Goal: Task Accomplishment & Management: Complete application form

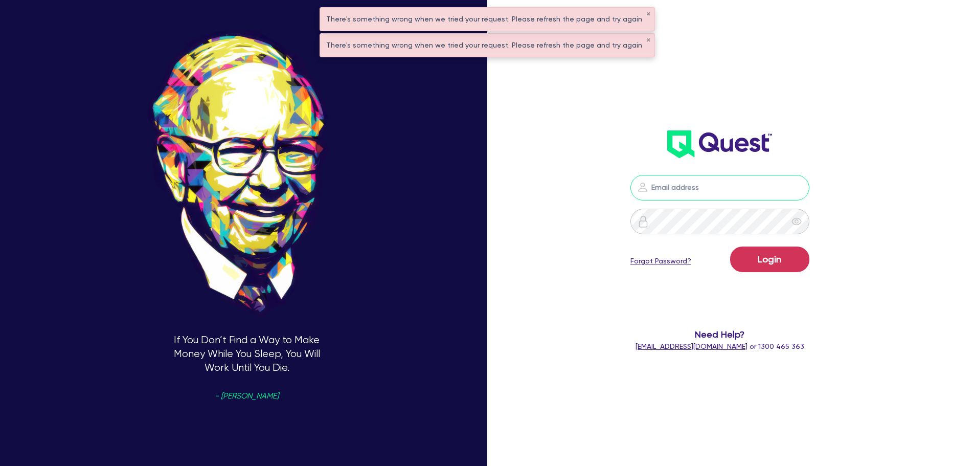
click at [692, 181] on input "email" at bounding box center [719, 188] width 179 height 26
type input "rob.matheson@quest.finance"
click at [764, 253] on button "Login" at bounding box center [769, 259] width 79 height 26
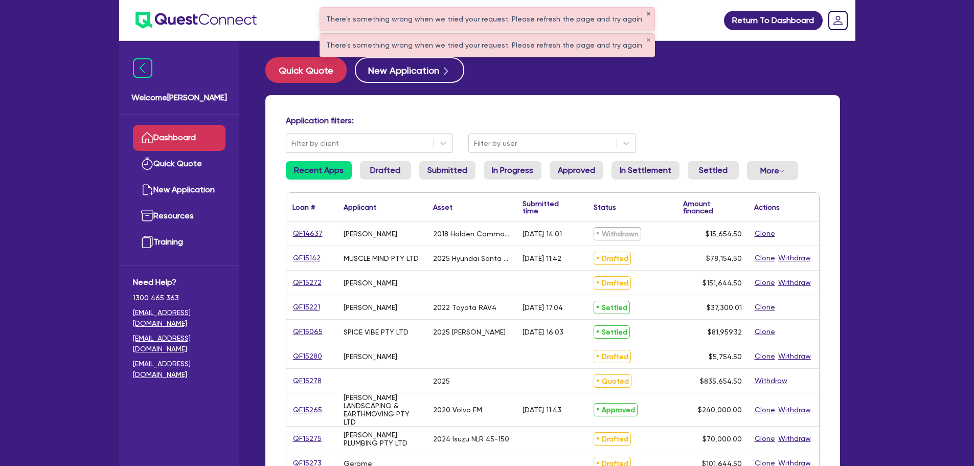
click at [646, 13] on button "✕" at bounding box center [648, 14] width 4 height 5
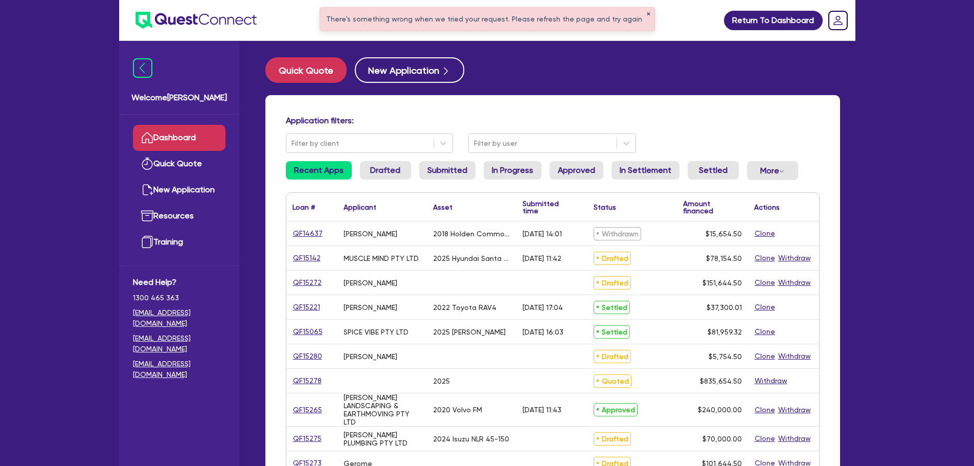
click at [646, 13] on button "✕" at bounding box center [648, 14] width 4 height 5
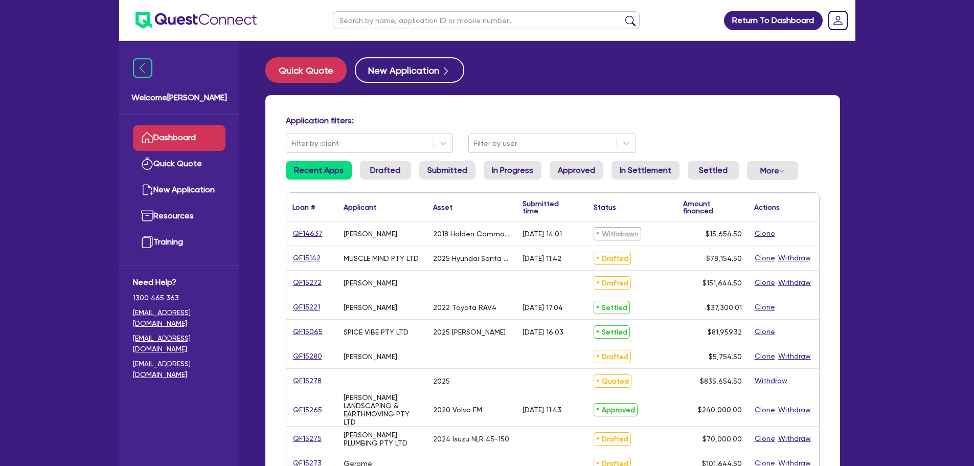
click at [544, 30] on ul at bounding box center [486, 20] width 327 height 40
drag, startPoint x: 543, startPoint y: 25, endPoint x: 548, endPoint y: 21, distance: 5.8
click at [543, 25] on input "text" at bounding box center [486, 20] width 307 height 18
drag, startPoint x: 396, startPoint y: 16, endPoint x: 313, endPoint y: 16, distance: 82.8
click at [313, 16] on header "hayd Return To Dashboard Edit Profile Logout" at bounding box center [487, 20] width 736 height 41
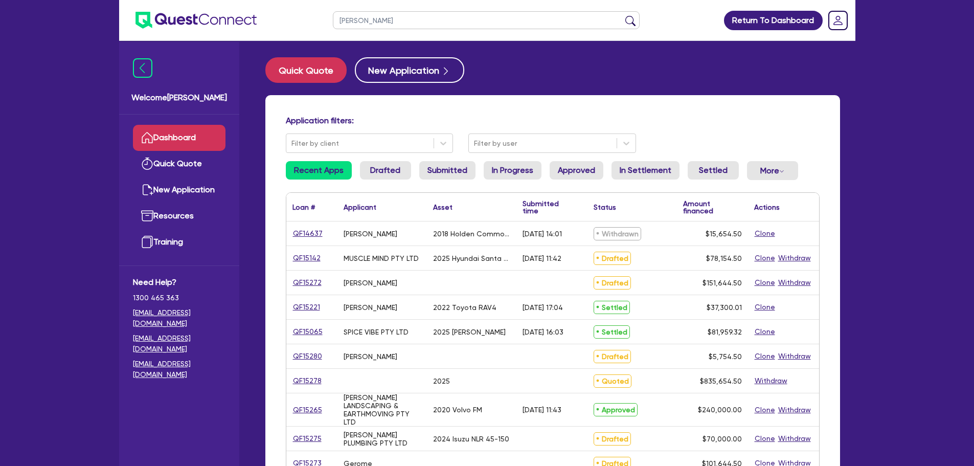
type input "aldo"
click at [622, 15] on button "submit" at bounding box center [630, 22] width 16 height 14
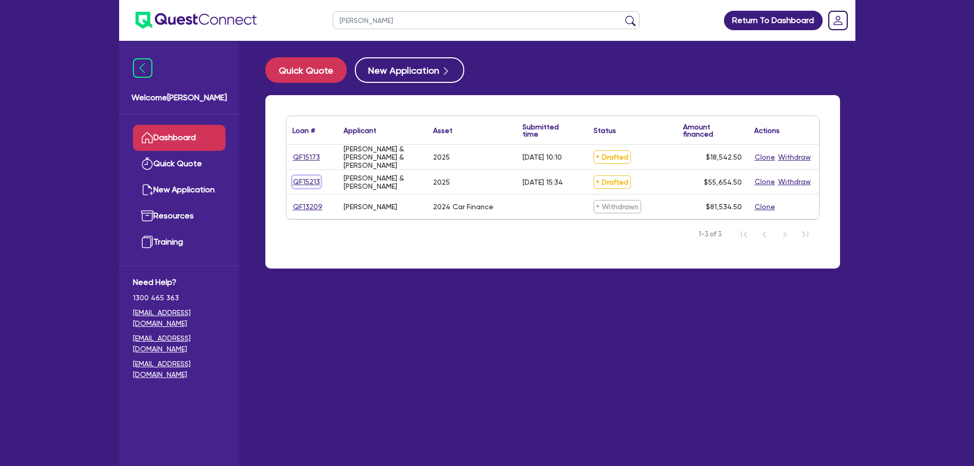
click at [306, 180] on link "QF15213" at bounding box center [306, 182] width 28 height 12
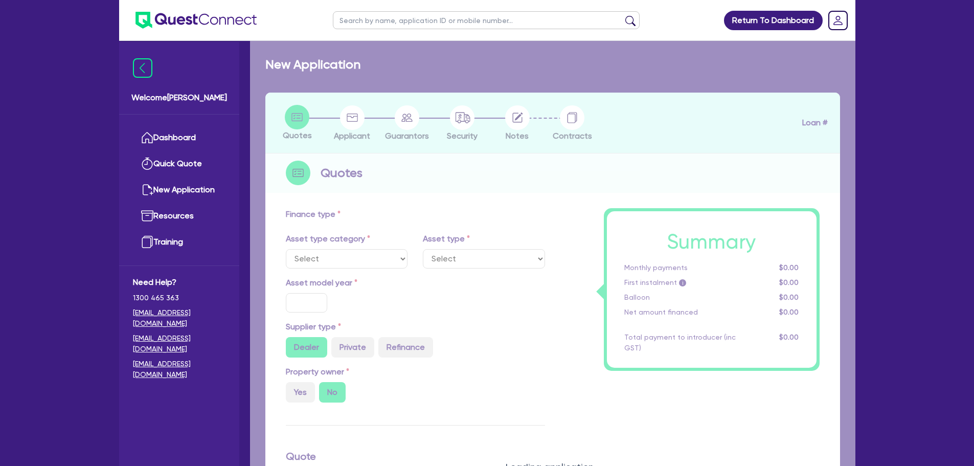
select select "SECONDARY_ASSETS"
type input "2025"
radio input "true"
type input "55,000"
type input "3"
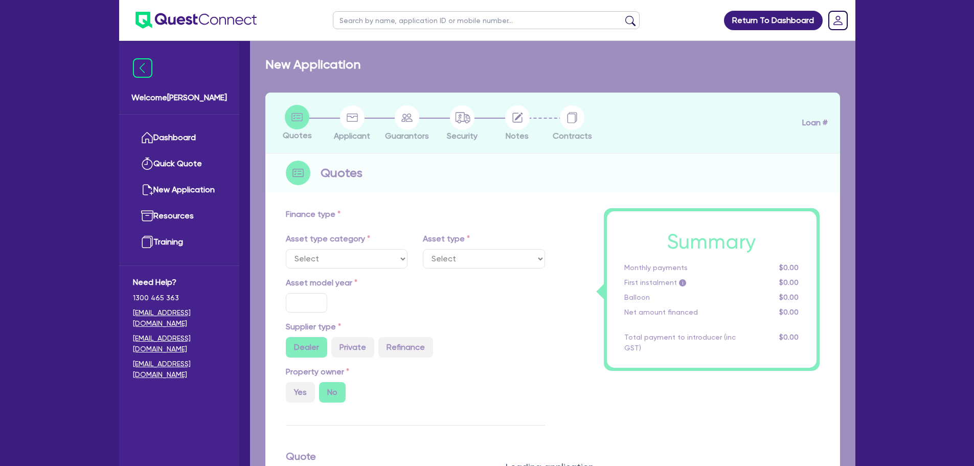
type input "1,669.64"
type input "8.99"
select select "SOLAR_AND_RENEWABLES"
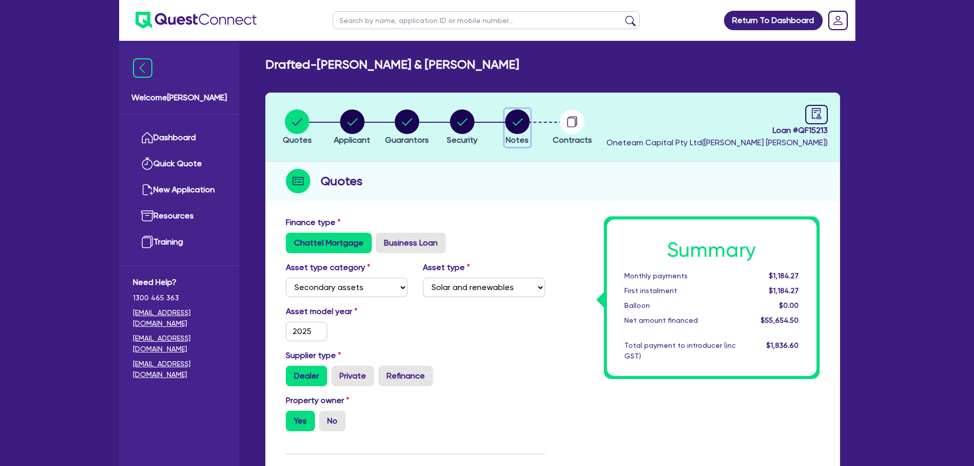
click at [513, 129] on circle "button" at bounding box center [517, 121] width 25 height 25
select select "Other"
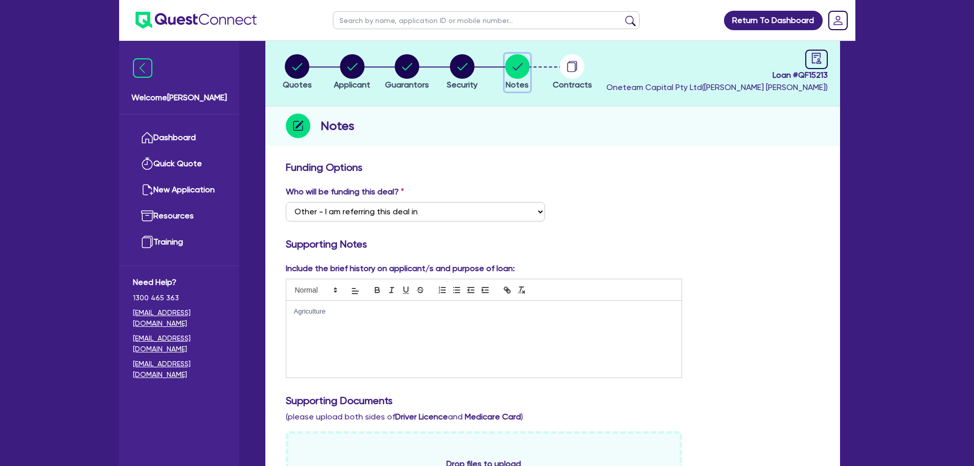
scroll to position [153, 0]
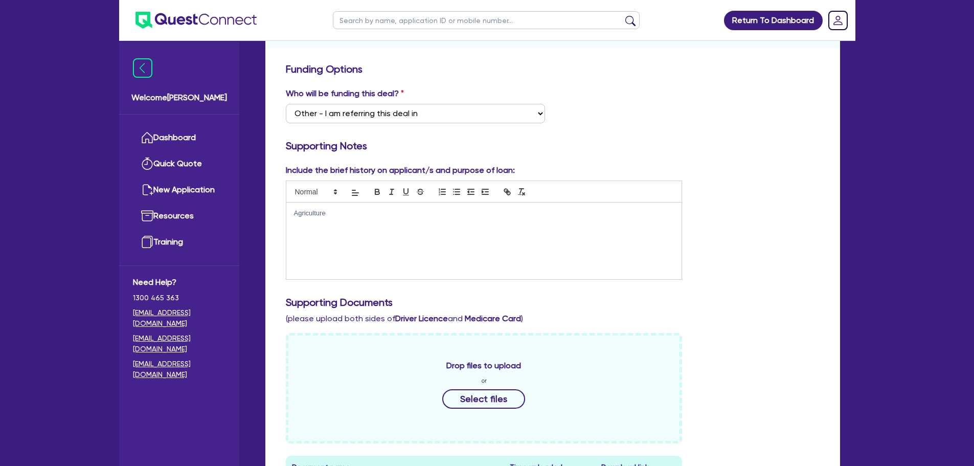
drag, startPoint x: 331, startPoint y: 215, endPoint x: 265, endPoint y: 225, distance: 66.7
click at [258, 217] on div "Quotes Applicant Guarantors Security Notes Contracts Loan # QF15213 Oneteam Cap…" at bounding box center [553, 463] width 590 height 1048
click at [406, 213] on p "Aldo and Delyse have been operatingtheir agricultural usiness" at bounding box center [484, 213] width 380 height 9
click at [454, 214] on p "Aldo and Delyse have been operating heir agricultural usiness" at bounding box center [484, 213] width 380 height 9
click at [497, 209] on p "Aldo and Delyse have been operating heir agricultural business" at bounding box center [484, 213] width 380 height 9
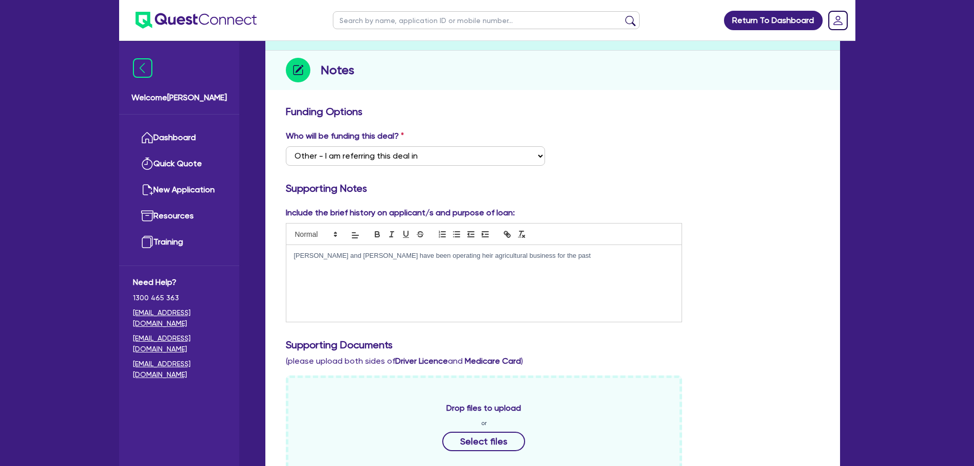
scroll to position [0, 0]
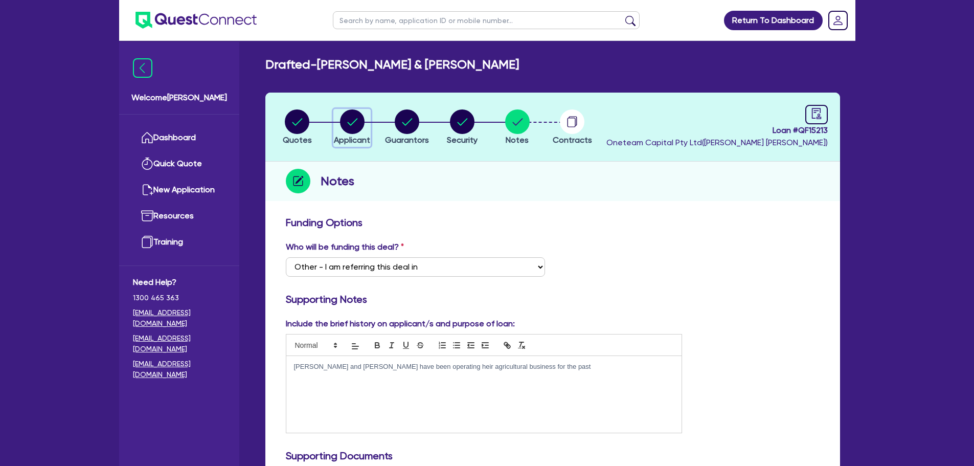
click at [352, 126] on circle "button" at bounding box center [352, 121] width 25 height 25
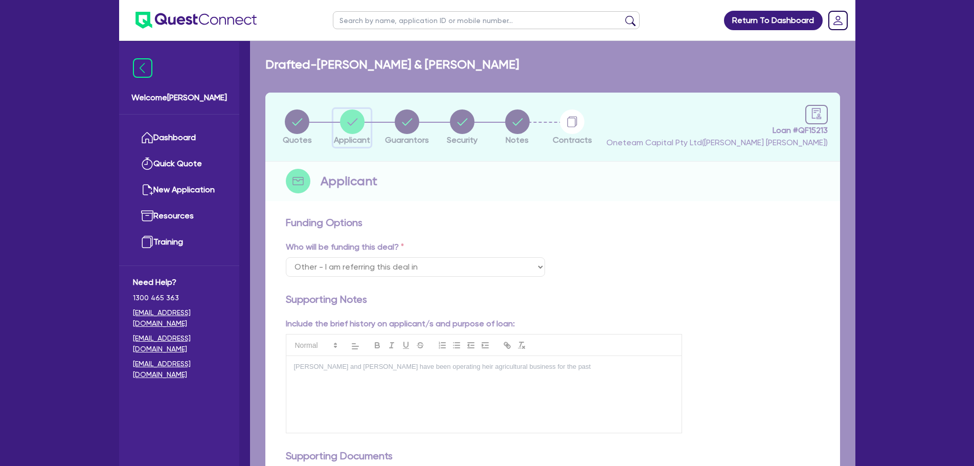
select select "PARTNERSHIP"
select select "AGRICULTURE"
select select "FARMERS"
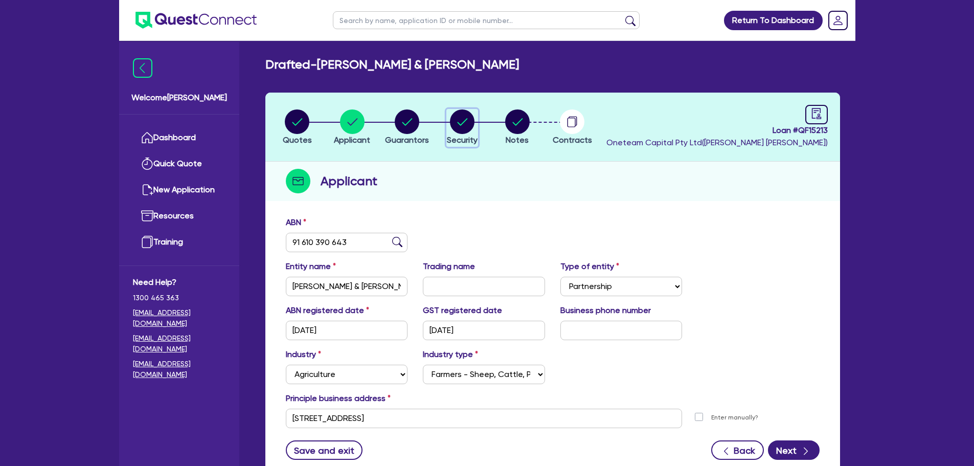
click at [459, 124] on circle "button" at bounding box center [462, 121] width 25 height 25
select select "SECONDARY_ASSETS"
select select "SOLAR_AND_RENEWABLES"
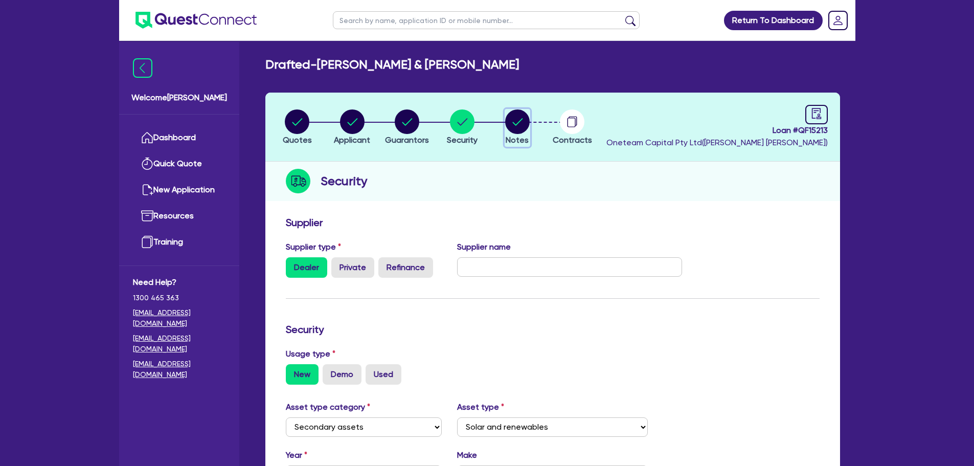
click at [510, 121] on circle "button" at bounding box center [517, 121] width 25 height 25
select select "Other"
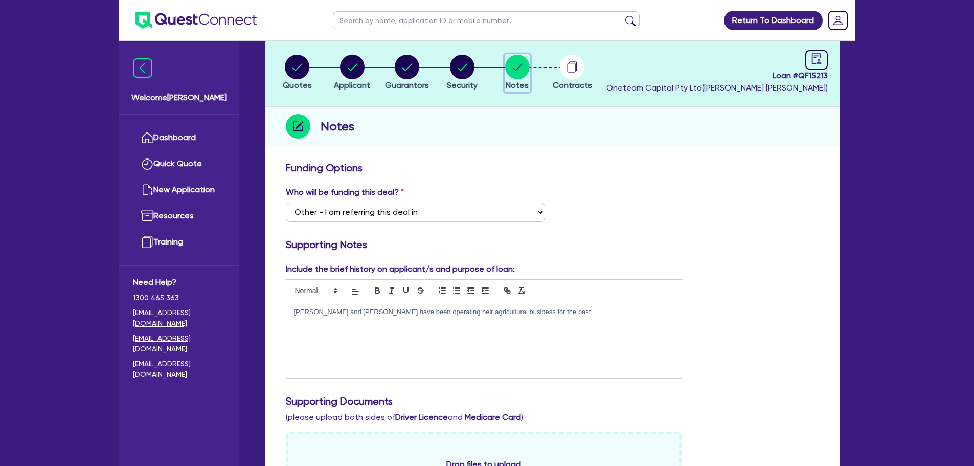
scroll to position [102, 0]
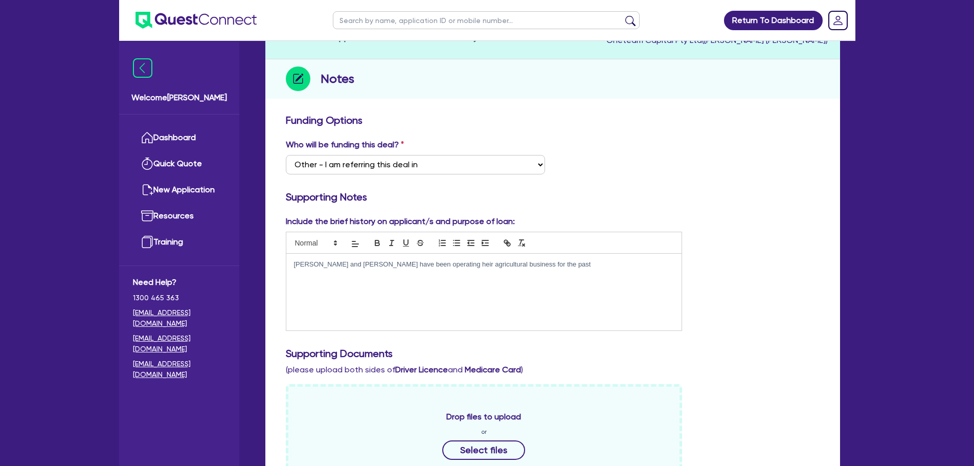
click at [532, 269] on p "Aldo and Delyse have been operating heir agricultural business for the past" at bounding box center [484, 264] width 380 height 9
click at [332, 266] on p "Aldo and Delyse have been operating heir agricultural business for the past 9+ …" at bounding box center [484, 264] width 380 height 9
click at [330, 266] on p "Aldo and Delyse have been operating heir agricultural business for the past 9+ …" at bounding box center [484, 264] width 380 height 9
drag, startPoint x: 330, startPoint y: 266, endPoint x: 619, endPoint y: 169, distance: 304.9
click at [618, 165] on div "Who will be funding this deal? Select I want Quest to fund 100% I will fund 100…" at bounding box center [552, 161] width 549 height 44
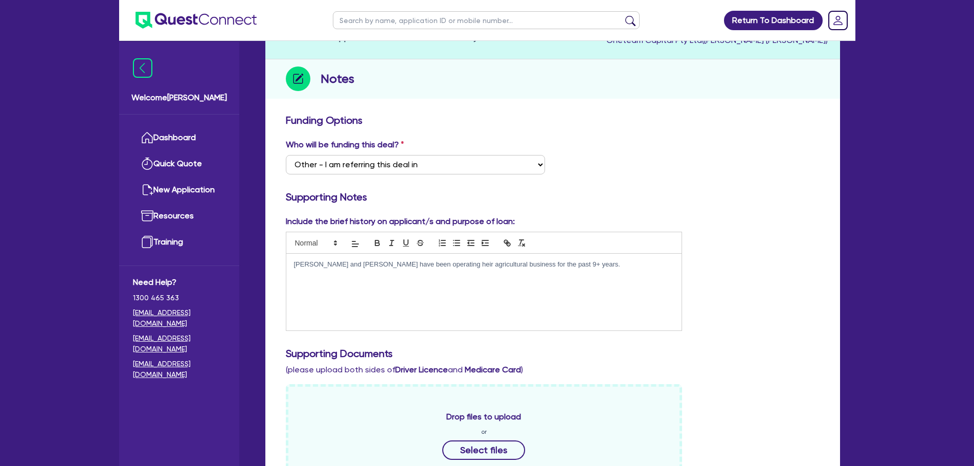
click at [592, 267] on p "Aldo and Delyse have been operating heir agricultural business for the past 9+ …" at bounding box center [484, 264] width 380 height 9
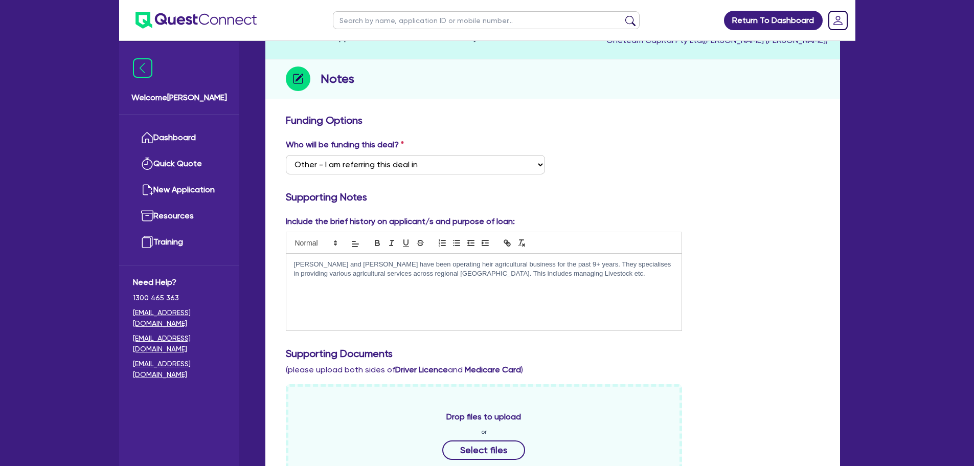
click at [562, 278] on p "Aldo and Delyse have been operating heir agricultural business for the past 9+ …" at bounding box center [484, 269] width 380 height 19
click at [570, 272] on p "Aldo and Delyse have been operating heir agricultural business for the past 9+ …" at bounding box center [484, 269] width 380 height 19
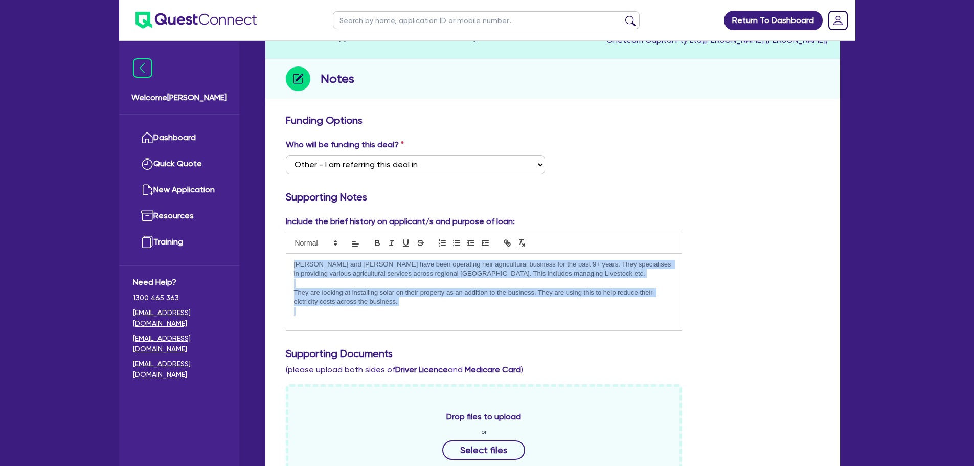
drag, startPoint x: 413, startPoint y: 308, endPoint x: 288, endPoint y: 259, distance: 134.2
click at [288, 259] on div "Aldo and Delyse have been operating heir agricultural business for the past 9+ …" at bounding box center [484, 292] width 396 height 77
copy div "Aldo and Delyse have been operating heir agricultural business for the past 9+ …"
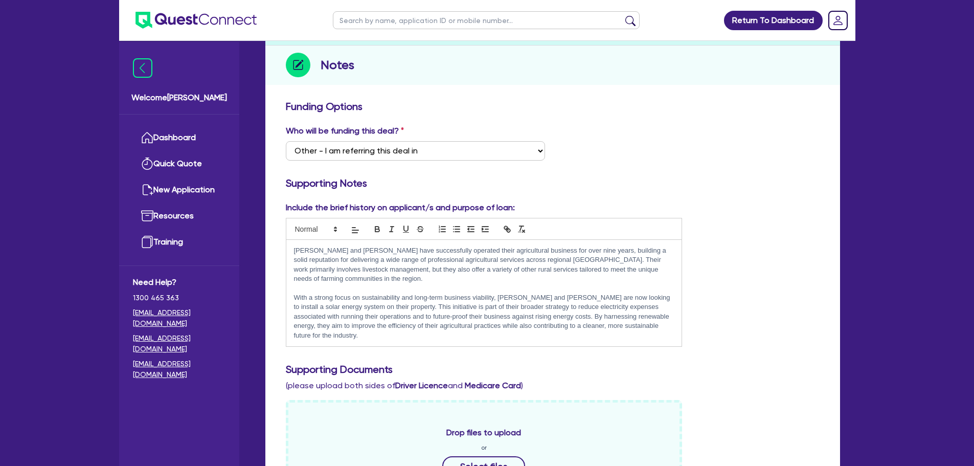
scroll to position [205, 0]
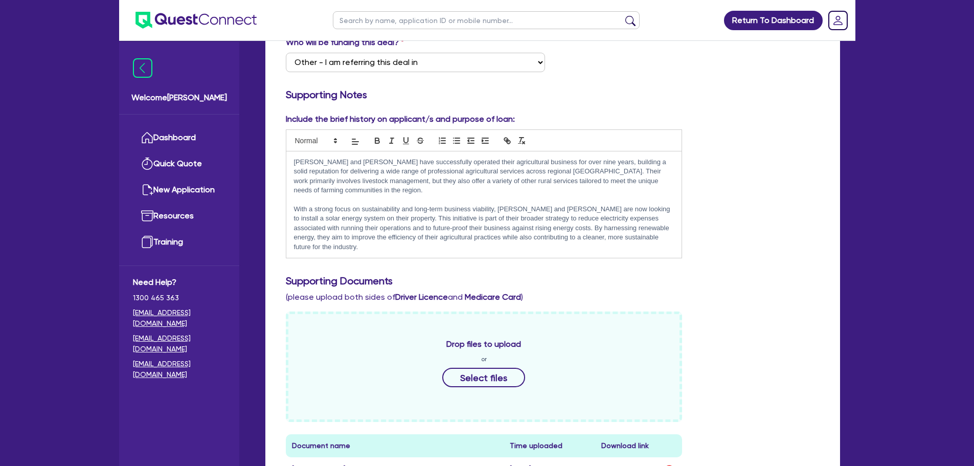
click at [643, 194] on p "Aldo and Delyse have successfully operated their agricultural business for over…" at bounding box center [484, 176] width 380 height 38
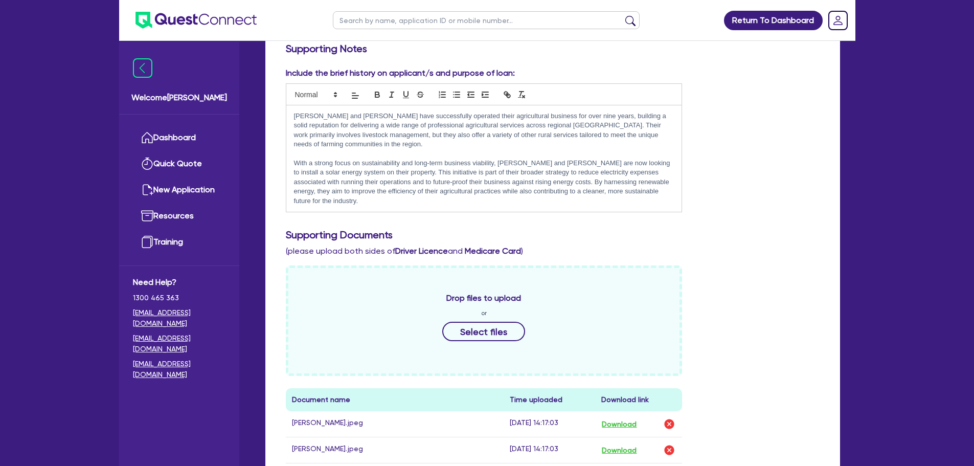
scroll to position [0, 0]
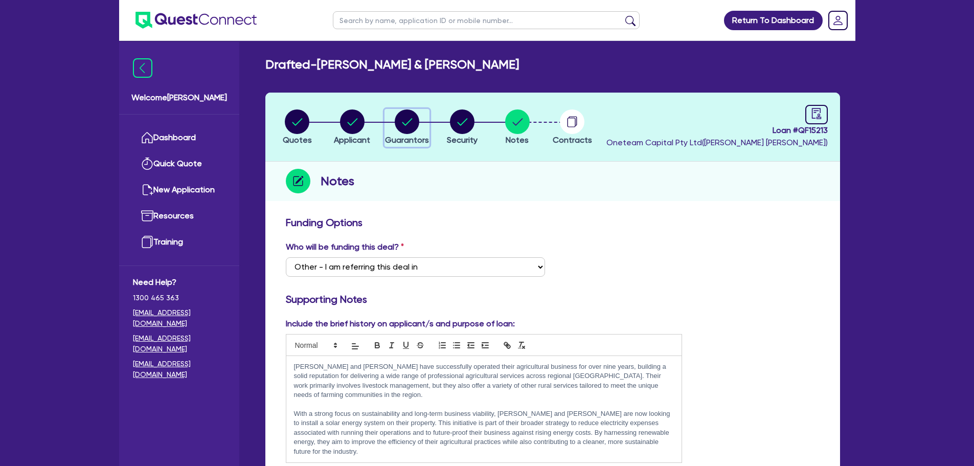
click at [406, 117] on circle "button" at bounding box center [407, 121] width 25 height 25
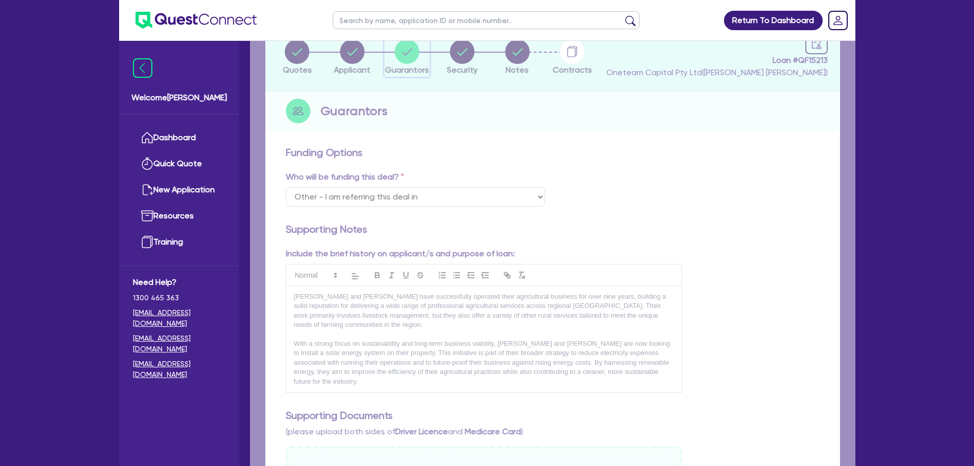
select select "MR"
select select "QLD"
select select "MARRIED"
select select "MRS"
select select "QLD"
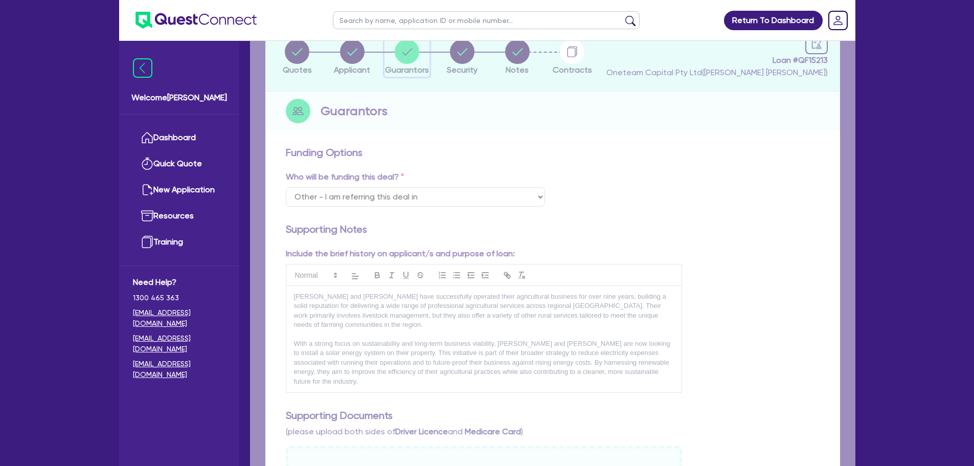
select select "MARRIED"
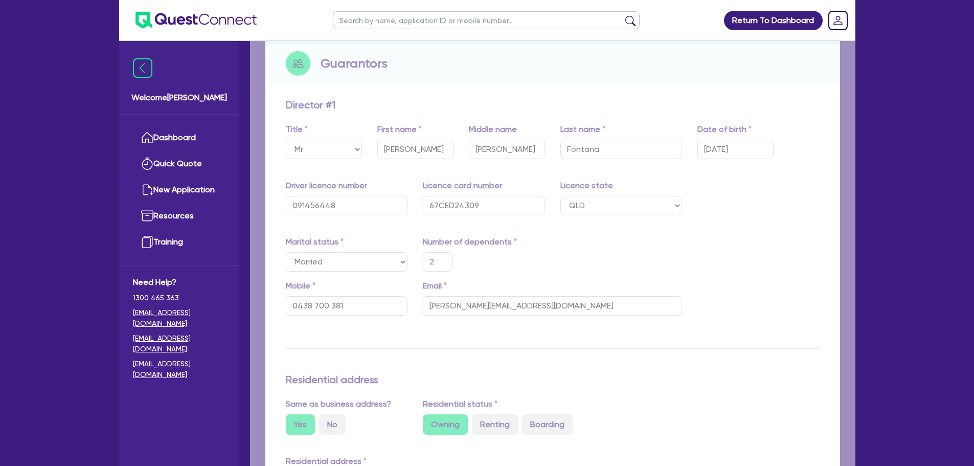
type input "2"
type input "0438 700 381"
type input "0"
type input "0402 035 742"
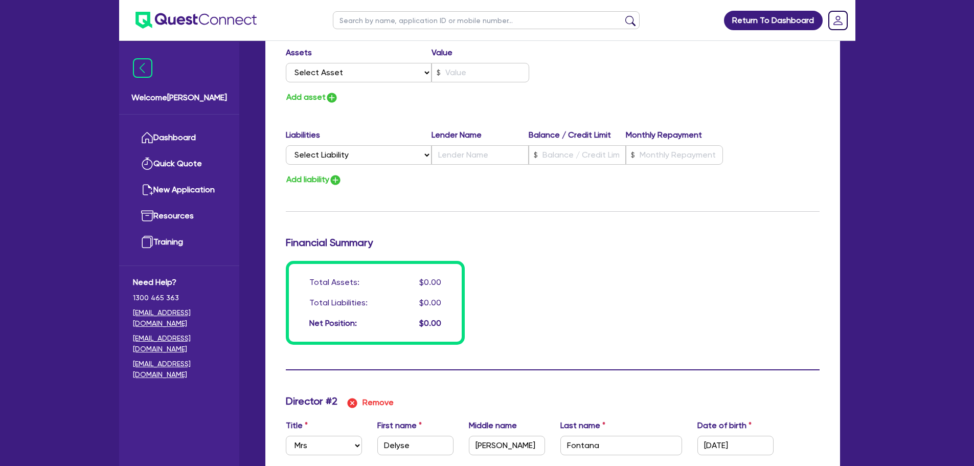
scroll to position [574, 0]
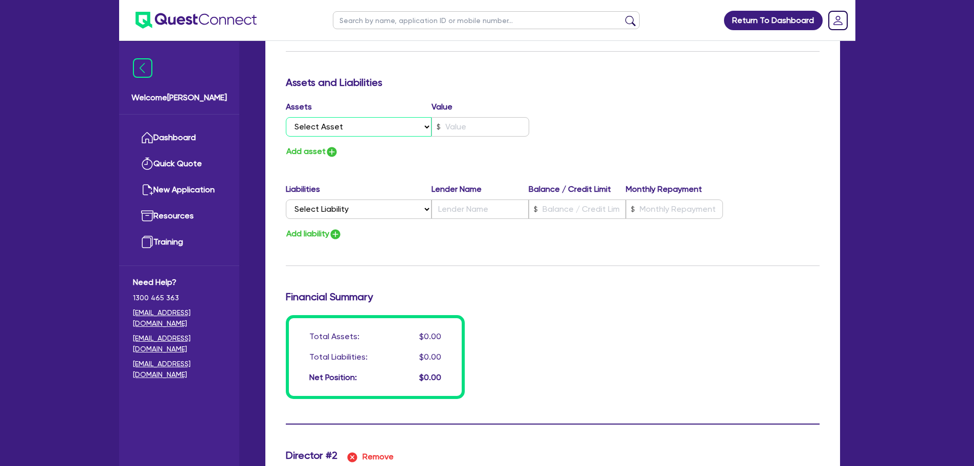
click at [419, 130] on select "Select Asset Cash Property Investment property Vehicle Truck Trailer Equipment …" at bounding box center [359, 126] width 146 height 19
select select "CASH"
click at [286, 117] on select "Select Asset Cash Property Investment property Vehicle Truck Trailer Equipment …" at bounding box center [359, 126] width 146 height 19
type input "2"
type input "0438 700 381"
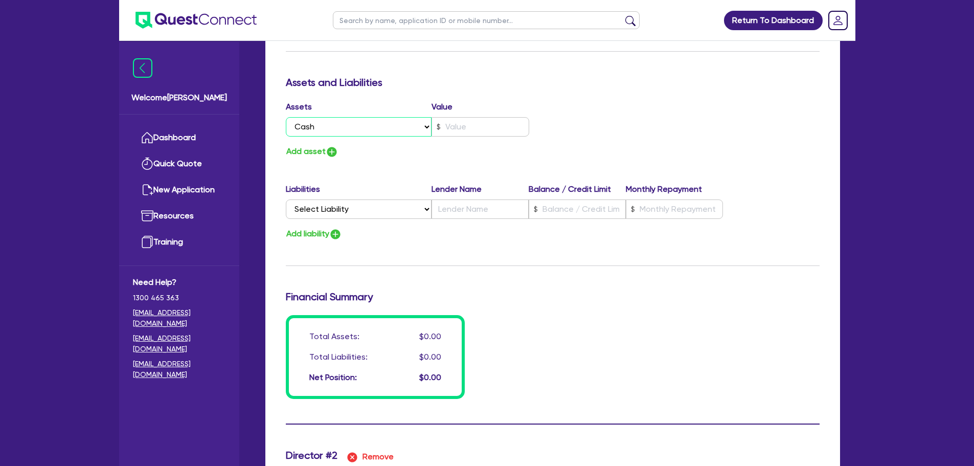
type input "0"
type input "0402035742"
click at [453, 133] on input "text" at bounding box center [481, 126] width 98 height 19
type input "2"
type input "0438 700 381"
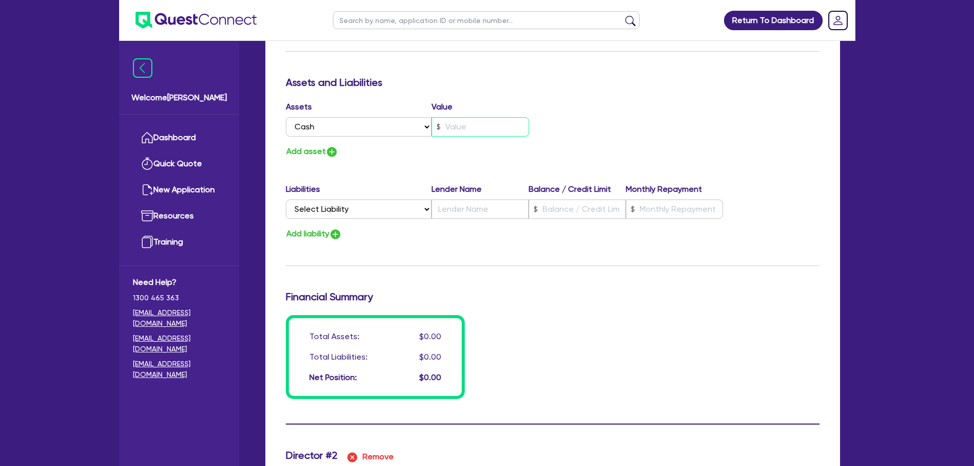
type input "2"
type input "0"
type input "0402035742"
type input "2"
type input "0438 700 381"
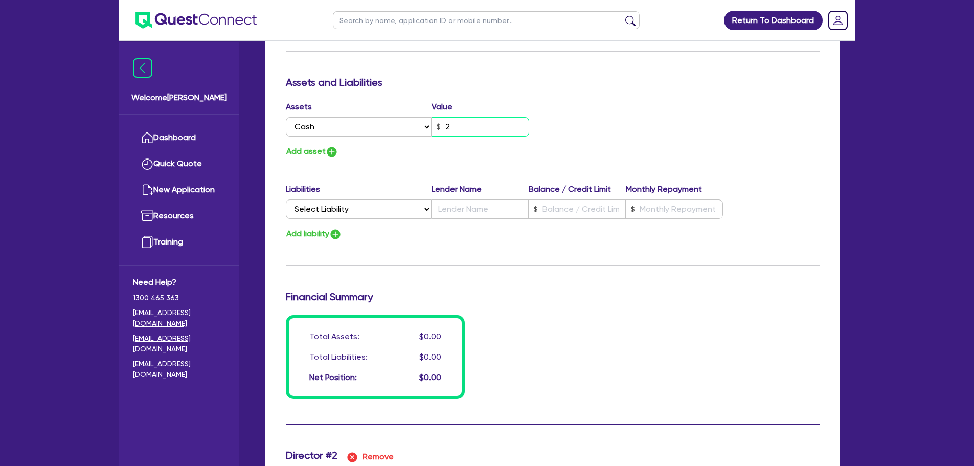
type input "20"
type input "0"
type input "0402035742"
type input "2"
type input "0438 700 381"
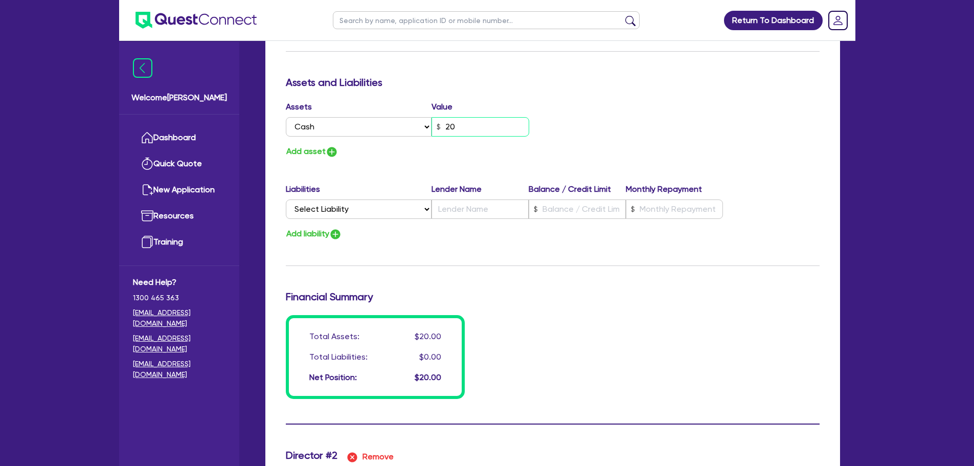
type input "200"
type input "0"
type input "0402035742"
type input "2"
type input "0438 700 381"
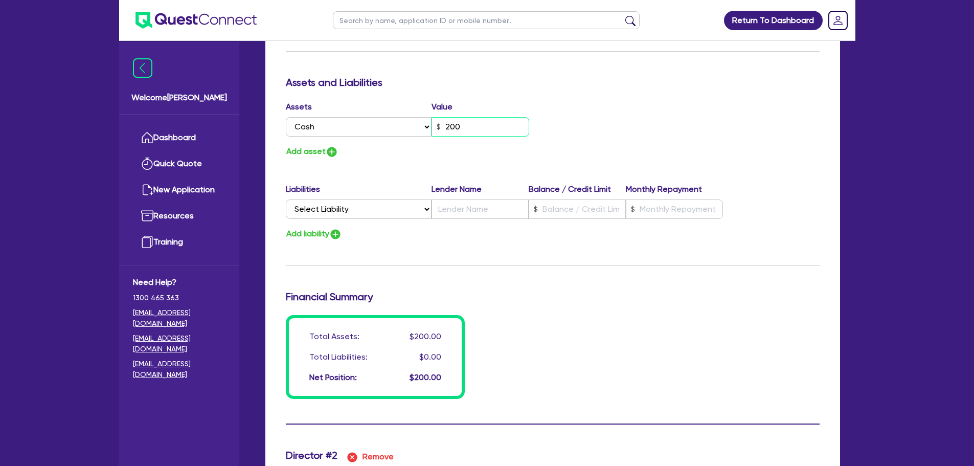
type input "2,000"
type input "0"
type input "0402035742"
type input "2"
type input "0438 700 381"
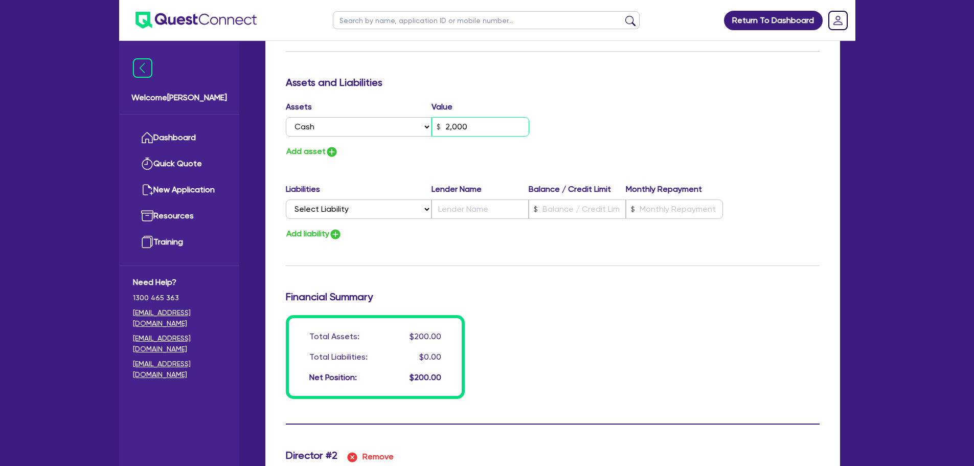
type input "20,000"
type input "0"
type input "0402035742"
type input "20,000"
click at [330, 152] on img "button" at bounding box center [332, 152] width 12 height 12
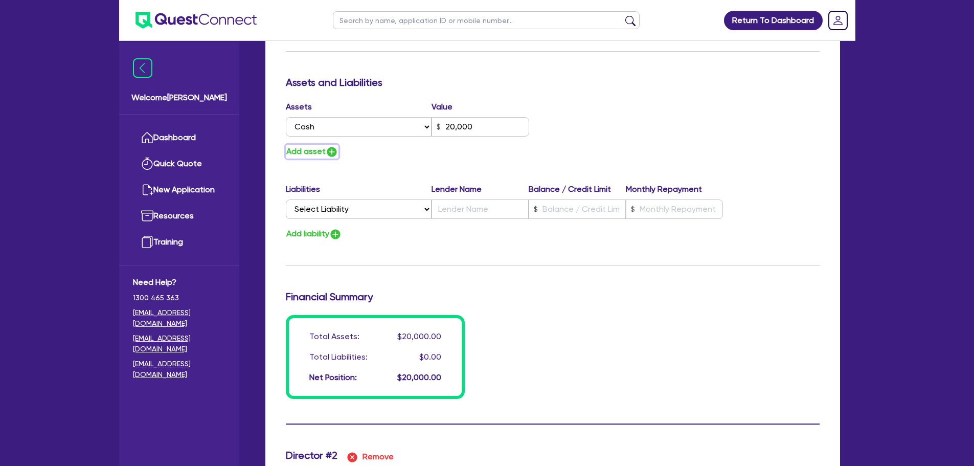
type input "2"
type input "0438 700 381"
type input "20,000"
type input "0"
type input "0402035742"
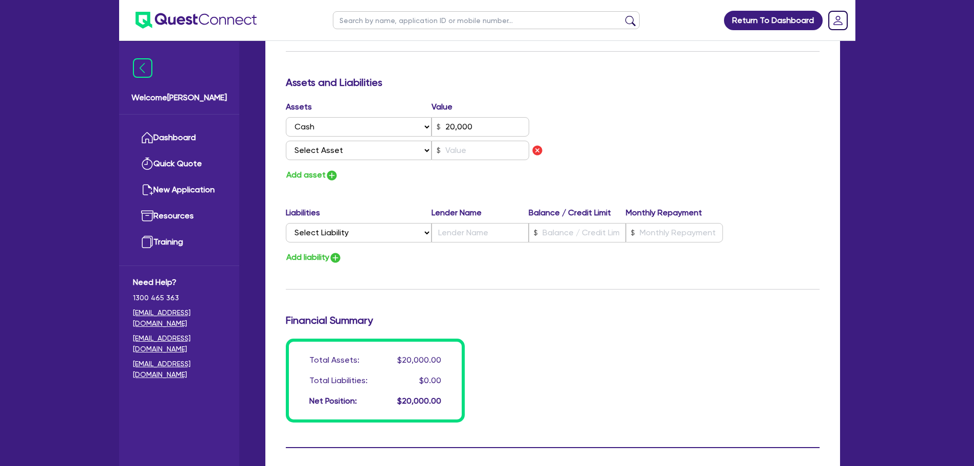
click at [347, 146] on select "Select Asset Cash Property Investment property Vehicle Truck Trailer Equipment …" at bounding box center [359, 150] width 146 height 19
select select "PROPERTY"
click at [286, 141] on select "Select Asset Cash Property Investment property Vehicle Truck Trailer Equipment …" at bounding box center [359, 150] width 146 height 19
type input "2"
type input "0438 700 381"
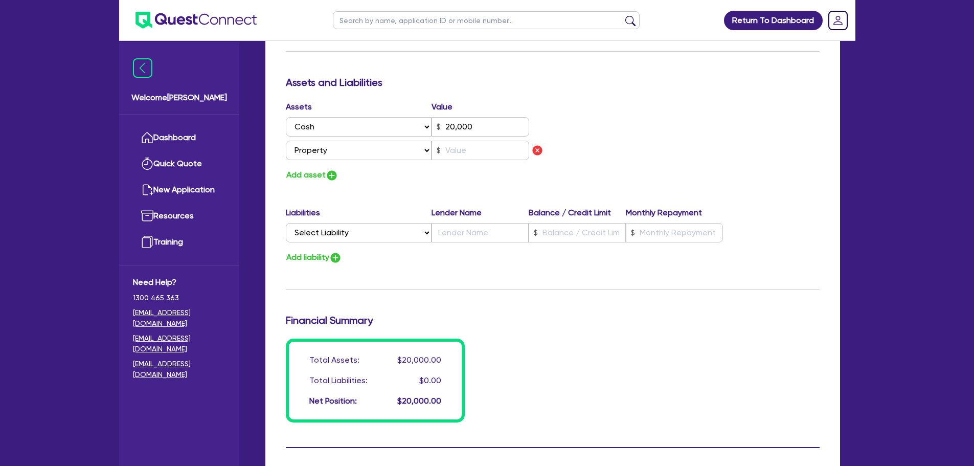
type input "20,000"
type input "0"
type input "0402035742"
click at [489, 146] on input "text" at bounding box center [481, 150] width 98 height 19
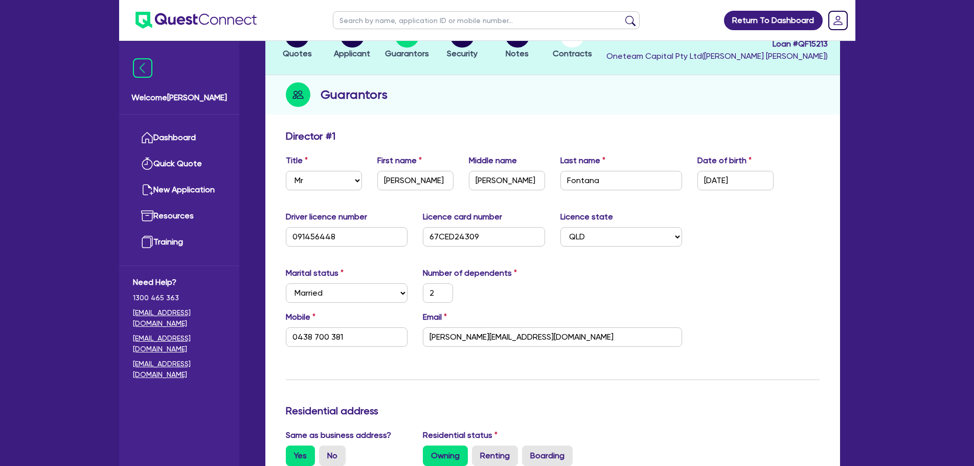
scroll to position [0, 0]
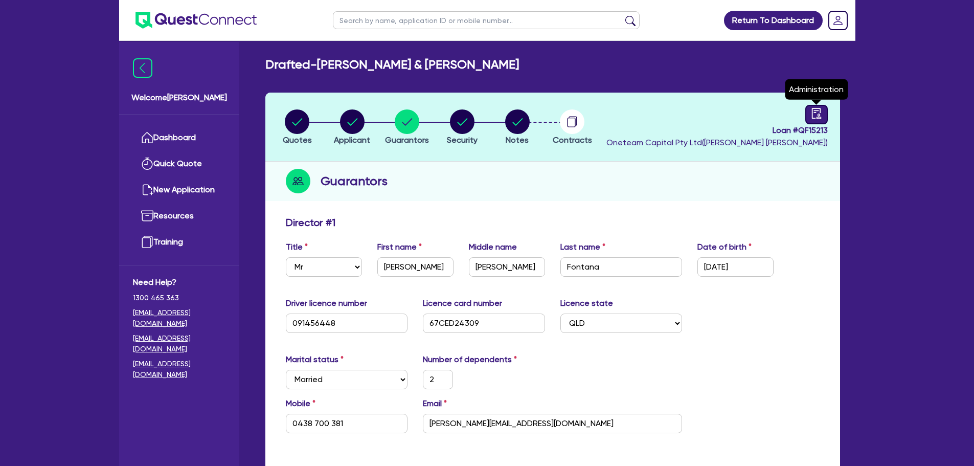
click at [819, 108] on icon "audit" at bounding box center [815, 113] width 9 height 11
select select "DRAFTED_AMENDED"
select select "Other"
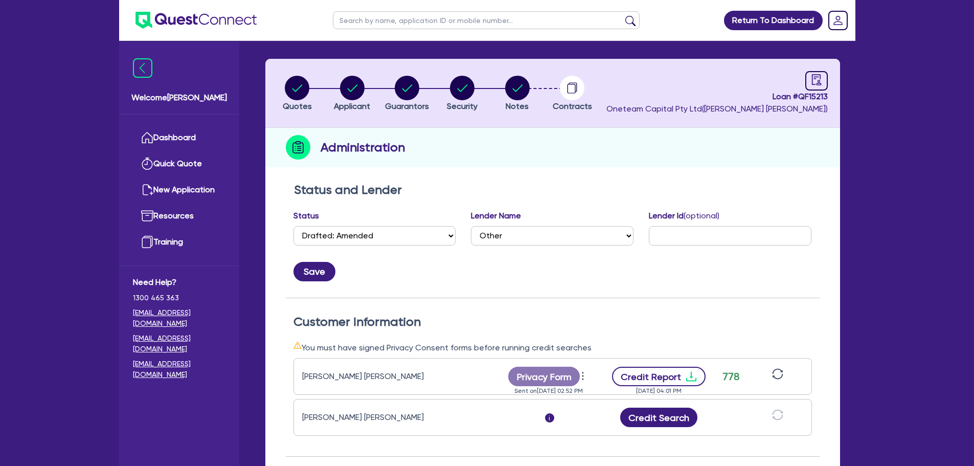
scroll to position [256, 0]
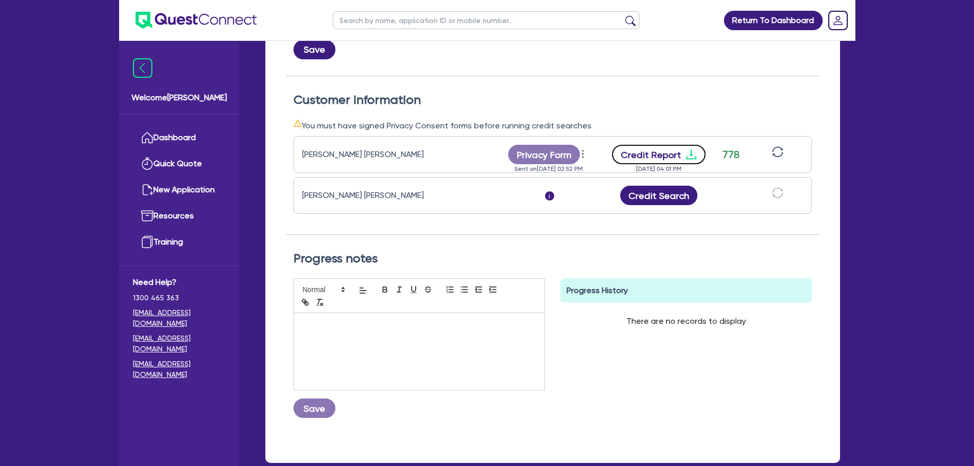
click at [661, 154] on button "Credit Report" at bounding box center [659, 154] width 94 height 19
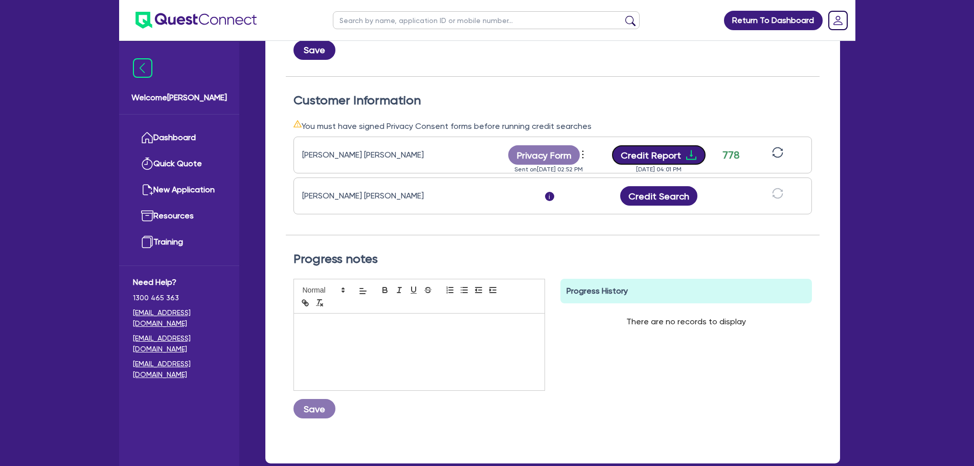
scroll to position [0, 0]
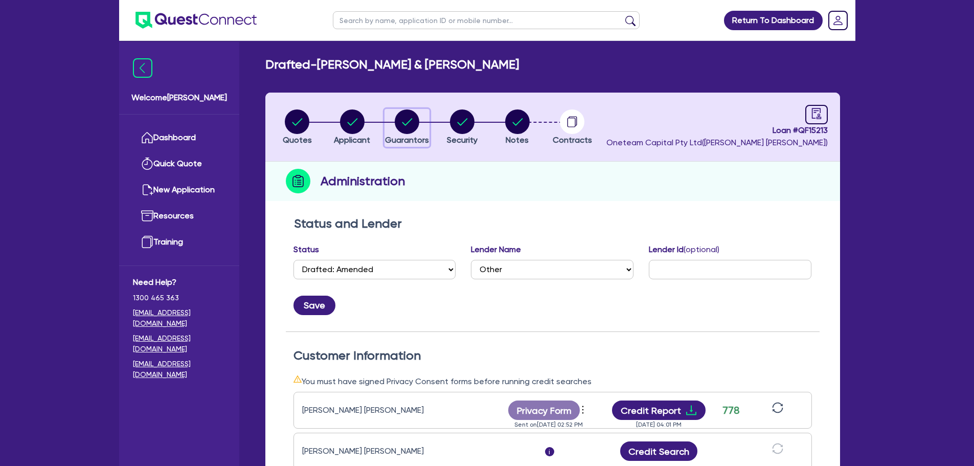
click at [413, 111] on circle "button" at bounding box center [407, 121] width 25 height 25
select select "MR"
select select "QLD"
select select "MARRIED"
select select "CASH"
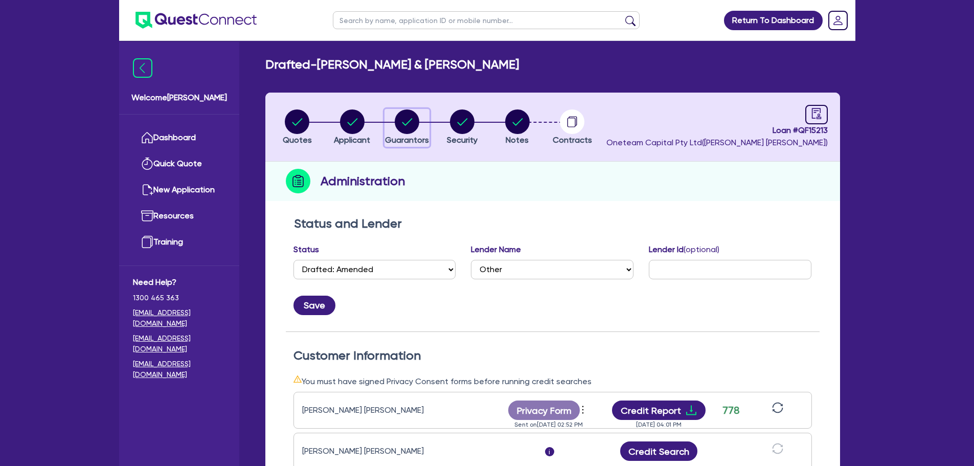
select select "PROPERTY"
select select "MRS"
select select "QLD"
select select "MARRIED"
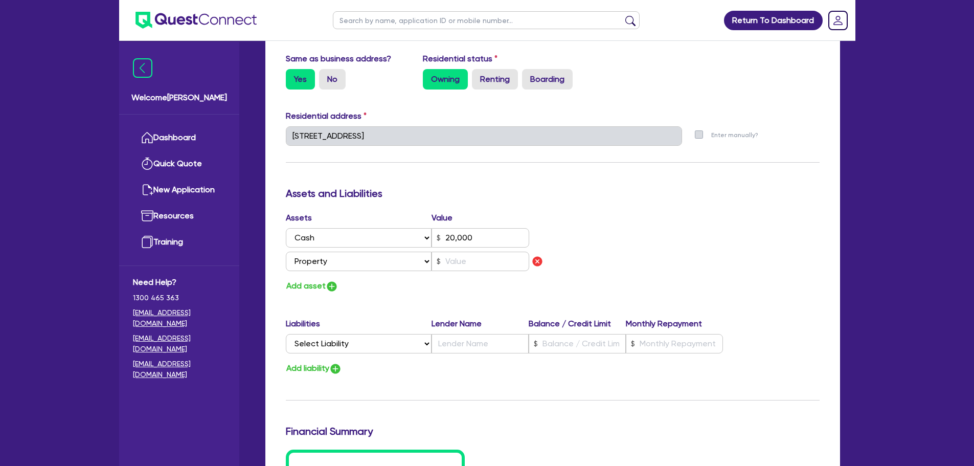
scroll to position [562, 0]
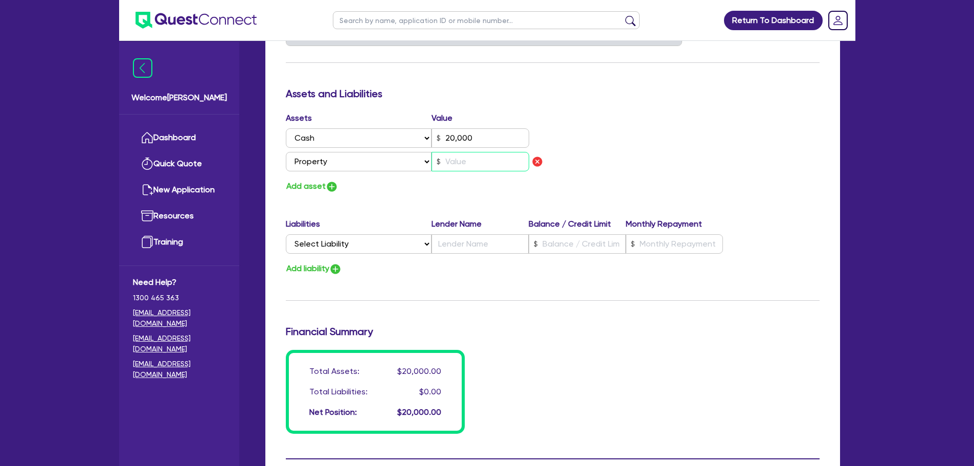
click at [461, 161] on input "text" at bounding box center [481, 161] width 98 height 19
type input "2"
type input "0438 700 381"
type input "20,000"
type input "1"
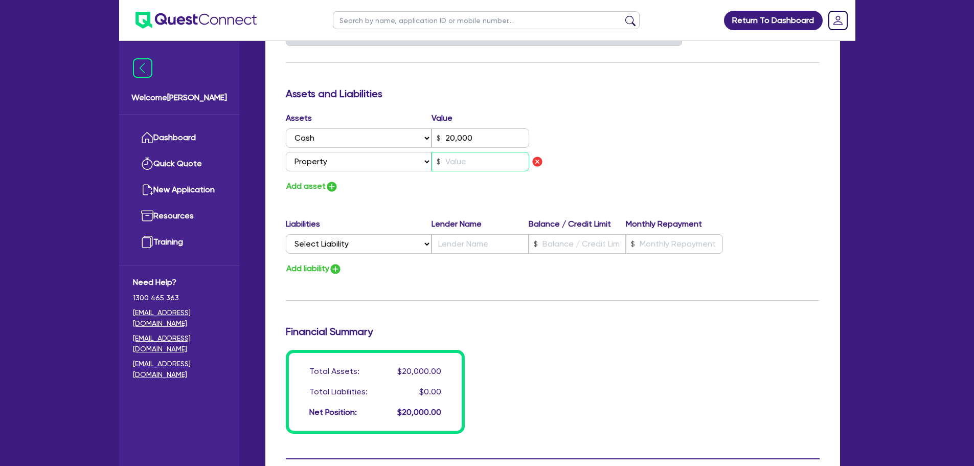
type input "0"
type input "0402035742"
type input "2"
type input "0438 700 381"
type input "20,000"
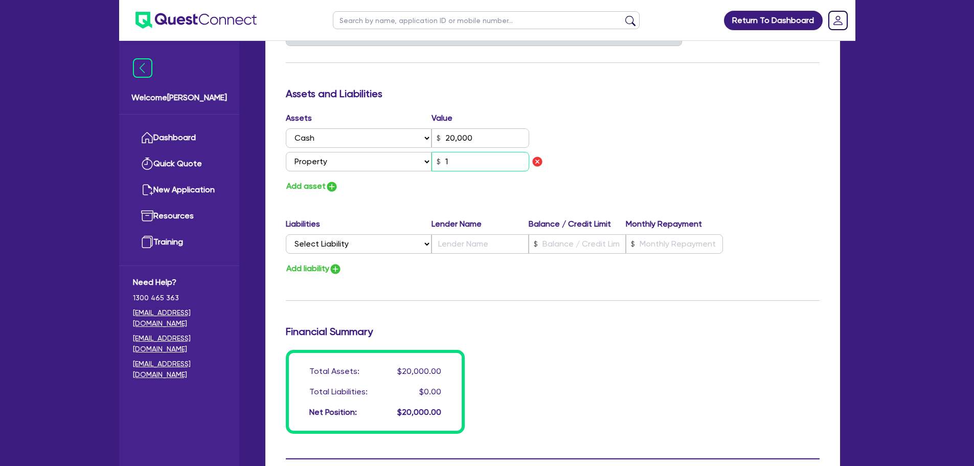
type input "15"
type input "0"
type input "0402035742"
type input "2"
type input "0438 700 381"
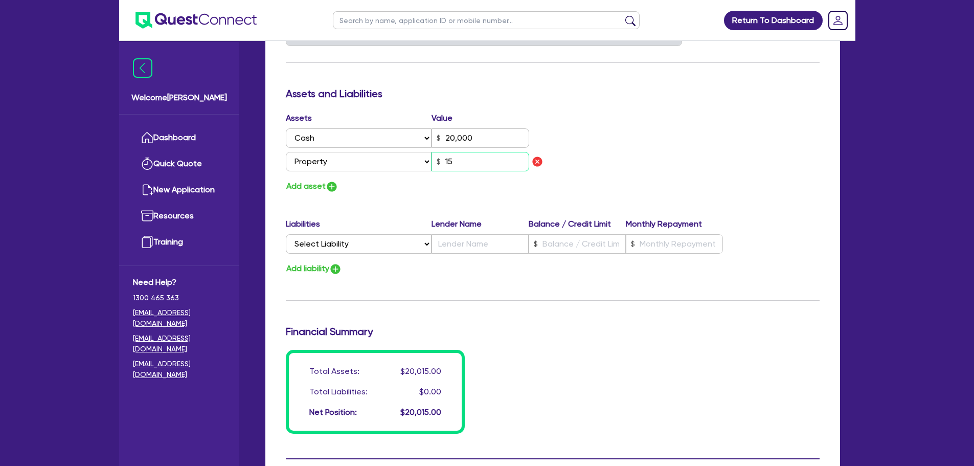
type input "20,000"
type input "150"
type input "0"
type input "0402035742"
type input "2"
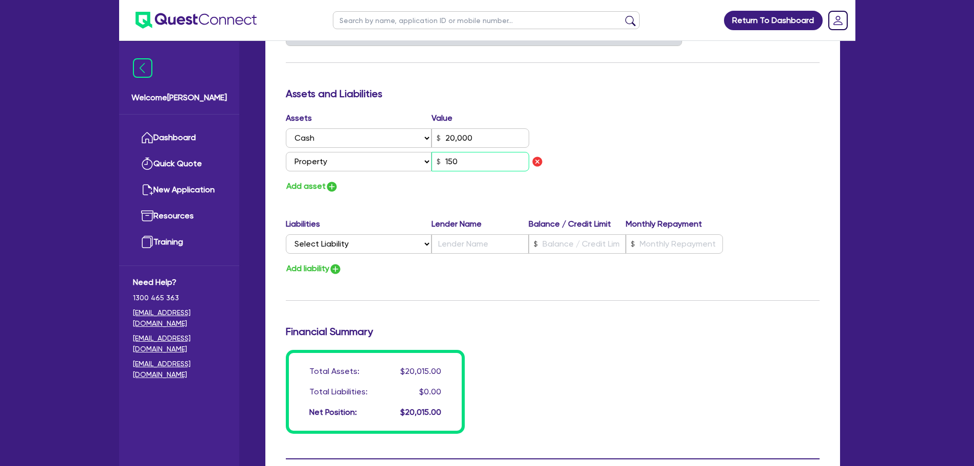
type input "0438 700 381"
type input "20,000"
type input "1,500"
type input "0"
type input "0402035742"
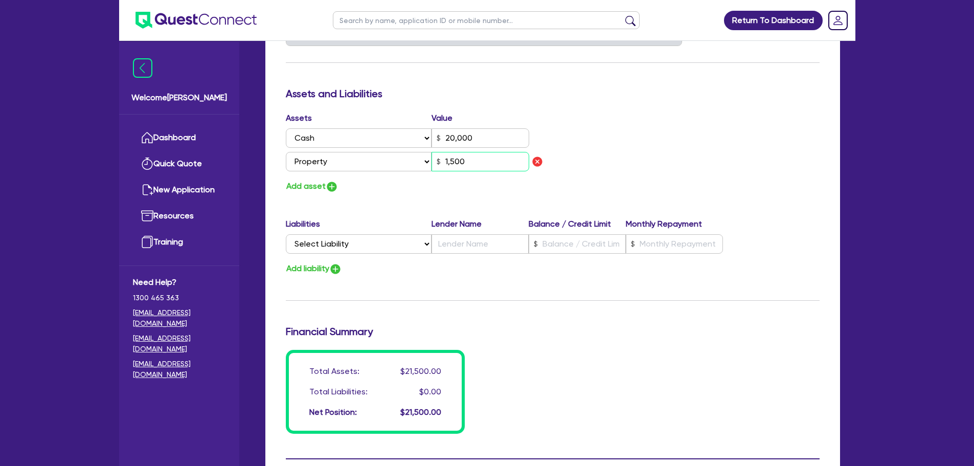
type input "2"
type input "0438 700 381"
type input "20,000"
type input "15,000"
type input "0"
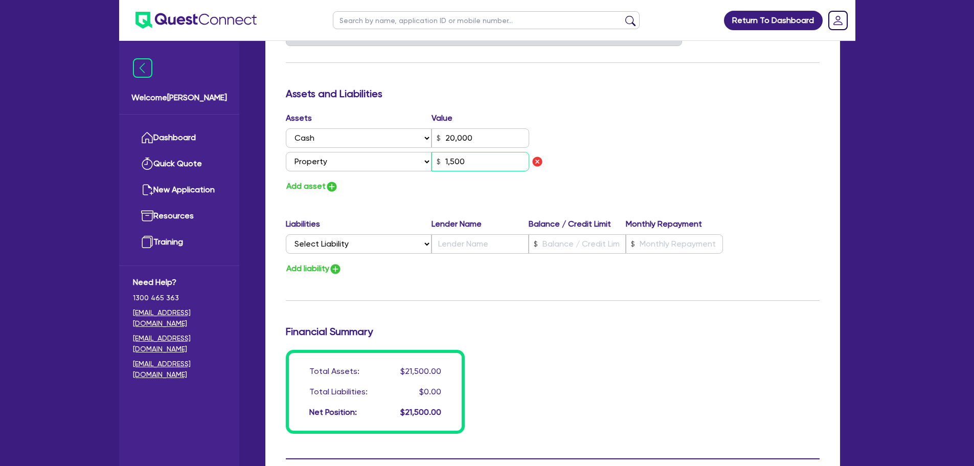
type input "0402035742"
type input "2"
type input "0438 700 381"
type input "20,000"
type input "150,000"
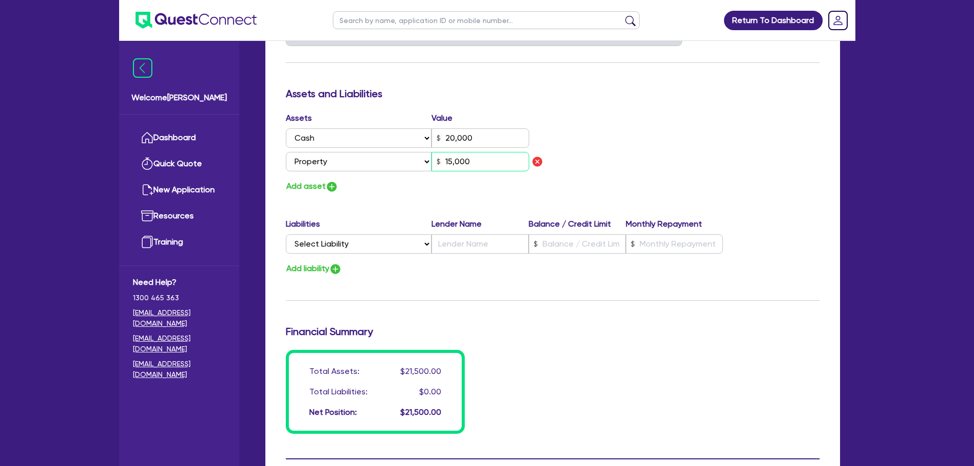
type input "0"
type input "0402035742"
type input "2"
type input "0438 700 381"
type input "20,000"
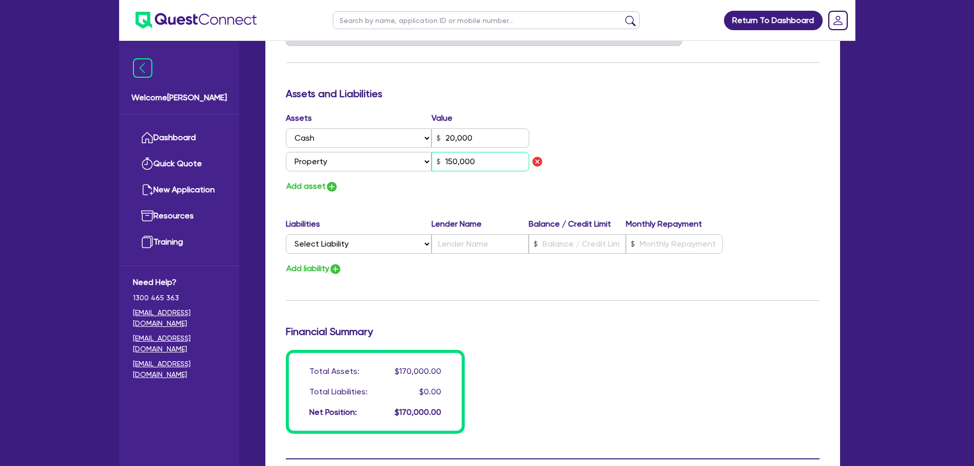
type input "1,500,000"
type input "0"
type input "0402035742"
type input "1,500,000"
drag, startPoint x: 419, startPoint y: 243, endPoint x: 411, endPoint y: 253, distance: 12.7
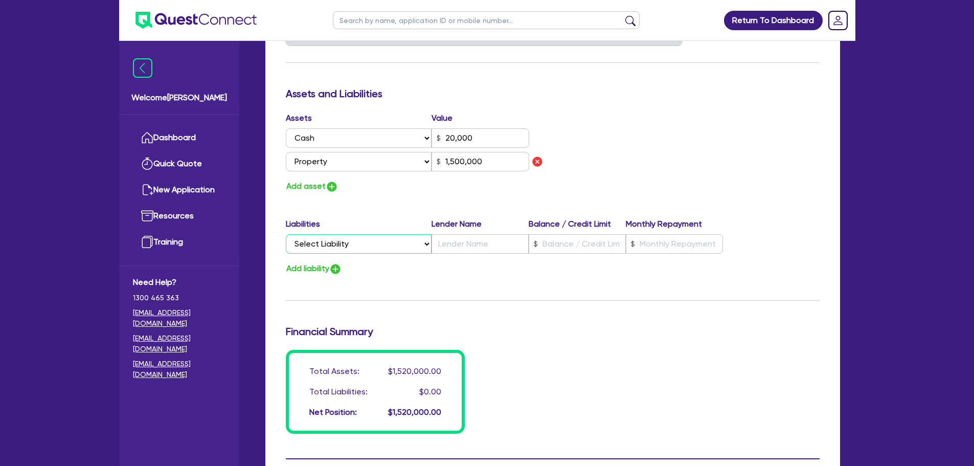
click at [419, 243] on select "Select Liability Credit card Mortgage Investment property loan Vehicle loan Tru…" at bounding box center [359, 243] width 146 height 19
select select "MORTGAGE"
click at [286, 234] on select "Select Liability Credit card Mortgage Investment property loan Vehicle loan Tru…" at bounding box center [359, 243] width 146 height 19
type input "2"
type input "0438 700 381"
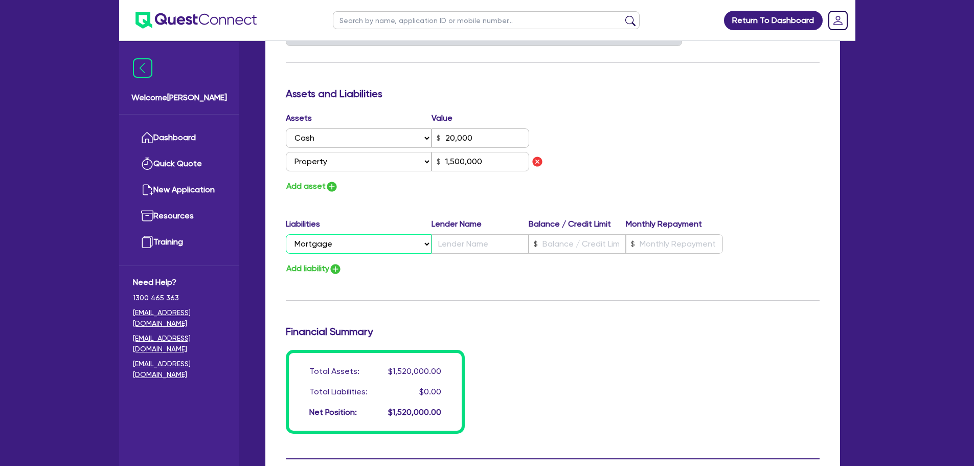
type input "20,000"
type input "1,500,000"
type input "0"
type input "0402035742"
click at [445, 239] on input "text" at bounding box center [480, 243] width 97 height 19
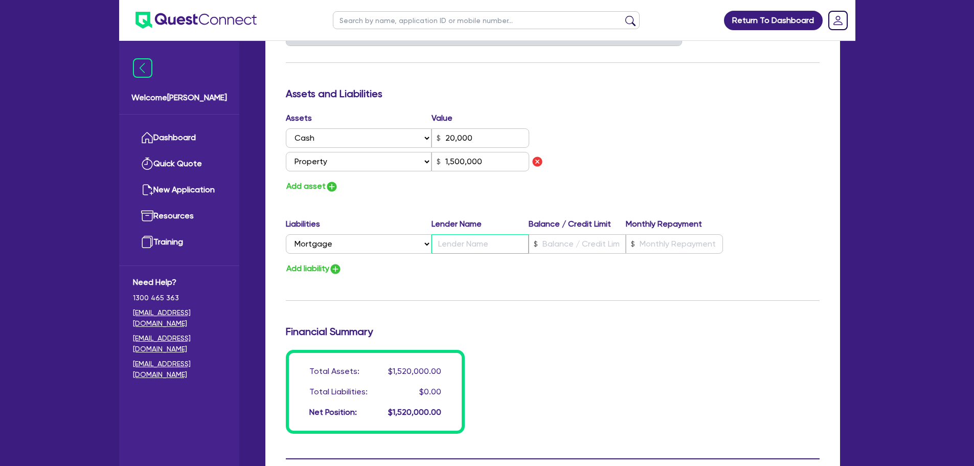
type input "2"
type input "0438 700 381"
type input "20,000"
type input "1,500,000"
type input "N"
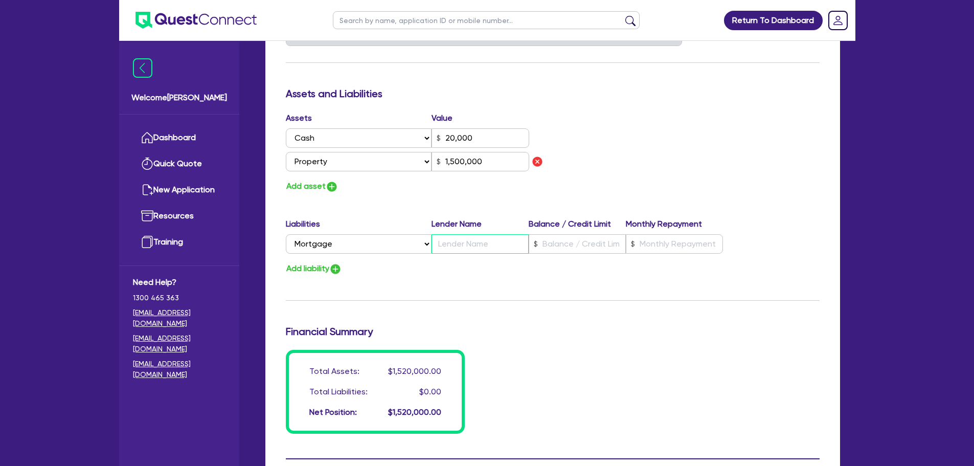
type input "0"
type input "0402035742"
type input "2"
type input "0438 700 381"
type input "20,000"
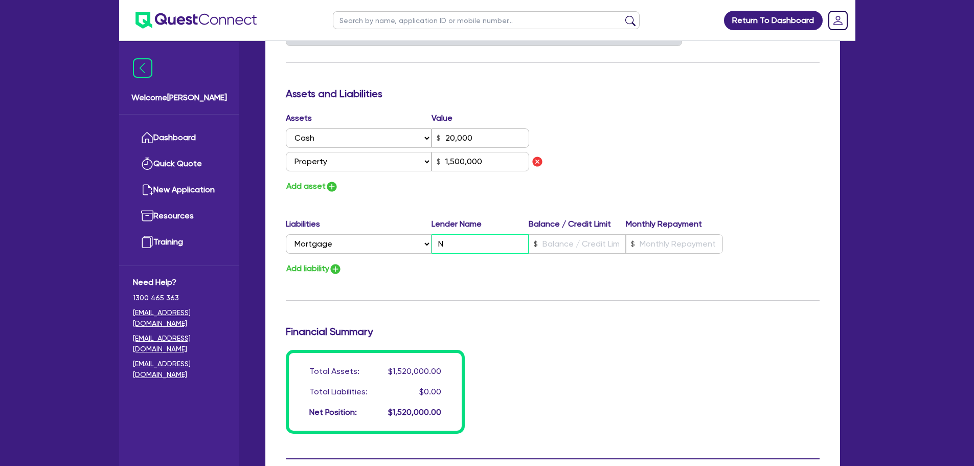
type input "1,500,000"
type input "NA"
type input "0"
type input "0402035742"
type input "2"
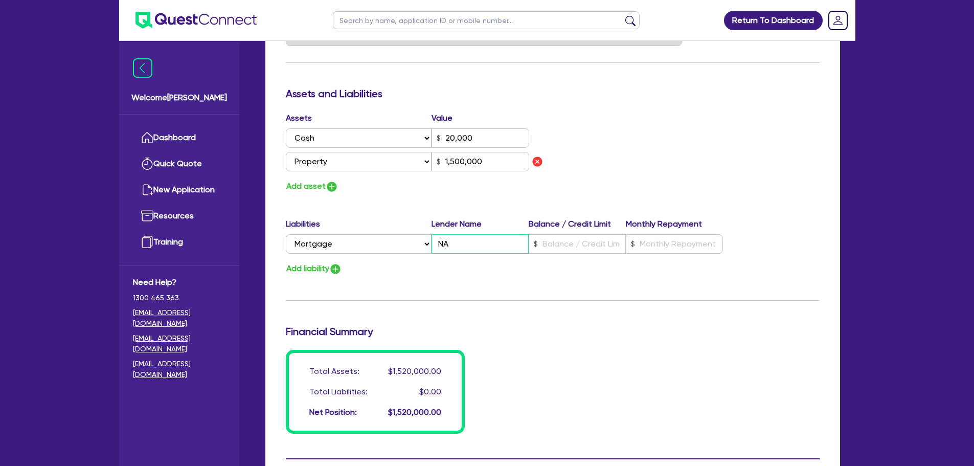
type input "0438 700 381"
type input "20,000"
type input "1,500,000"
type input "NAB"
type input "0"
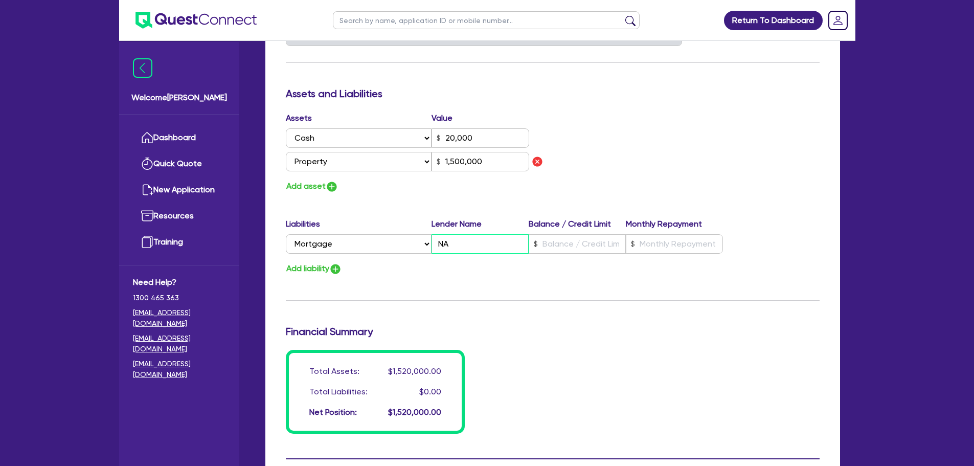
type input "0402035742"
type input "NAB"
click at [562, 243] on input "text" at bounding box center [577, 243] width 97 height 19
type input "2"
type input "0438 700 381"
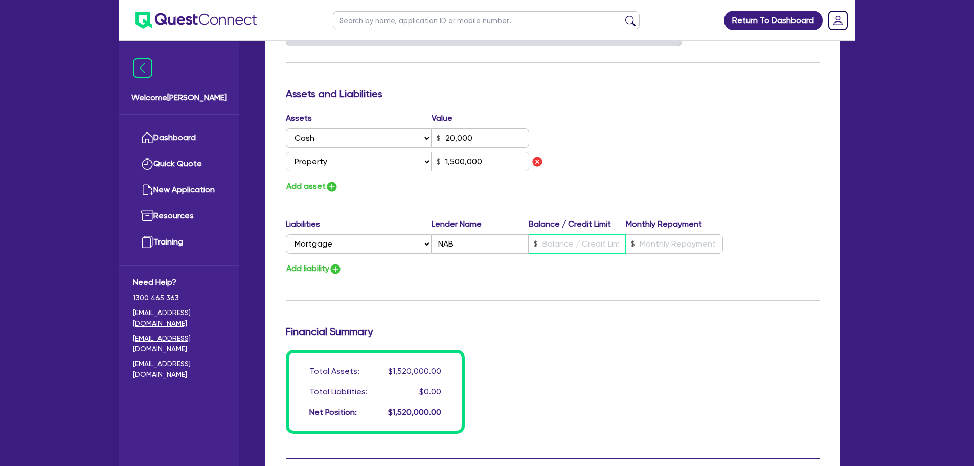
type input "20,000"
type input "1,500,000"
type input "5"
type input "0"
type input "0402035742"
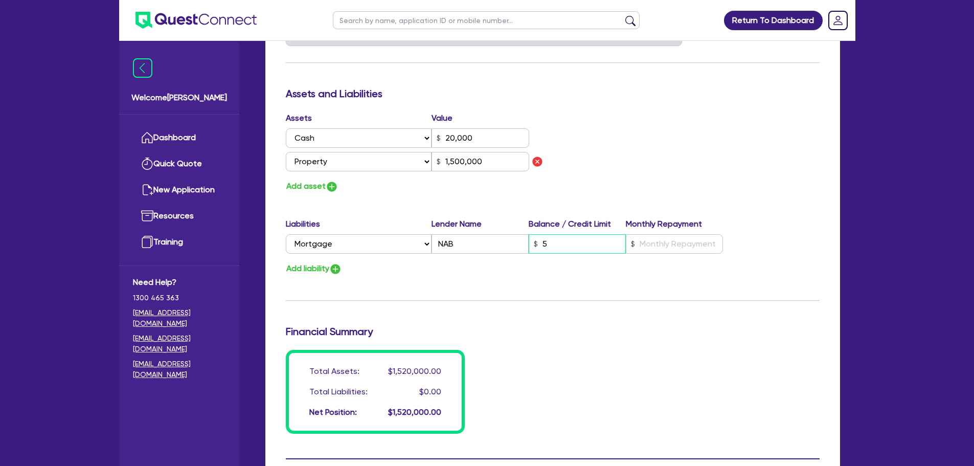
type input "2"
type input "0438 700 381"
type input "20,000"
type input "1,500,000"
type input "50"
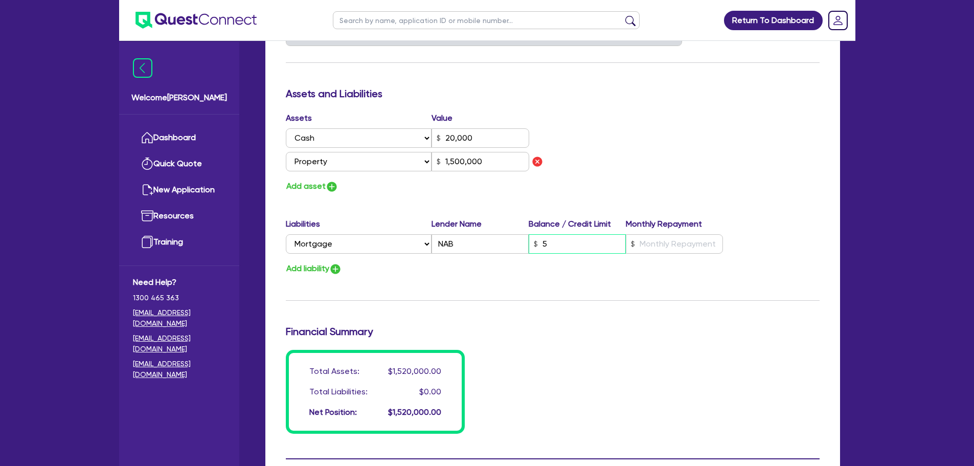
type input "0"
type input "0402035742"
type input "2"
type input "0438 700 381"
type input "20,000"
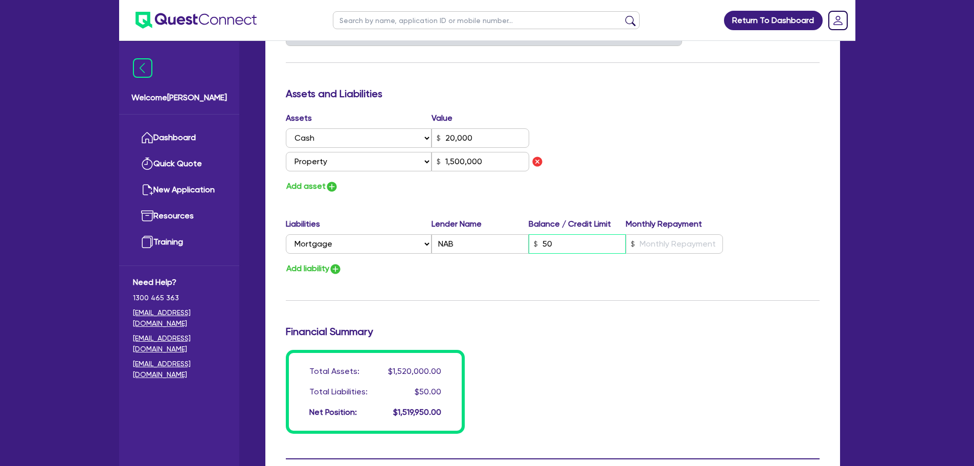
type input "1,500,000"
type input "500"
type input "0"
type input "0402035742"
type input "2"
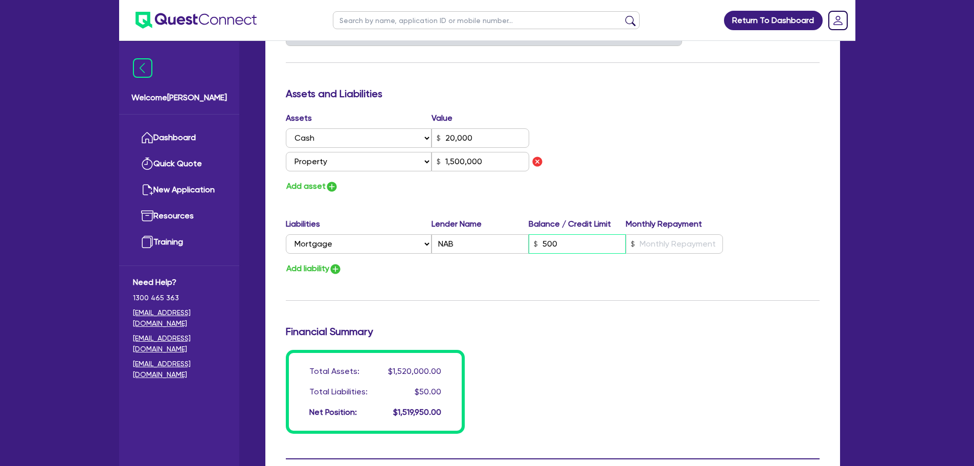
type input "0438 700 381"
type input "20,000"
type input "1,500,000"
type input "5,000"
type input "0"
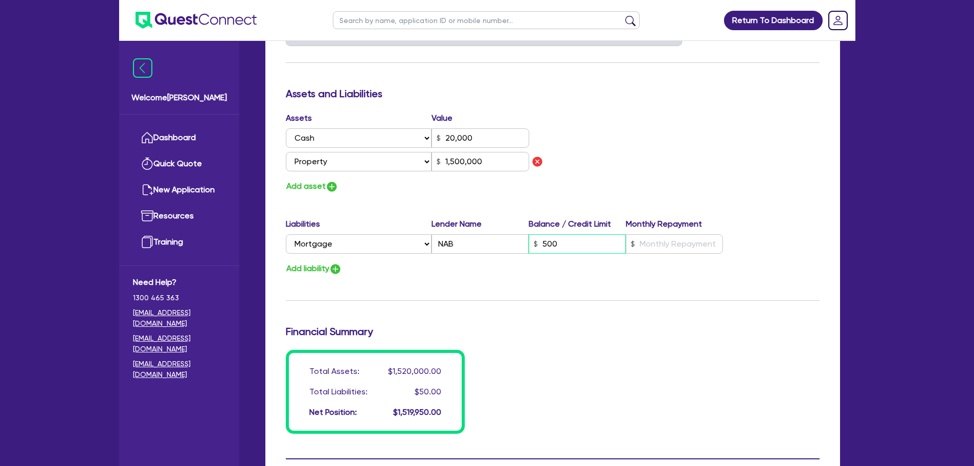
type input "0402035742"
type input "2"
type input "0438 700 381"
type input "20,000"
type input "1,500,000"
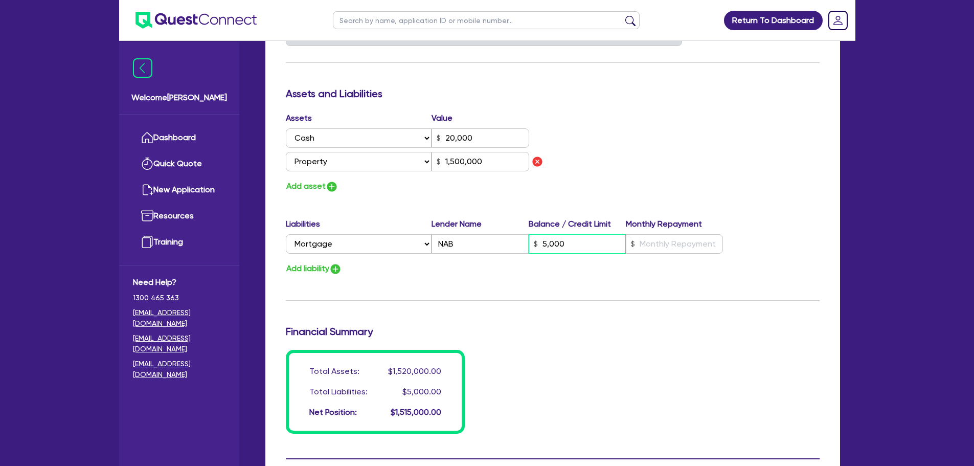
type input "50,000"
type input "0"
type input "0402035742"
type input "2"
type input "0438 700 381"
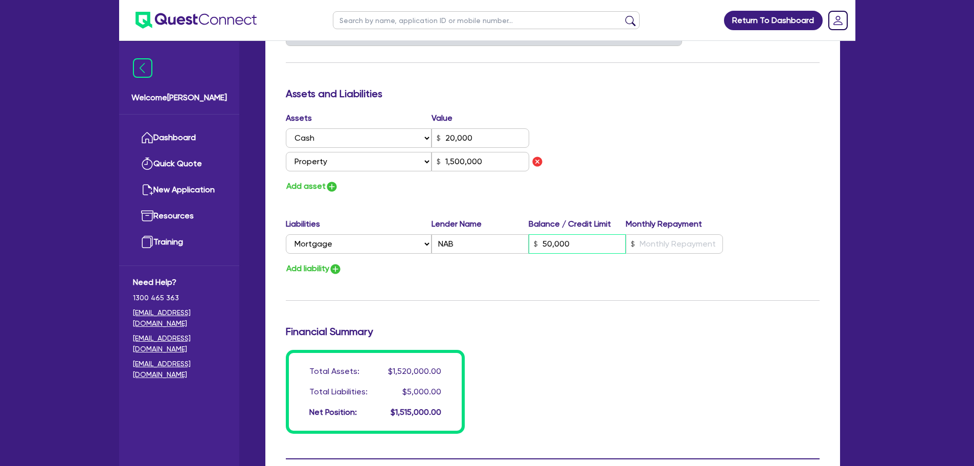
type input "20,000"
type input "1,500,000"
type input "500,000"
type input "0"
type input "0402035742"
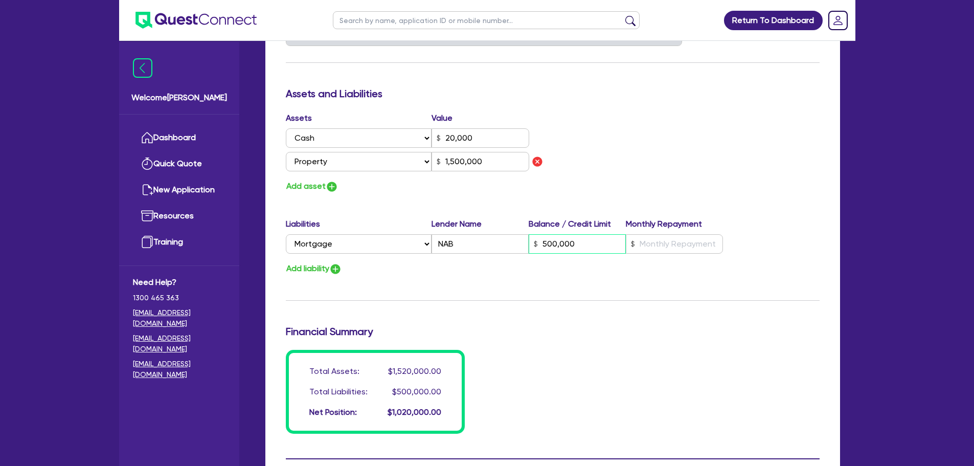
type input "500,000"
type input "2"
type input "0438 700 381"
type input "20,000"
type input "1,500,000"
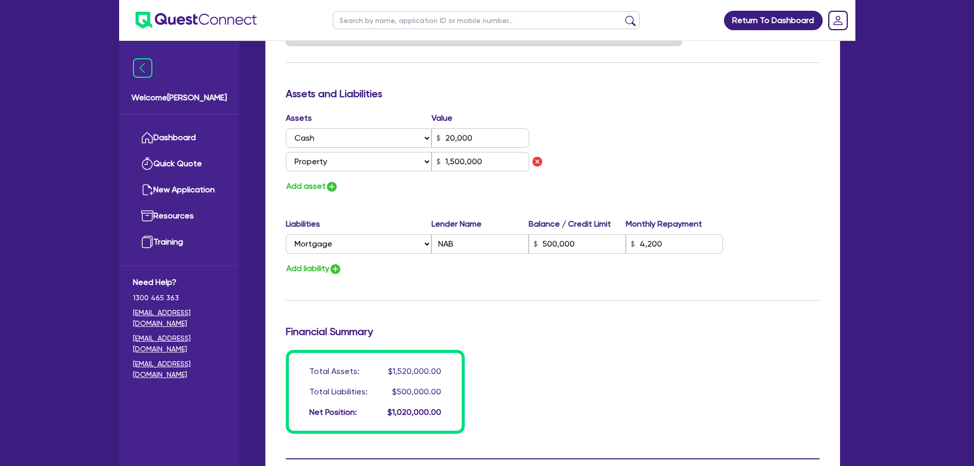
click at [703, 161] on div "Assets Value Select Asset Cash Property Investment property Vehicle Truck Trail…" at bounding box center [552, 152] width 549 height 81
drag, startPoint x: 653, startPoint y: 240, endPoint x: 627, endPoint y: 243, distance: 26.3
click at [627, 243] on input "4,200" at bounding box center [674, 243] width 97 height 19
click at [682, 177] on div "Assets Value Select Asset Cash Property Investment property Vehicle Truck Trail…" at bounding box center [552, 152] width 549 height 81
click at [341, 187] on div "Add asset" at bounding box center [415, 186] width 275 height 14
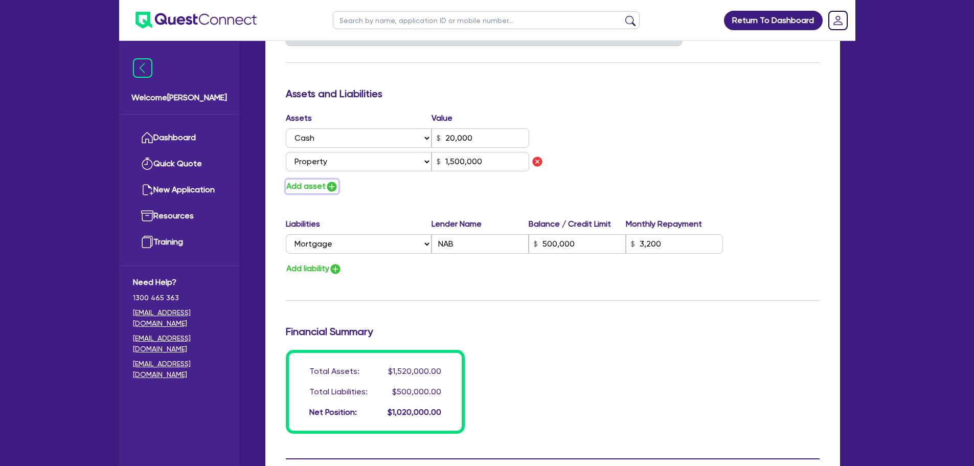
click at [335, 186] on img "button" at bounding box center [332, 186] width 12 height 12
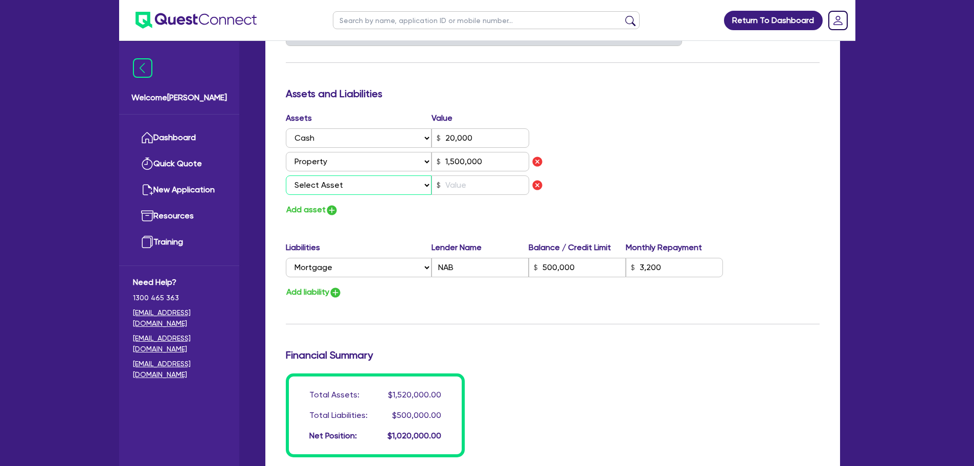
click at [337, 189] on select "Select Asset Cash Property Investment property Vehicle Truck Trailer Equipment …" at bounding box center [359, 184] width 146 height 19
click at [286, 175] on select "Select Asset Cash Property Investment property Vehicle Truck Trailer Equipment …" at bounding box center [359, 184] width 146 height 19
click at [456, 190] on input "text" at bounding box center [481, 184] width 98 height 19
click at [320, 293] on button "Add liability" at bounding box center [314, 292] width 56 height 14
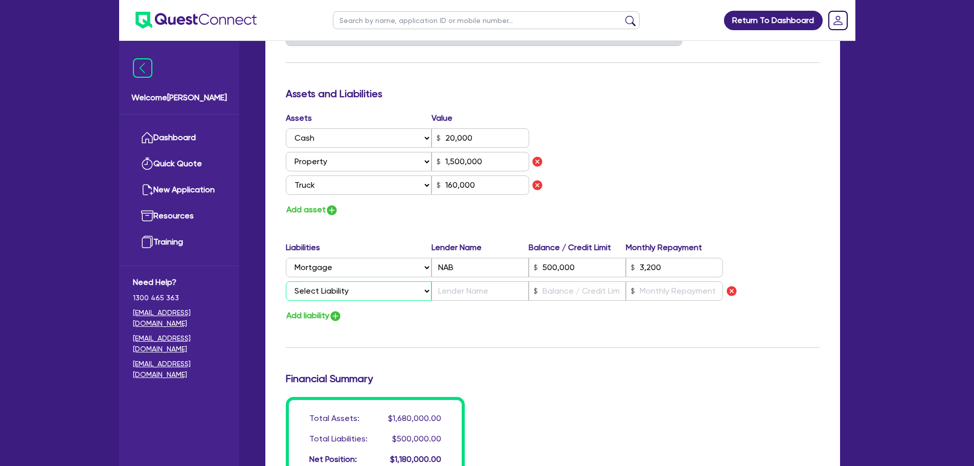
click at [325, 290] on select "Select Liability Credit card Mortgage Investment property loan Vehicle loan Tru…" at bounding box center [359, 290] width 146 height 19
click at [521, 341] on div "Update residential status for Director #1 Boarding is only acceptable when the …" at bounding box center [553, 67] width 534 height 827
click at [303, 210] on button "Add asset" at bounding box center [312, 210] width 53 height 14
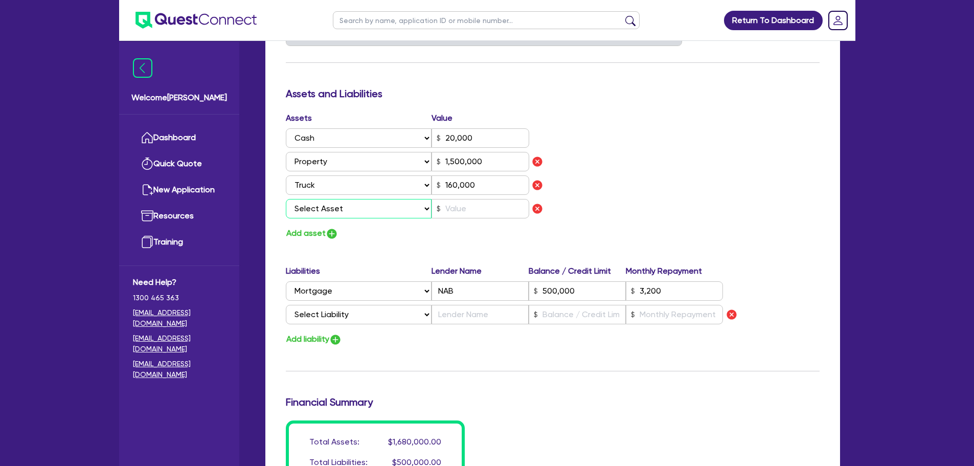
click at [332, 209] on select "Select Asset Cash Property Investment property Vehicle Truck Trailer Equipment …" at bounding box center [359, 208] width 146 height 19
click at [286, 199] on select "Select Asset Cash Property Investment property Vehicle Truck Trailer Equipment …" at bounding box center [359, 208] width 146 height 19
click at [477, 212] on input "text" at bounding box center [481, 208] width 98 height 19
click at [325, 232] on button "Add asset" at bounding box center [312, 233] width 53 height 14
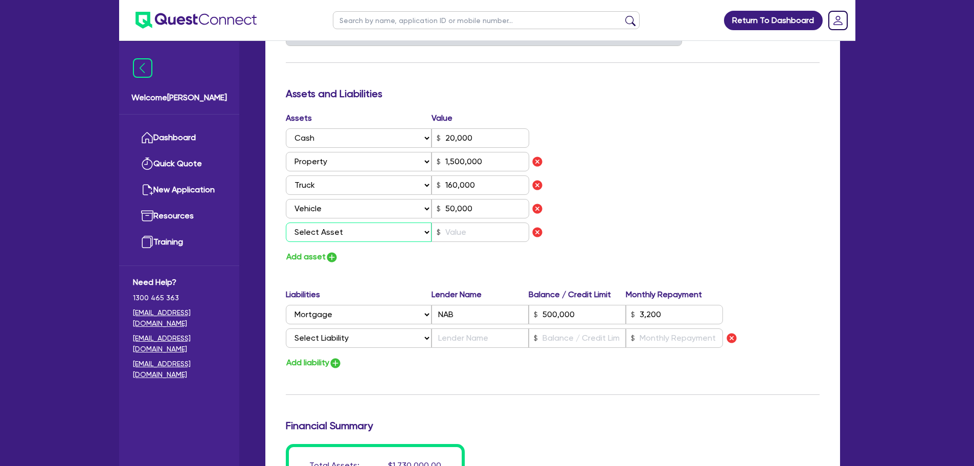
click at [314, 238] on select "Select Asset Cash Property Investment property Vehicle Truck Trailer Equipment …" at bounding box center [359, 231] width 146 height 19
click at [286, 222] on select "Select Asset Cash Property Investment property Vehicle Truck Trailer Equipment …" at bounding box center [359, 231] width 146 height 19
click at [458, 245] on div "Assets Value Select Asset Cash Property Investment property Vehicle Truck Trail…" at bounding box center [415, 179] width 275 height 134
click at [464, 230] on input "text" at bounding box center [481, 231] width 98 height 19
click at [592, 229] on div "Assets Value Select Asset Cash Property Investment property Vehicle Truck Trail…" at bounding box center [552, 188] width 549 height 152
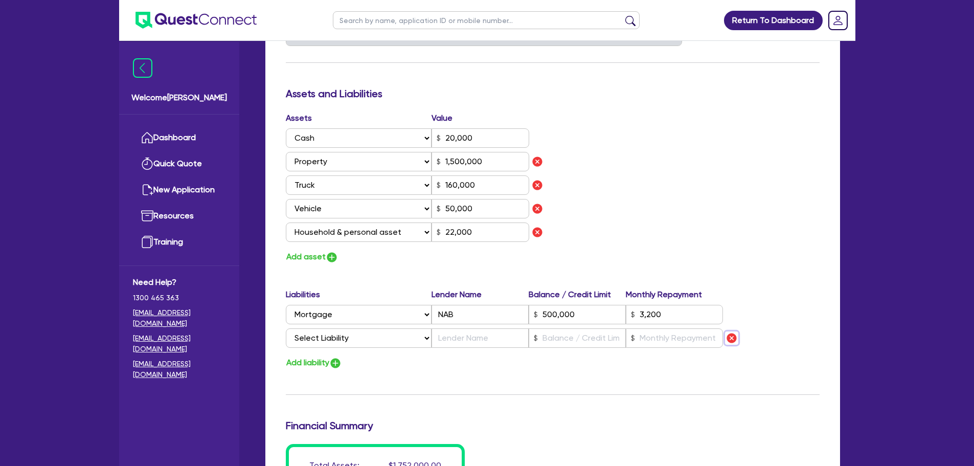
click at [734, 337] on img "button" at bounding box center [731, 338] width 12 height 12
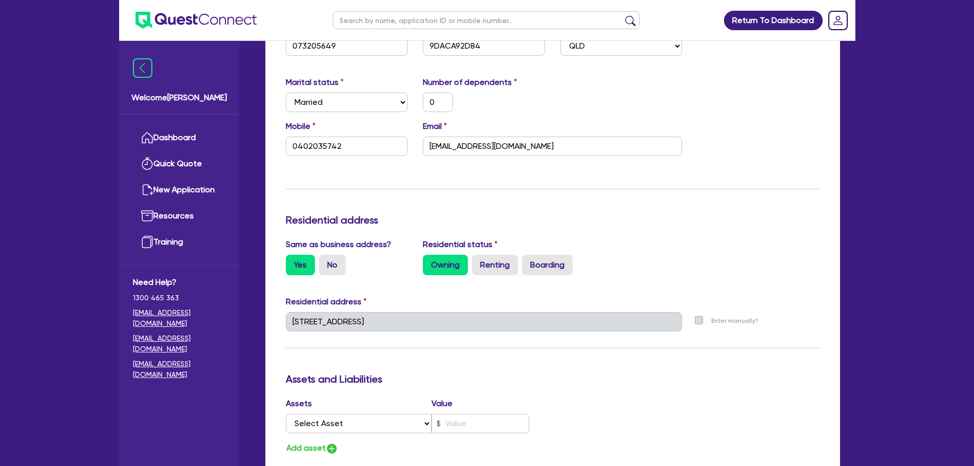
scroll to position [1380, 0]
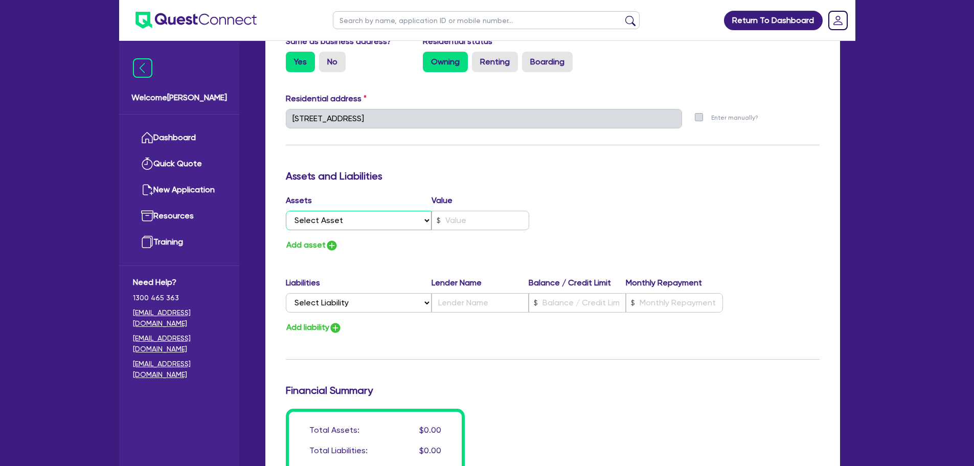
click at [401, 216] on select "Select Asset Cash Property Investment property Vehicle Truck Trailer Equipment …" at bounding box center [359, 220] width 146 height 19
click at [286, 211] on select "Select Asset Cash Property Investment property Vehicle Truck Trailer Equipment …" at bounding box center [359, 220] width 146 height 19
click at [465, 225] on input "text" at bounding box center [481, 220] width 98 height 19
click at [318, 246] on button "Add asset" at bounding box center [312, 245] width 53 height 14
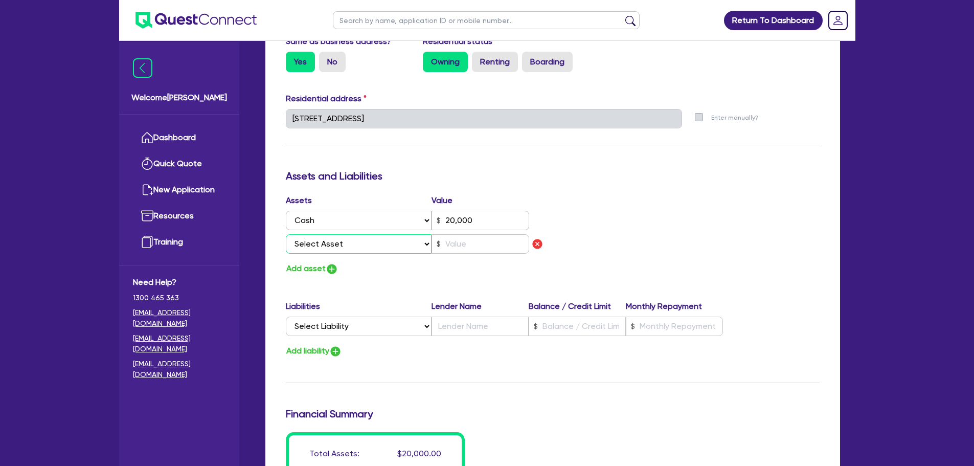
drag, startPoint x: 318, startPoint y: 246, endPoint x: 339, endPoint y: 249, distance: 21.6
click at [338, 246] on select "Select Asset Cash Property Investment property Vehicle Truck Trailer Equipment …" at bounding box center [359, 243] width 146 height 19
click at [286, 234] on select "Select Asset Cash Property Investment property Vehicle Truck Trailer Equipment …" at bounding box center [359, 243] width 146 height 19
click at [461, 246] on input "text" at bounding box center [481, 243] width 98 height 19
click at [331, 257] on div "Assets Value Select Asset Cash Property Investment property Vehicle Truck Trail…" at bounding box center [415, 225] width 275 height 63
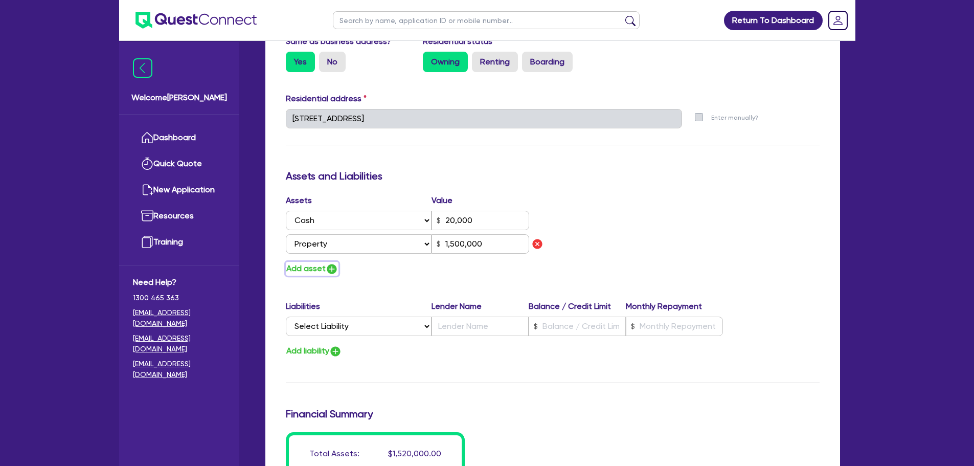
click at [330, 268] on img "button" at bounding box center [332, 269] width 12 height 12
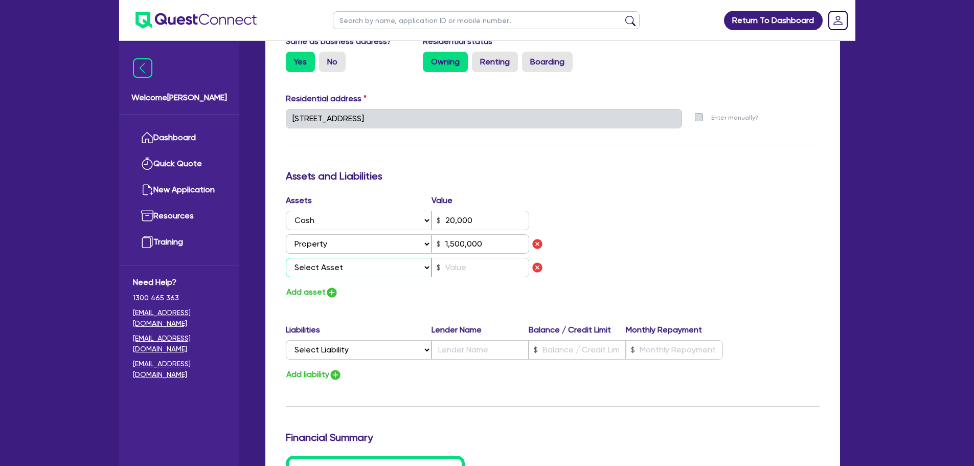
click at [340, 270] on select "Select Asset Cash Property Investment property Vehicle Truck Trailer Equipment …" at bounding box center [359, 267] width 146 height 19
click at [286, 258] on select "Select Asset Cash Property Investment property Vehicle Truck Trailer Equipment …" at bounding box center [359, 267] width 146 height 19
click at [450, 262] on input "text" at bounding box center [481, 267] width 98 height 19
click at [329, 280] on div "Assets Value Select Asset Cash Property Investment property Vehicle Truck Trail…" at bounding box center [415, 237] width 275 height 87
click at [329, 293] on img "button" at bounding box center [332, 292] width 12 height 12
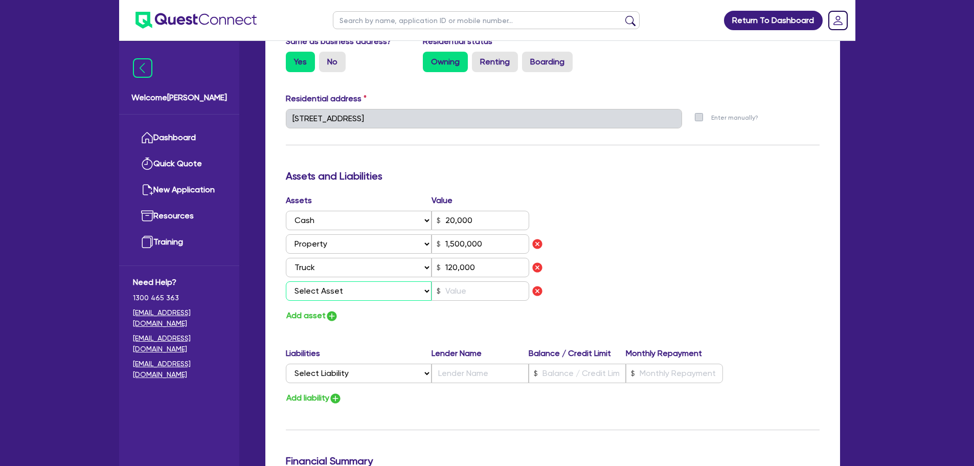
click at [330, 291] on select "Select Asset Cash Property Investment property Vehicle Truck Trailer Equipment …" at bounding box center [359, 290] width 146 height 19
click at [286, 281] on select "Select Asset Cash Property Investment property Vehicle Truck Trailer Equipment …" at bounding box center [359, 290] width 146 height 19
click at [462, 290] on input "text" at bounding box center [481, 290] width 98 height 19
click at [329, 310] on img "button" at bounding box center [332, 316] width 12 height 12
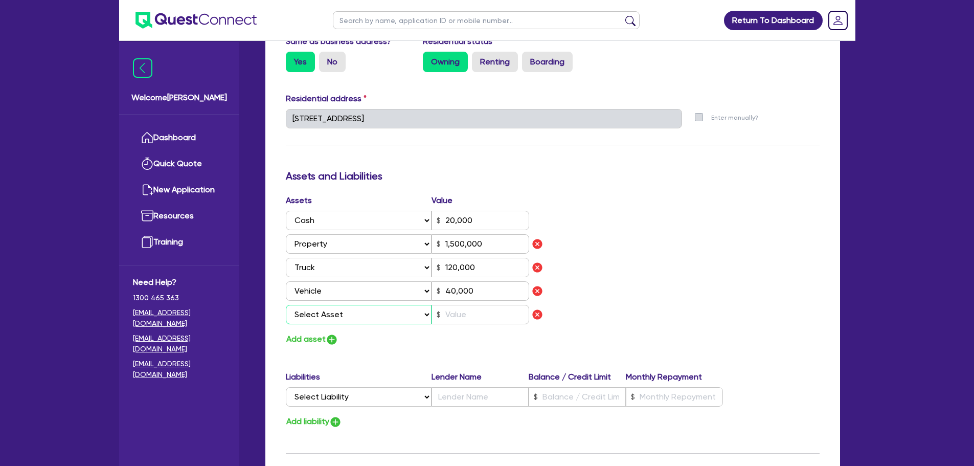
click at [336, 324] on select "Select Asset Cash Property Investment property Vehicle Truck Trailer Equipment …" at bounding box center [359, 314] width 146 height 19
click at [286, 305] on select "Select Asset Cash Property Investment property Vehicle Truck Trailer Equipment …" at bounding box center [359, 314] width 146 height 19
click at [467, 311] on input "text" at bounding box center [481, 314] width 98 height 19
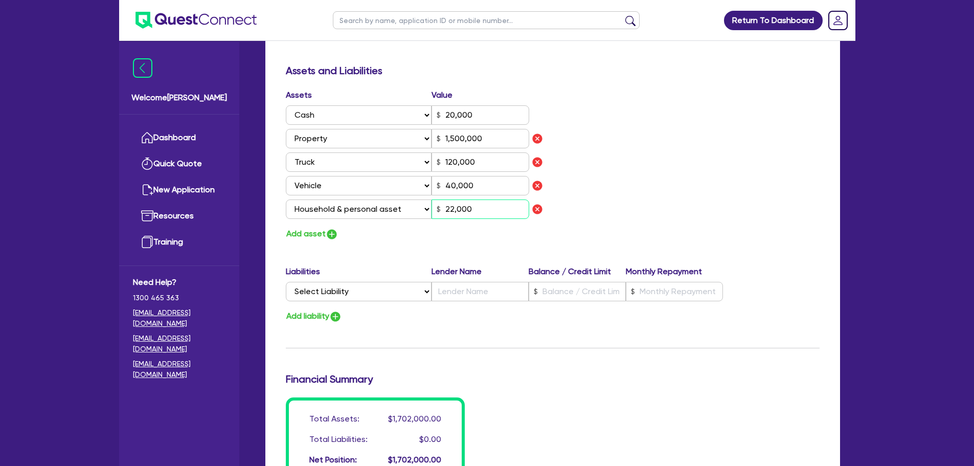
scroll to position [1585, 0]
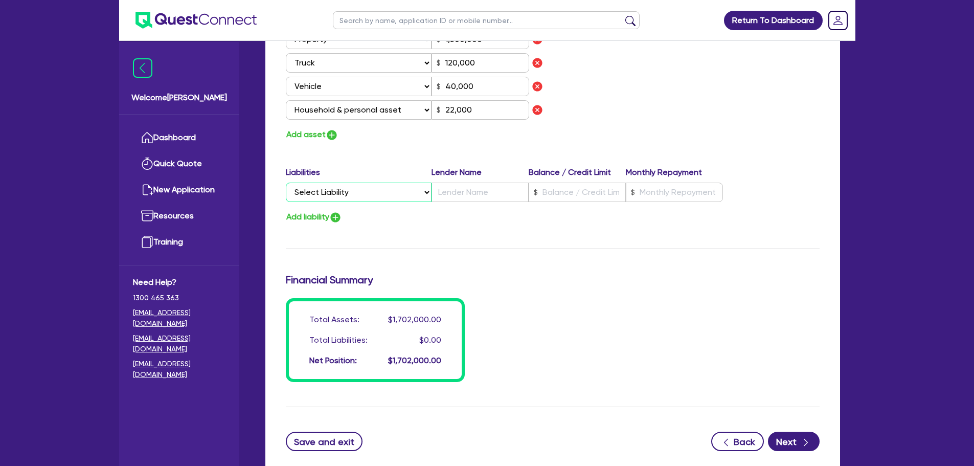
click at [351, 188] on select "Select Liability Credit card Mortgage Investment property loan Vehicle loan Tru…" at bounding box center [359, 192] width 146 height 19
click at [286, 183] on select "Select Liability Credit card Mortgage Investment property loan Vehicle loan Tru…" at bounding box center [359, 192] width 146 height 19
click at [461, 193] on input "text" at bounding box center [480, 192] width 97 height 19
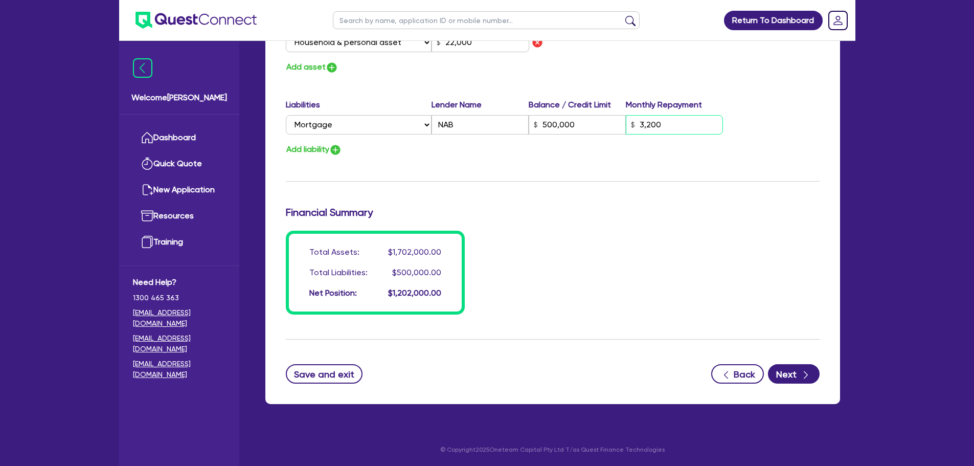
scroll to position [1653, 0]
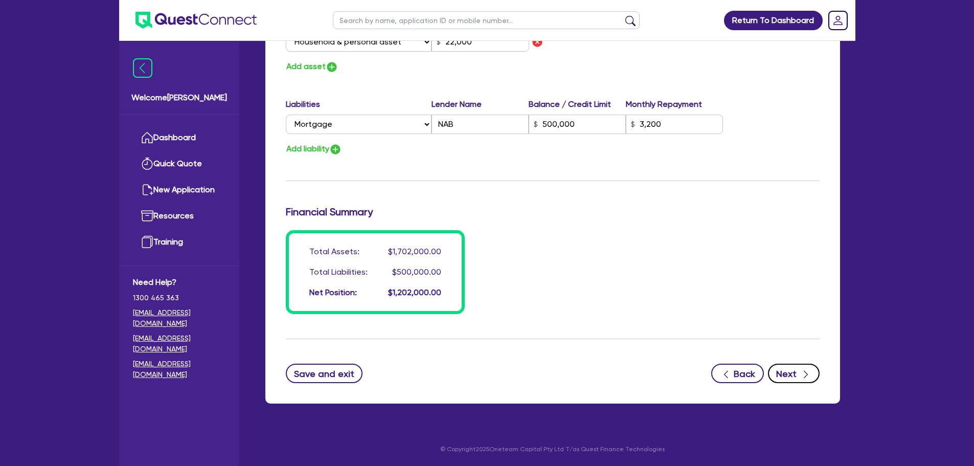
click at [791, 369] on button "Next" at bounding box center [794, 373] width 52 height 19
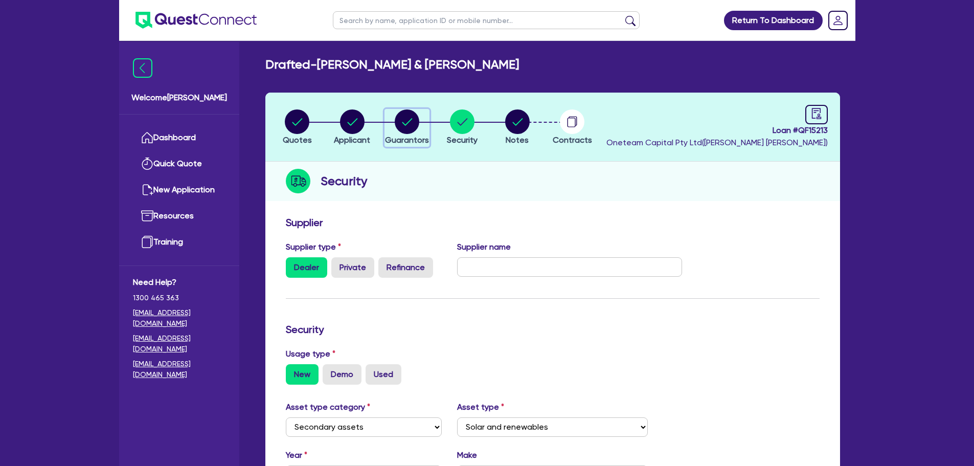
click at [407, 120] on circle "button" at bounding box center [407, 121] width 25 height 25
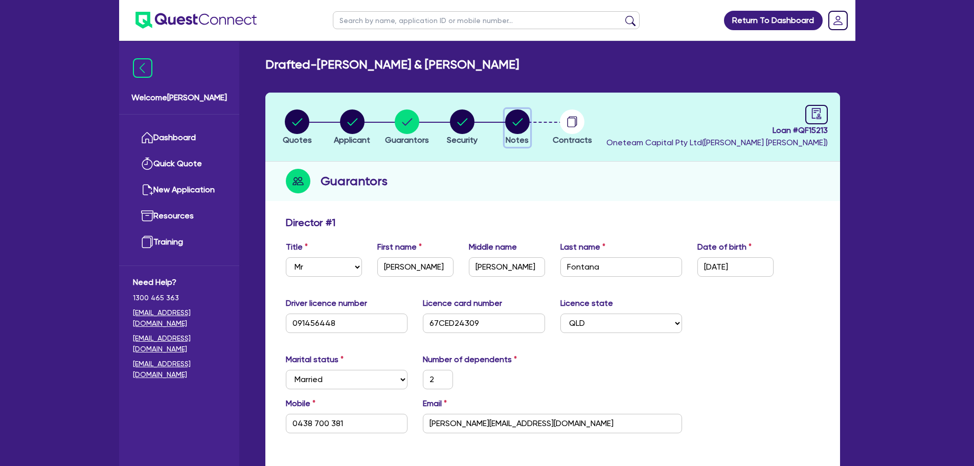
click at [508, 125] on circle "button" at bounding box center [517, 121] width 25 height 25
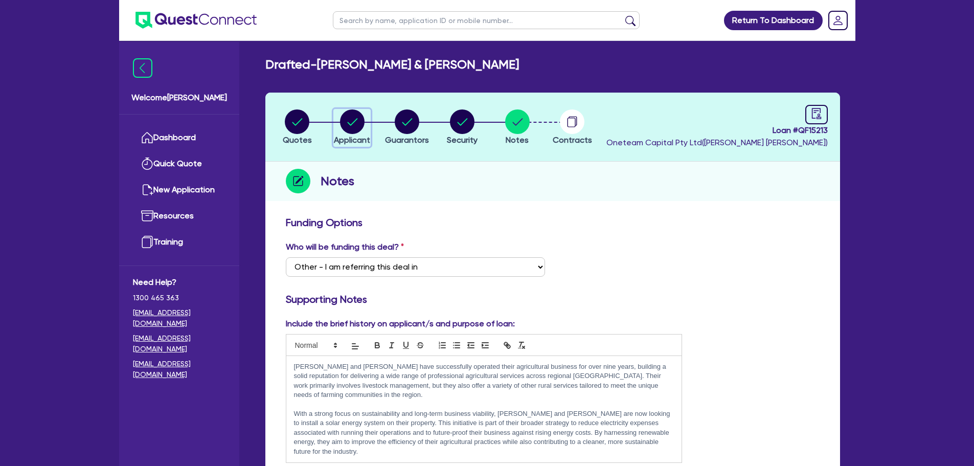
click at [350, 121] on circle "button" at bounding box center [352, 121] width 25 height 25
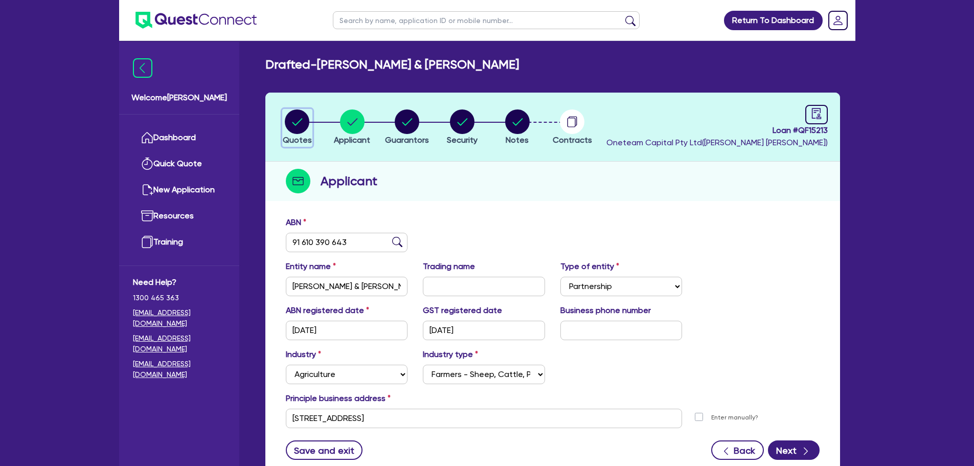
click at [297, 120] on circle "button" at bounding box center [297, 121] width 25 height 25
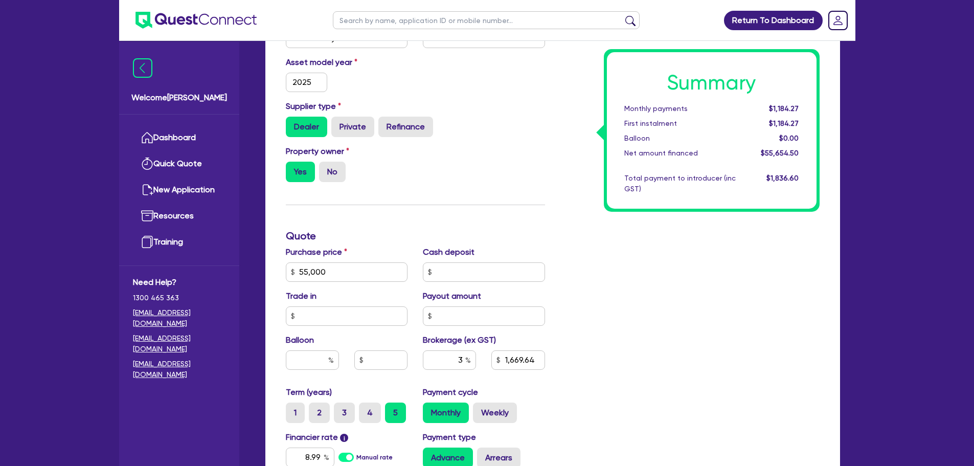
scroll to position [358, 0]
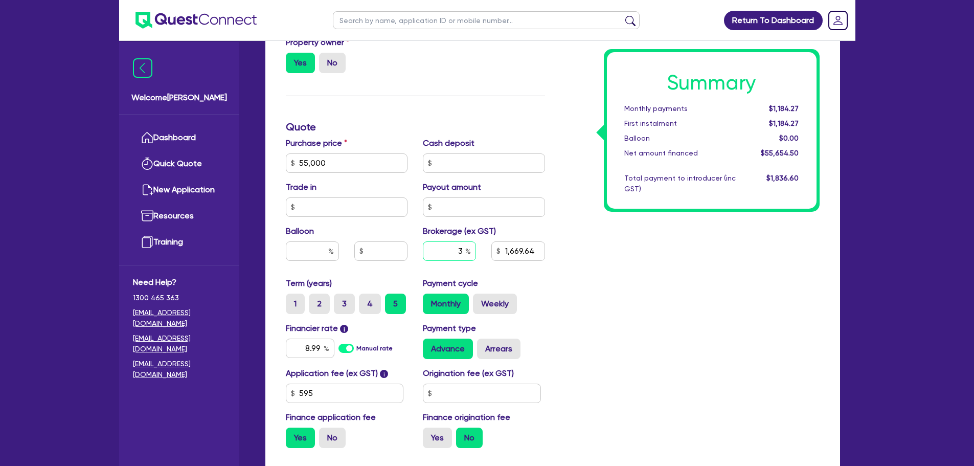
drag, startPoint x: 462, startPoint y: 252, endPoint x: 448, endPoint y: 249, distance: 13.4
click at [448, 250] on input "3" at bounding box center [449, 250] width 53 height 19
click at [673, 319] on div "Summary Monthly payments $1,184.27 First instalment $1,184.27 Balloon $0.00 Net…" at bounding box center [690, 157] width 275 height 598
click at [498, 393] on input "text" at bounding box center [482, 392] width 118 height 19
click at [649, 346] on div "Summary Monthly payments $1,196.89 First instalment $1,196.89 Balloon $0.00 Net…" at bounding box center [690, 157] width 275 height 598
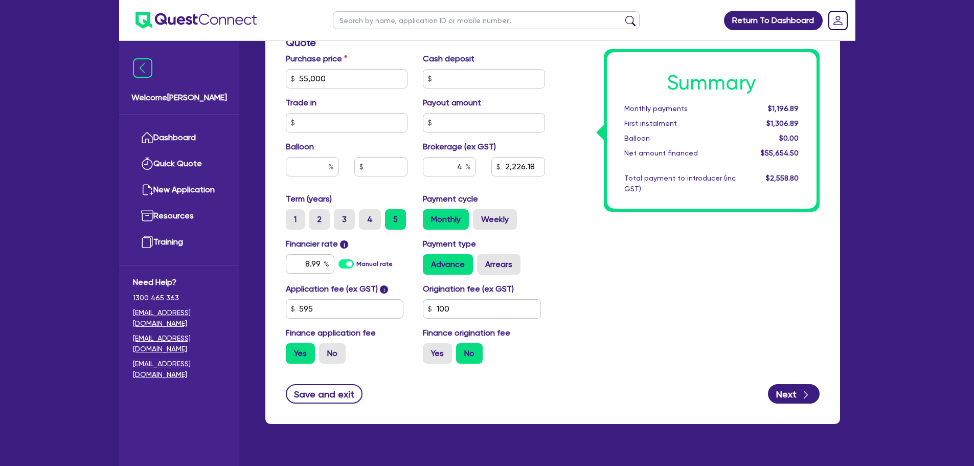
scroll to position [463, 0]
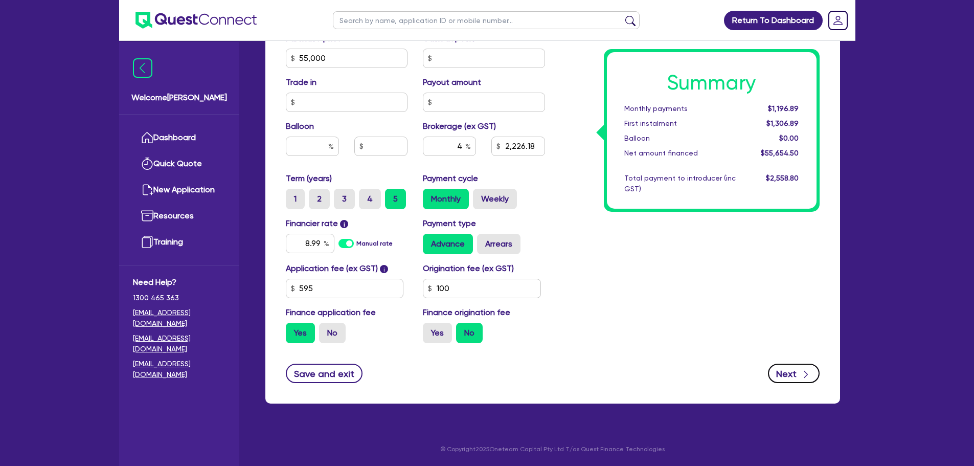
click at [811, 376] on icon "button" at bounding box center [806, 374] width 10 height 10
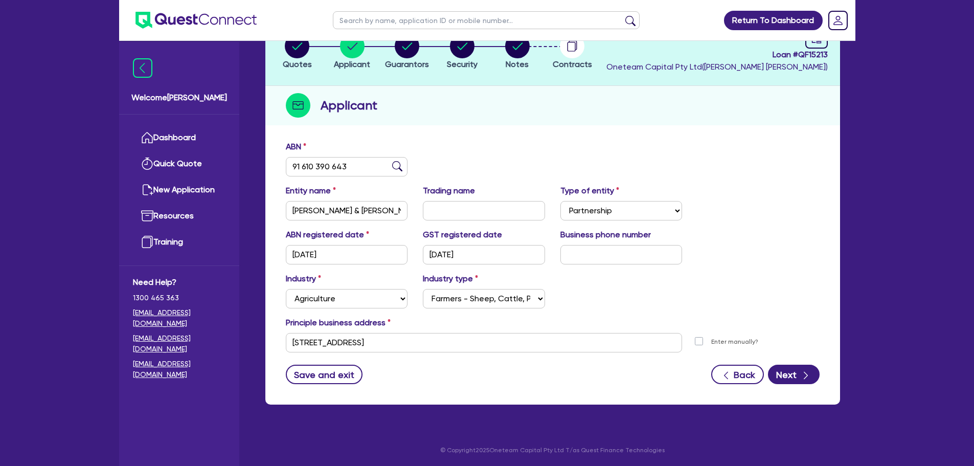
scroll to position [77, 0]
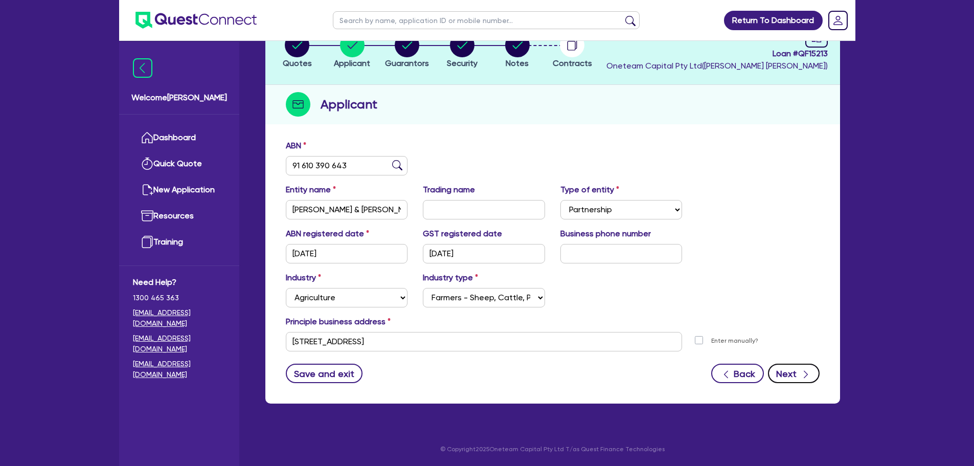
click at [792, 369] on button "Next" at bounding box center [794, 373] width 52 height 19
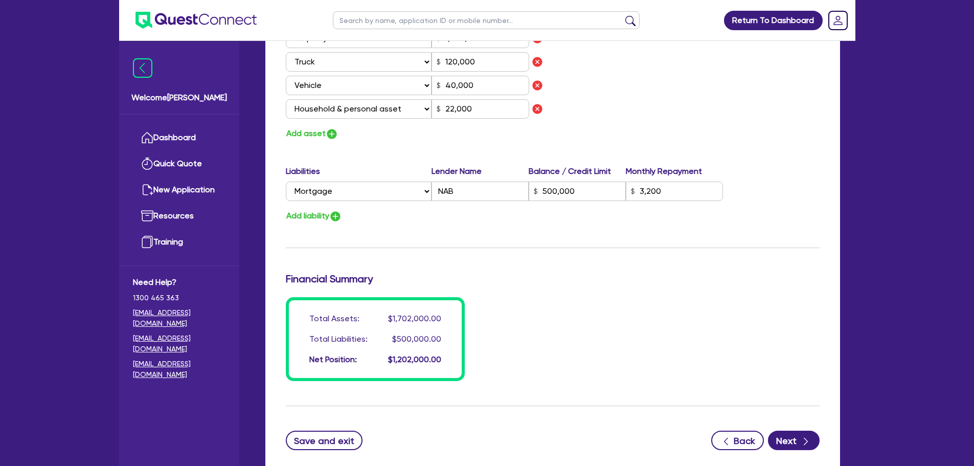
scroll to position [1653, 0]
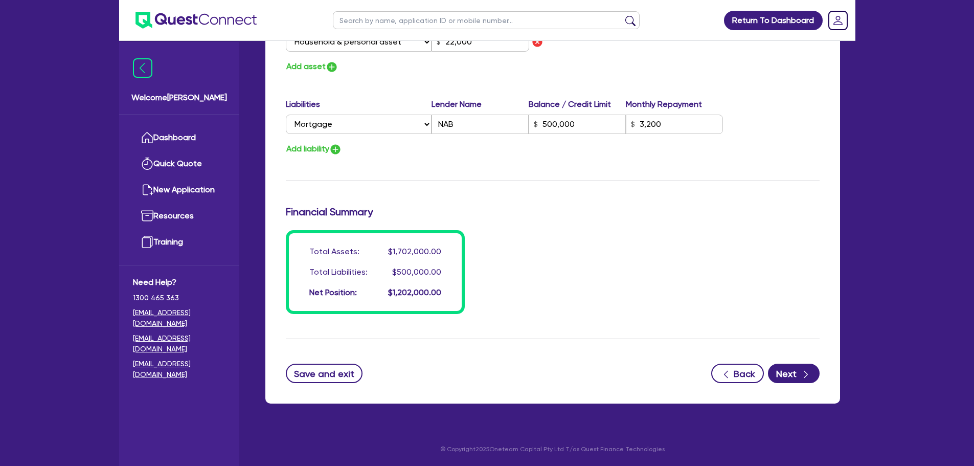
click at [803, 378] on icon "button" at bounding box center [806, 374] width 10 height 10
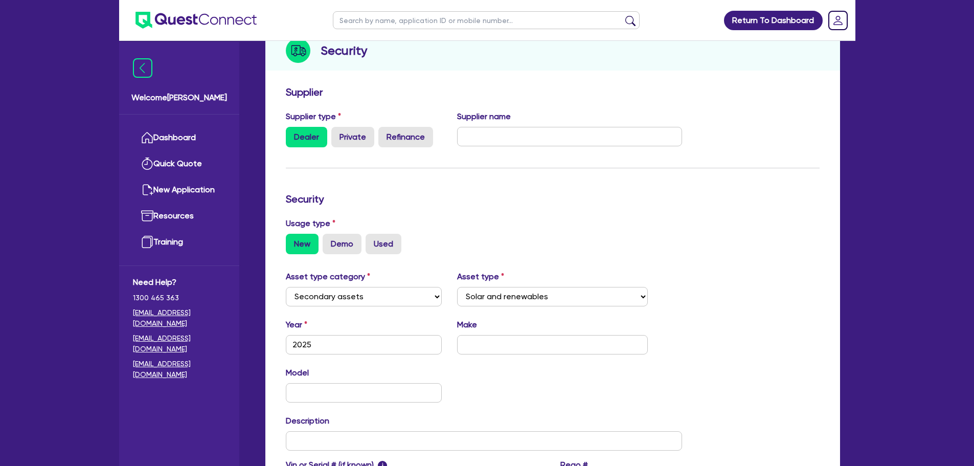
scroll to position [256, 0]
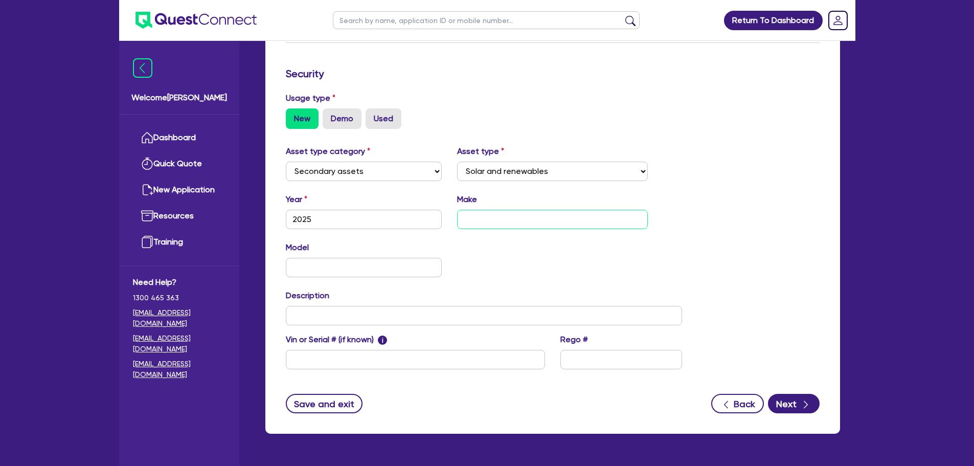
click at [511, 214] on input "text" at bounding box center [552, 219] width 191 height 19
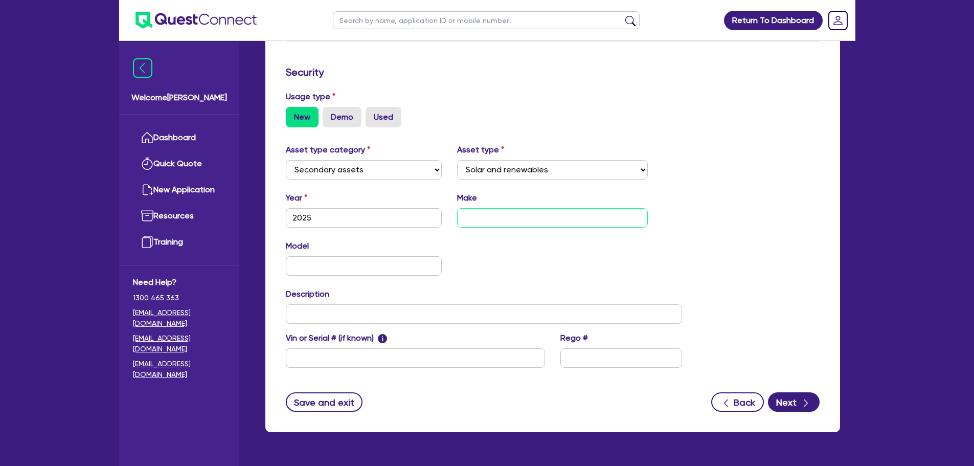
scroll to position [286, 0]
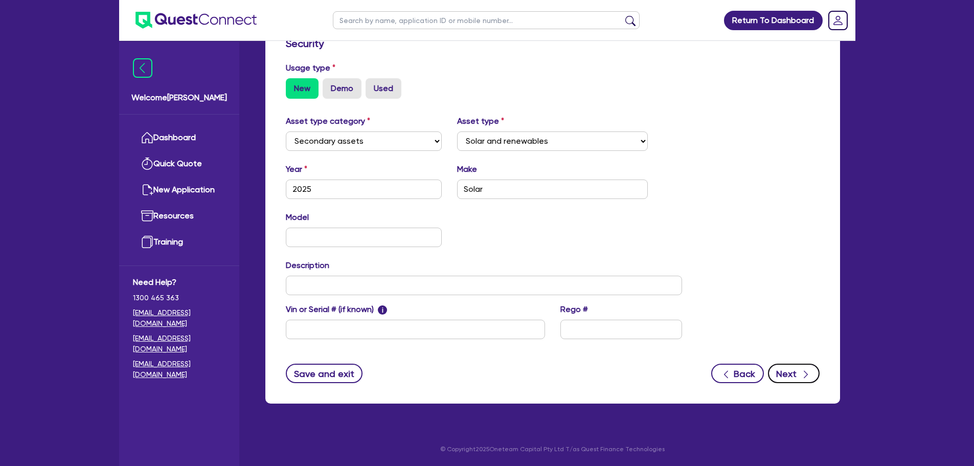
click at [799, 374] on button "Next" at bounding box center [794, 373] width 52 height 19
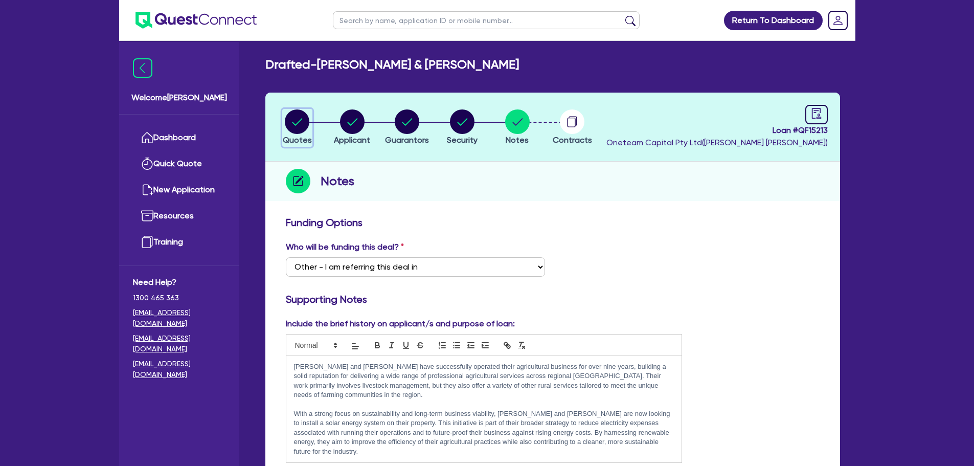
click at [298, 121] on circle "button" at bounding box center [297, 121] width 25 height 25
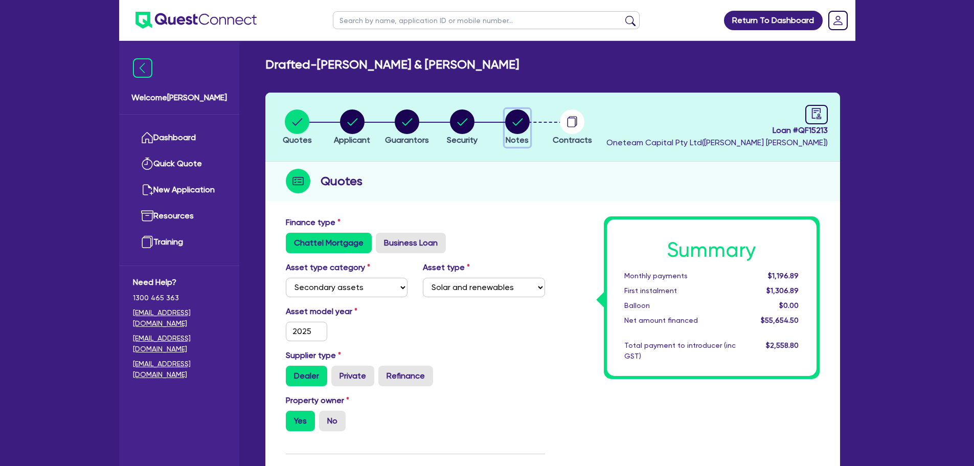
click at [510, 114] on circle "button" at bounding box center [517, 121] width 25 height 25
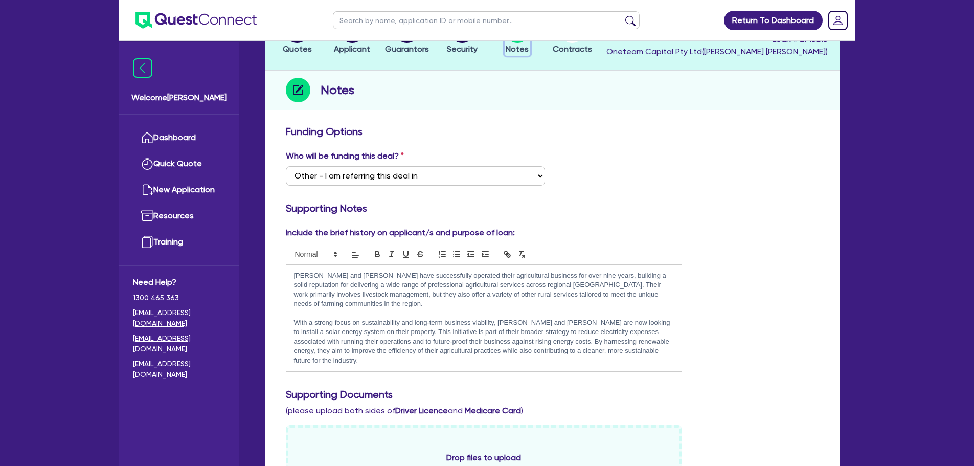
scroll to position [256, 0]
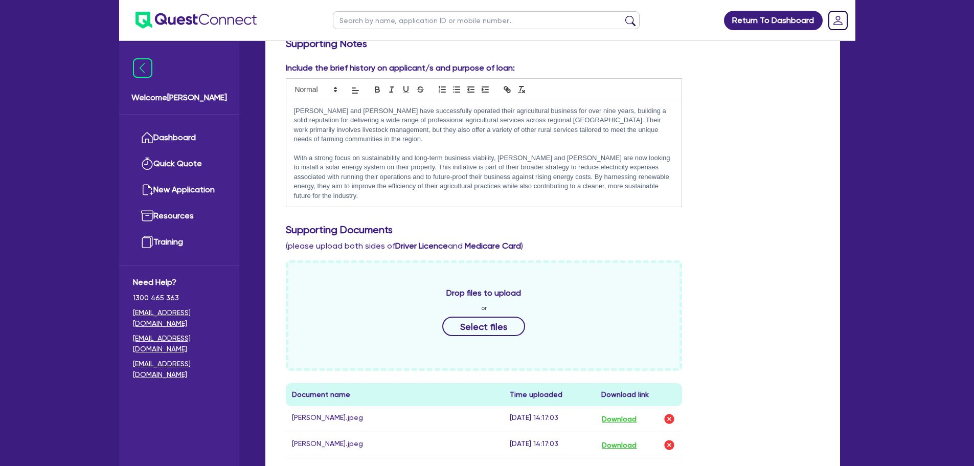
click at [441, 112] on p "Aldo and Delyse have successfully operated their agricultural business for over…" at bounding box center [484, 125] width 380 height 38
click at [473, 123] on p "Aldo and Delyse have successfully operated their family agricultural business f…" at bounding box center [484, 125] width 380 height 38
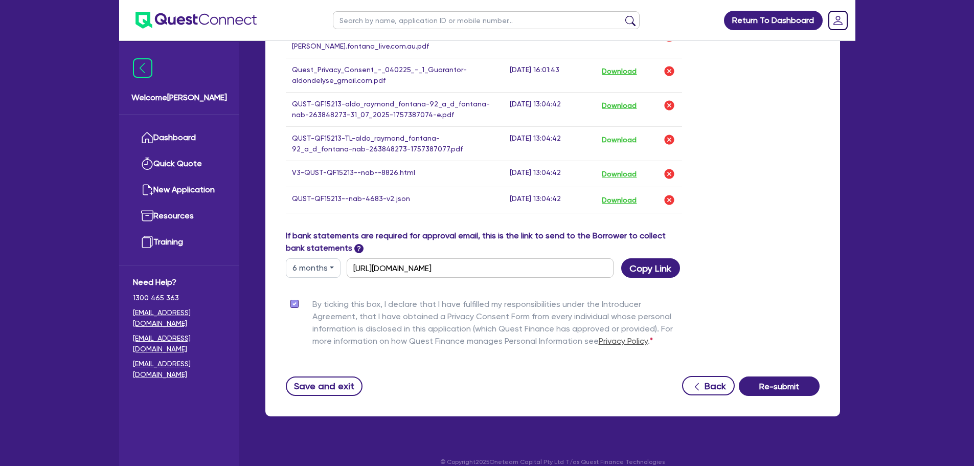
scroll to position [745, 0]
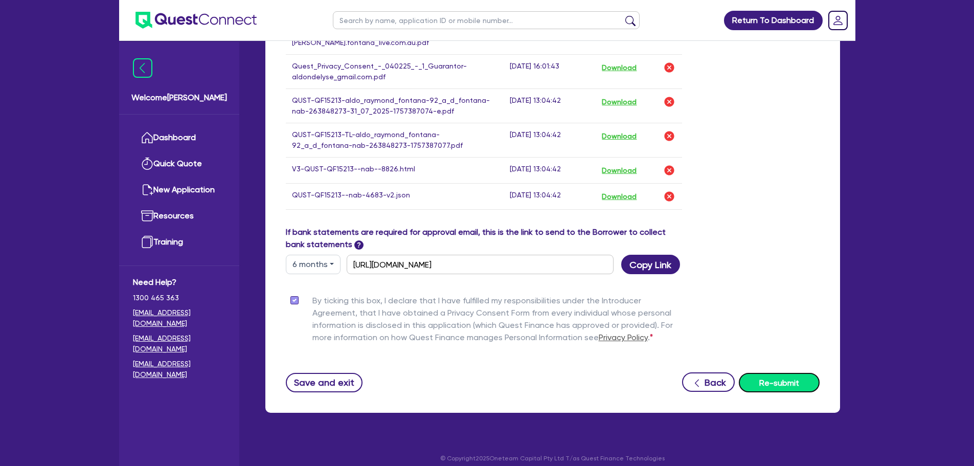
click at [773, 373] on button "Re-submit" at bounding box center [779, 382] width 81 height 19
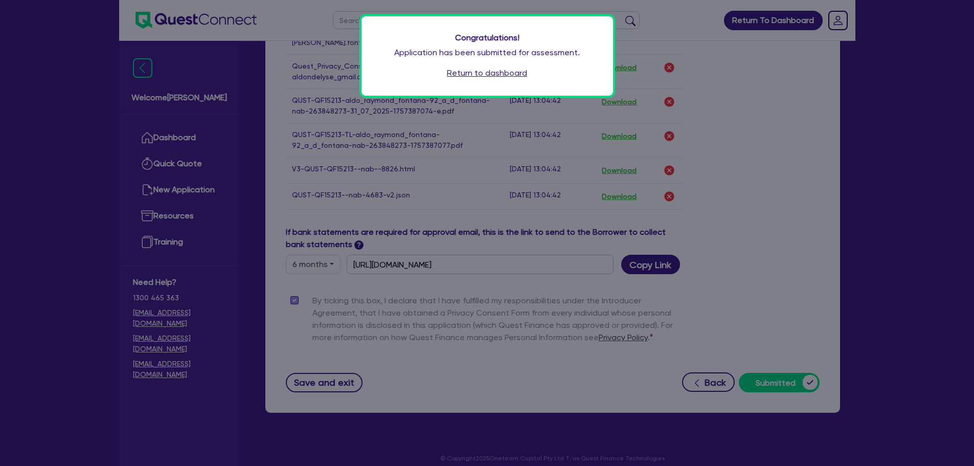
click at [489, 69] on link "Return to dashboard" at bounding box center [487, 73] width 80 height 12
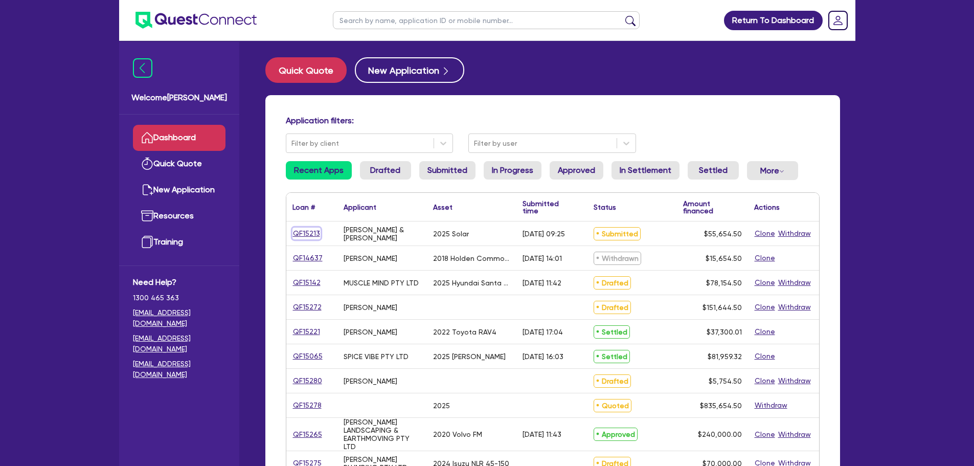
click at [307, 233] on link "QF15213" at bounding box center [306, 234] width 28 height 12
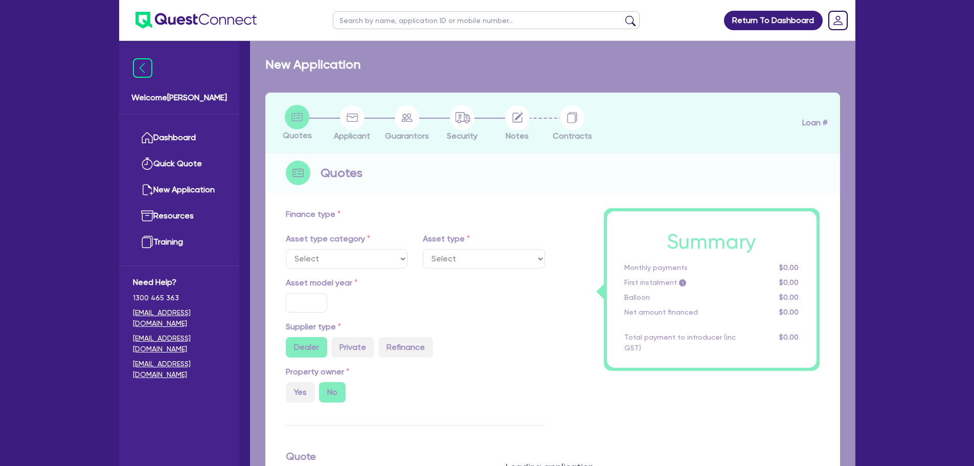
select select "SECONDARY_ASSETS"
type input "2025"
radio input "true"
type input "55,000"
type input "4"
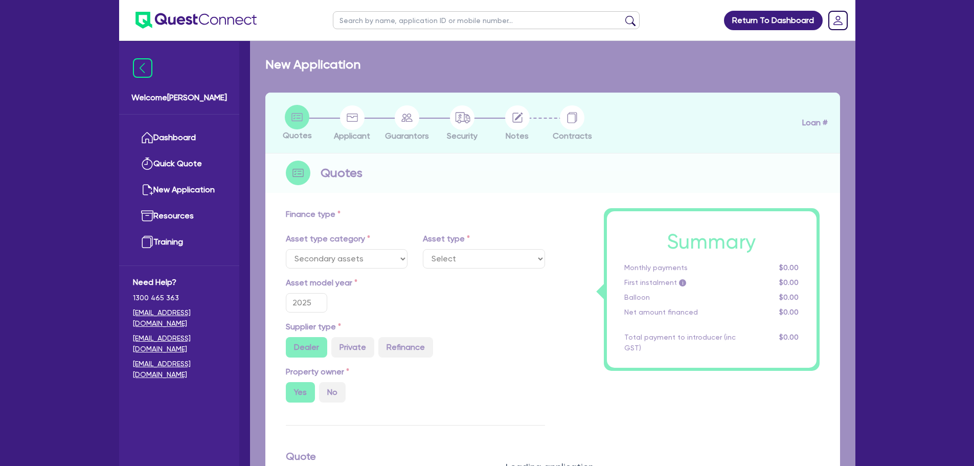
type input "2,226.18"
type input "8.99"
type input "100"
select select "SOLAR_AND_RENEWABLES"
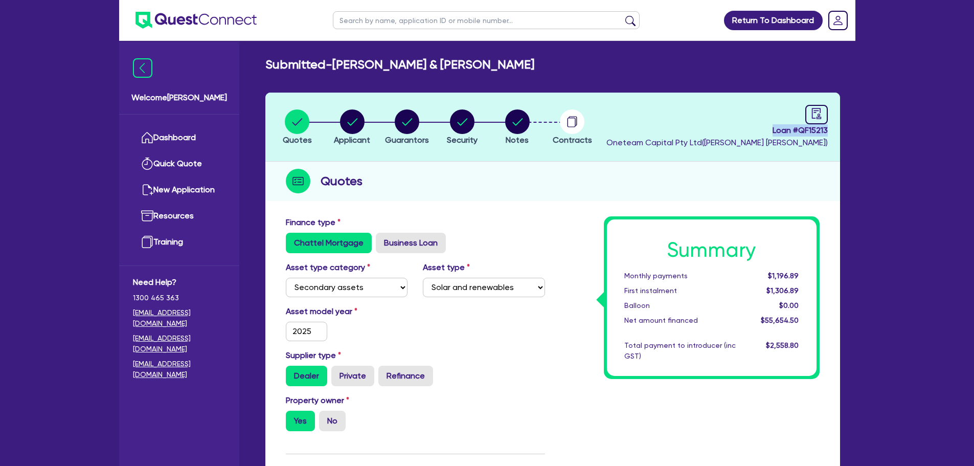
drag, startPoint x: 766, startPoint y: 130, endPoint x: 830, endPoint y: 129, distance: 63.9
click at [830, 129] on header "Quotes Applicant Guarantors Security Notes Contracts Loan # QF15213 Oneteam Cap…" at bounding box center [552, 127] width 575 height 69
copy span "Loan # QF15213"
click at [177, 127] on link "Dashboard" at bounding box center [179, 138] width 93 height 26
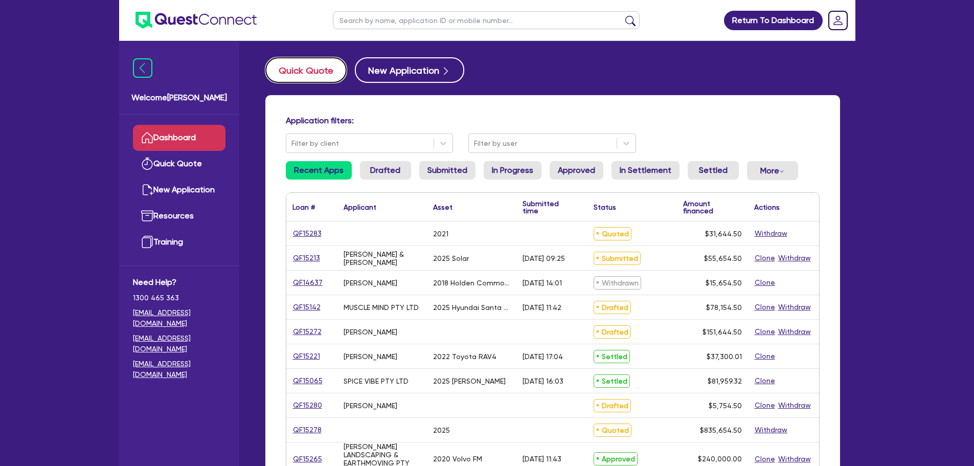
click at [295, 74] on button "Quick Quote" at bounding box center [305, 70] width 81 height 26
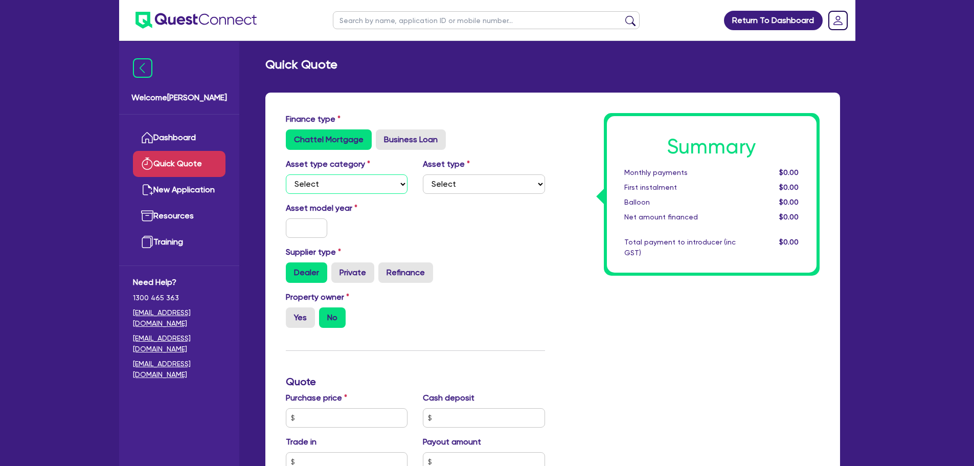
click at [376, 187] on select "Select Cars and light trucks Primary assets Secondary assets Tertiary assets" at bounding box center [347, 183] width 122 height 19
select select "CARS_AND_LIGHT_TRUCKS"
click at [286, 174] on select "Select Cars and light trucks Primary assets Secondary assets Tertiary assets" at bounding box center [347, 183] width 122 height 19
click at [510, 165] on div "Asset type Select Passenger vehicles Vans and utes Light trucks up to 4.5 tonne" at bounding box center [484, 176] width 138 height 36
click at [500, 187] on select "Select Passenger vehicles Vans and utes Light trucks up to 4.5 tonne" at bounding box center [484, 183] width 122 height 19
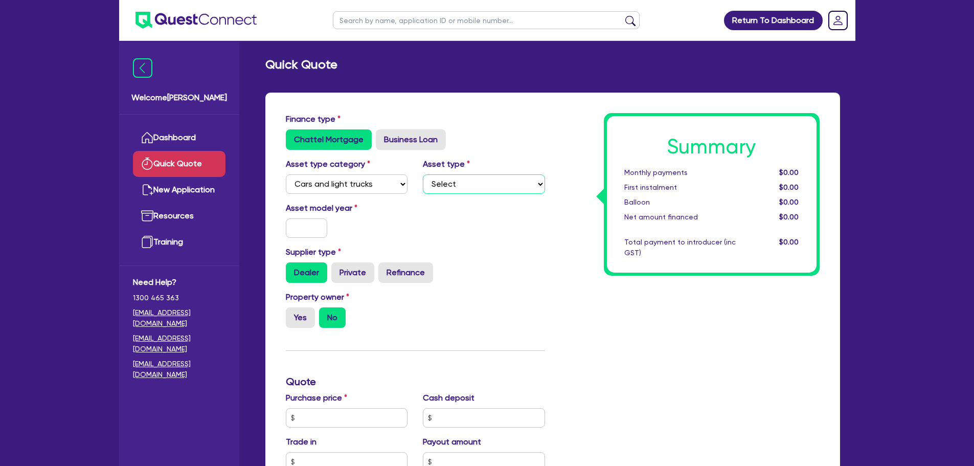
select select "PASSENGER_VEHICLES"
click at [423, 174] on select "Select Passenger vehicles Vans and utes Light trucks up to 4.5 tonne" at bounding box center [484, 183] width 122 height 19
drag, startPoint x: 297, startPoint y: 226, endPoint x: 300, endPoint y: 243, distance: 17.7
click at [297, 226] on input "text" at bounding box center [307, 227] width 42 height 19
type input "2010"
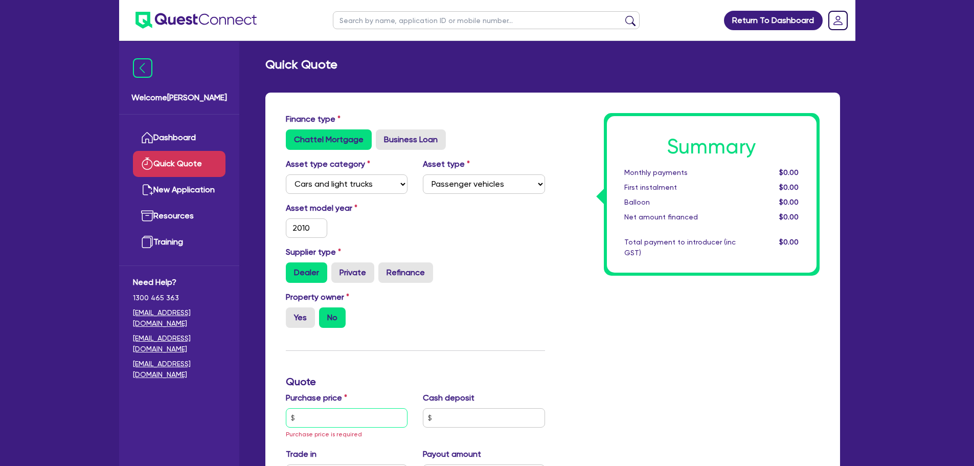
click at [354, 411] on input "text" at bounding box center [347, 417] width 122 height 19
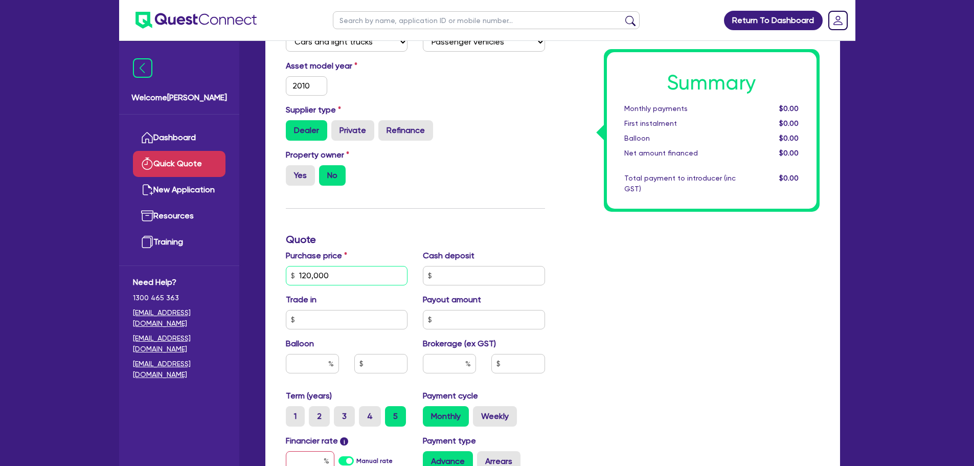
scroll to position [153, 0]
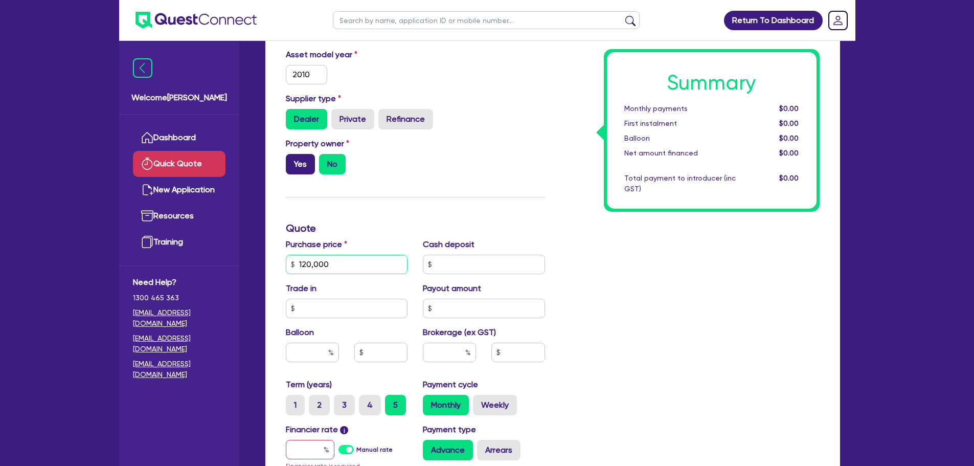
type input "120,000"
drag, startPoint x: 305, startPoint y: 166, endPoint x: 402, endPoint y: 183, distance: 98.1
click at [304, 166] on label "Yes" at bounding box center [300, 164] width 29 height 20
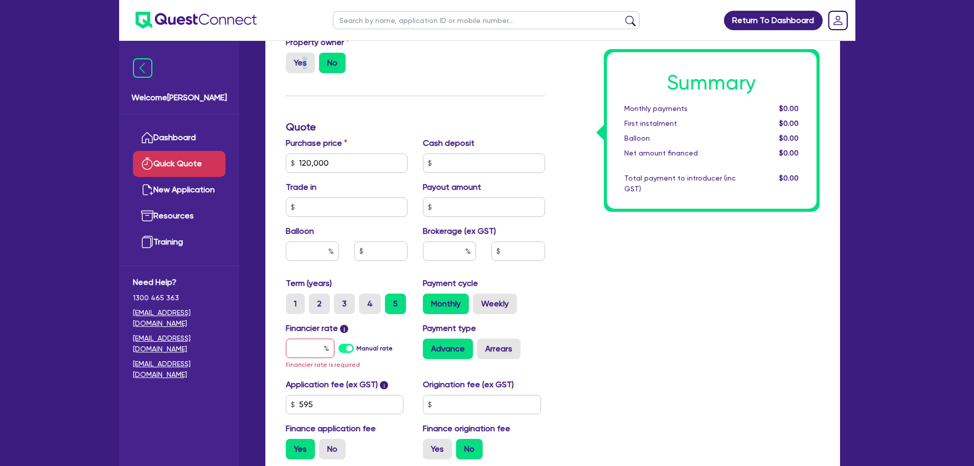
scroll to position [256, 0]
click at [316, 346] on input "text" at bounding box center [310, 346] width 49 height 19
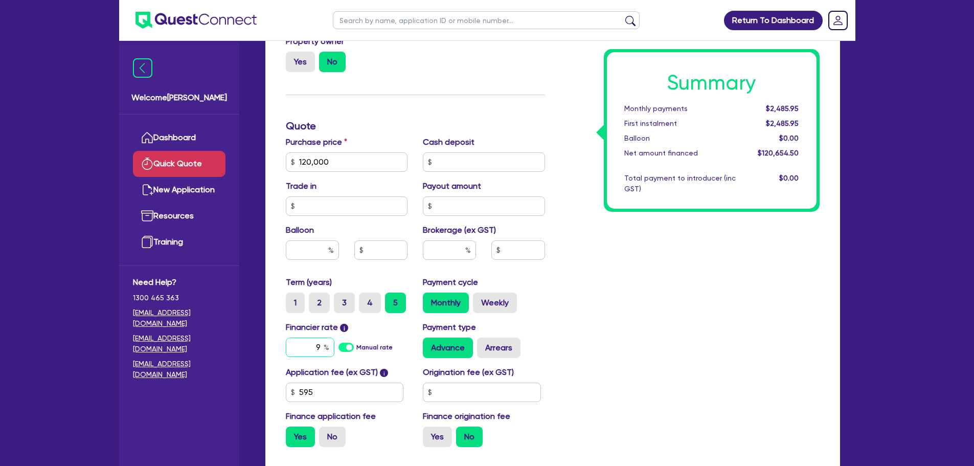
type input "9"
click at [437, 251] on input "text" at bounding box center [449, 249] width 53 height 19
type input "5"
type input "6,032.73"
type input "5"
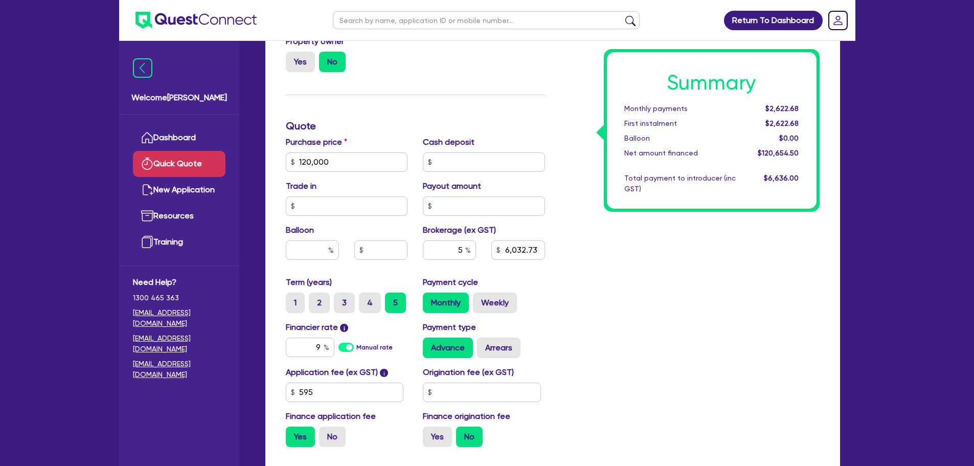
click at [661, 224] on div "Summary Monthly payments $2,622.68 First instalment $2,622.68 Balloon $0.00 Net…" at bounding box center [690, 156] width 275 height 598
type input "6,032.73"
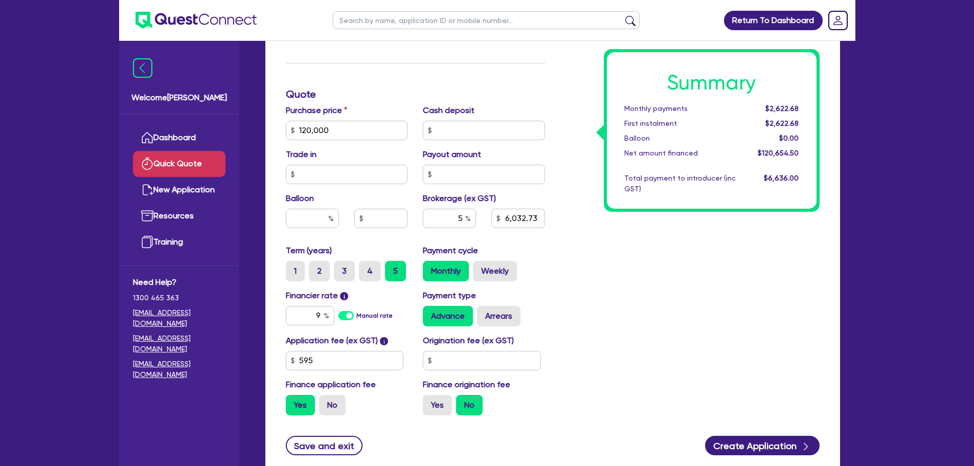
scroll to position [358, 0]
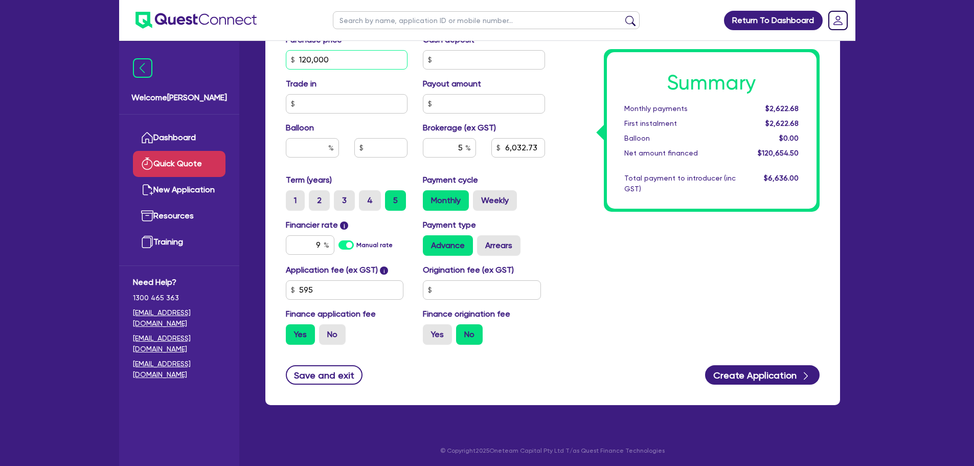
drag, startPoint x: 345, startPoint y: 61, endPoint x: 296, endPoint y: 62, distance: 49.1
click at [296, 62] on input "120,000" at bounding box center [347, 59] width 122 height 19
type input "90,000"
click at [584, 236] on div "Summary Monthly payments $2,622.68 First instalment $2,622.68 Balloon $0.00 Net…" at bounding box center [690, 54] width 275 height 598
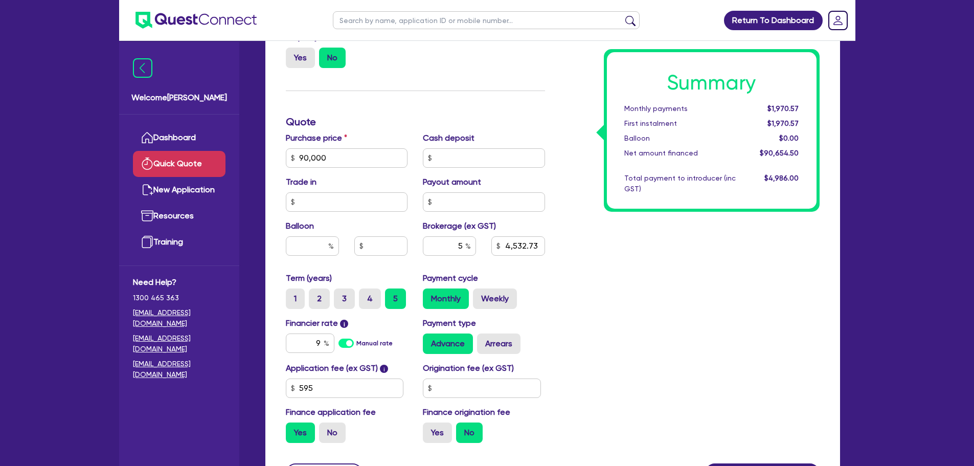
scroll to position [256, 0]
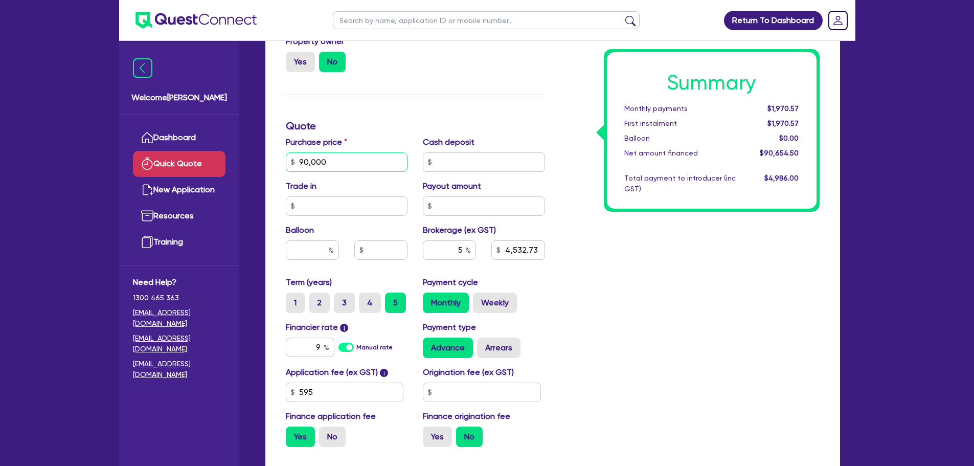
drag, startPoint x: 325, startPoint y: 161, endPoint x: 301, endPoint y: 161, distance: 24.5
click at [301, 161] on input "90,000" at bounding box center [347, 161] width 122 height 19
click at [346, 184] on div "Trade in" at bounding box center [347, 198] width 138 height 36
type input "4,532.73"
click at [334, 164] on input "90,000" at bounding box center [347, 161] width 122 height 19
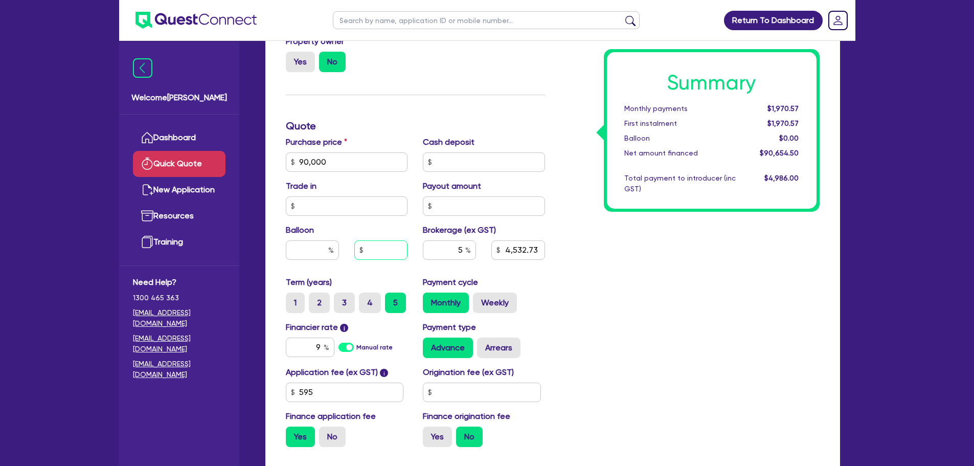
click at [383, 249] on input "text" at bounding box center [380, 249] width 53 height 19
click at [443, 254] on input "5" at bounding box center [449, 249] width 53 height 19
click at [463, 253] on input "5" at bounding box center [449, 249] width 53 height 19
click at [535, 251] on input "4,532.73" at bounding box center [517, 249] width 53 height 19
click at [448, 204] on input "text" at bounding box center [484, 205] width 122 height 19
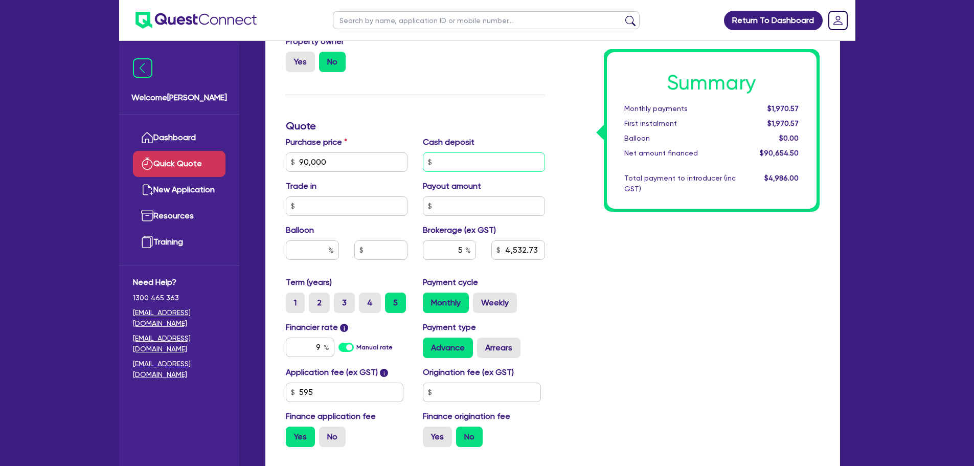
click at [447, 153] on input "text" at bounding box center [484, 161] width 122 height 19
click at [345, 302] on label "3" at bounding box center [344, 302] width 21 height 20
click at [341, 299] on input "3" at bounding box center [337, 295] width 7 height 7
radio input "true"
type input "4,532.73"
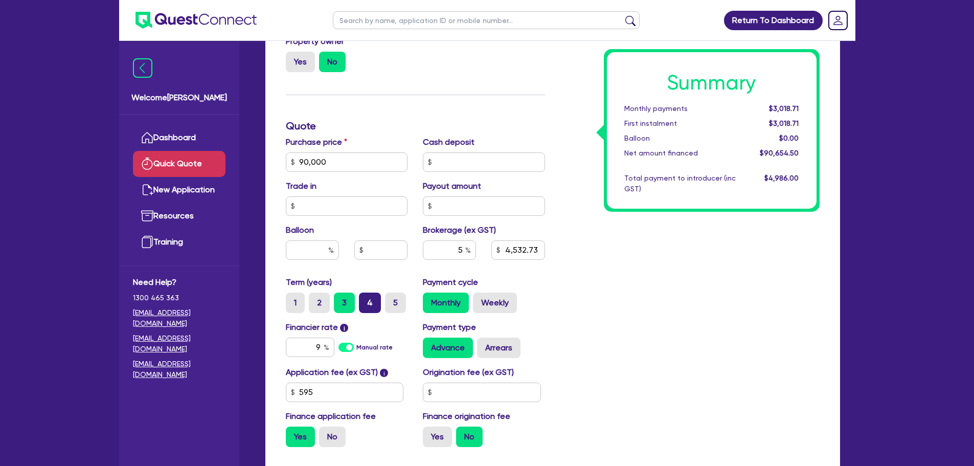
click at [371, 302] on label "4" at bounding box center [370, 302] width 22 height 20
click at [366, 299] on input "4" at bounding box center [362, 295] width 7 height 7
radio input "true"
type input "4,532.73"
click at [345, 310] on label "3" at bounding box center [344, 302] width 21 height 20
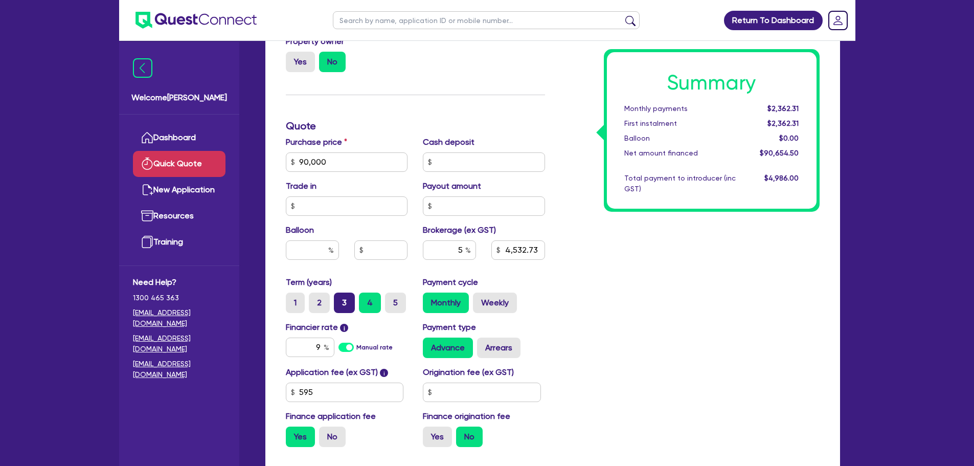
click at [341, 299] on input "3" at bounding box center [337, 295] width 7 height 7
radio input "true"
type input "4,532.73"
click at [367, 307] on label "4" at bounding box center [370, 302] width 22 height 20
click at [366, 299] on input "4" at bounding box center [362, 295] width 7 height 7
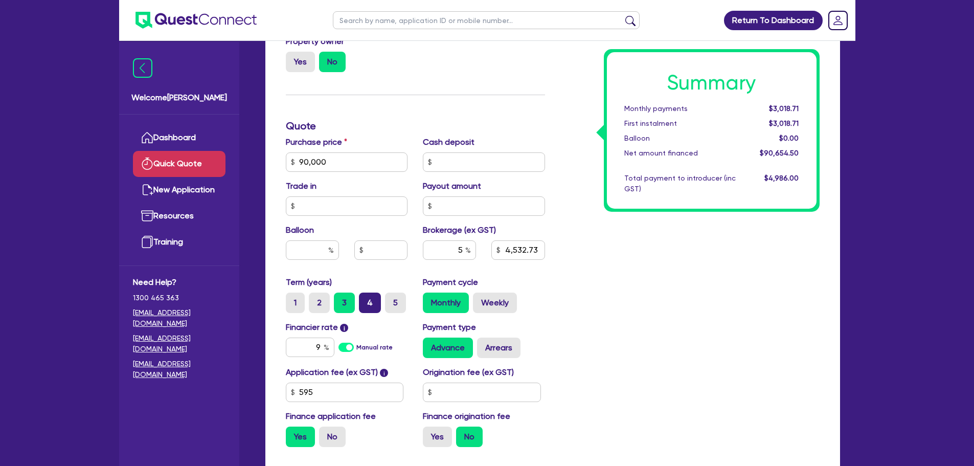
radio input "true"
type input "4,532.73"
click at [401, 299] on label "5" at bounding box center [395, 302] width 21 height 20
click at [392, 299] on input "5" at bounding box center [388, 295] width 7 height 7
radio input "true"
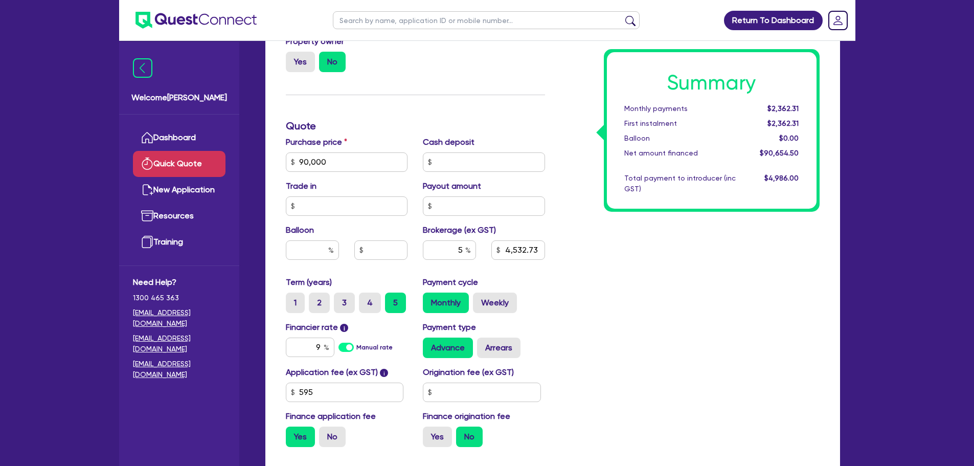
type input "4,532.73"
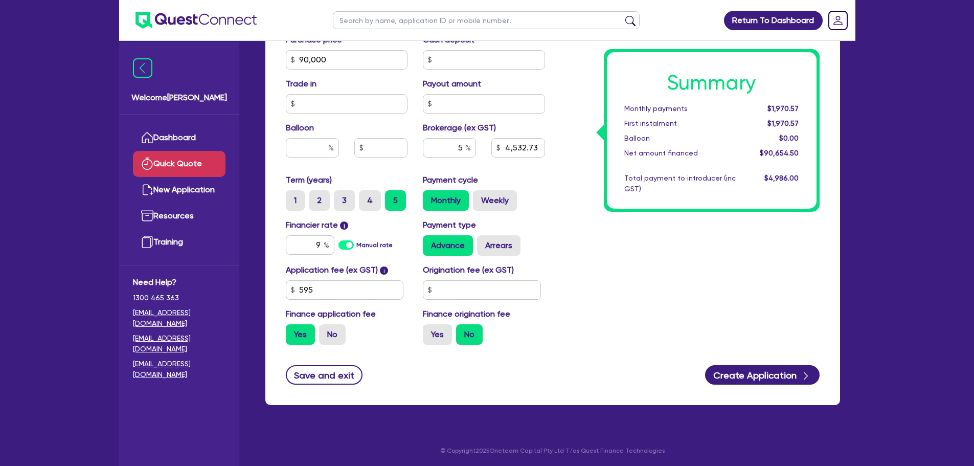
scroll to position [359, 0]
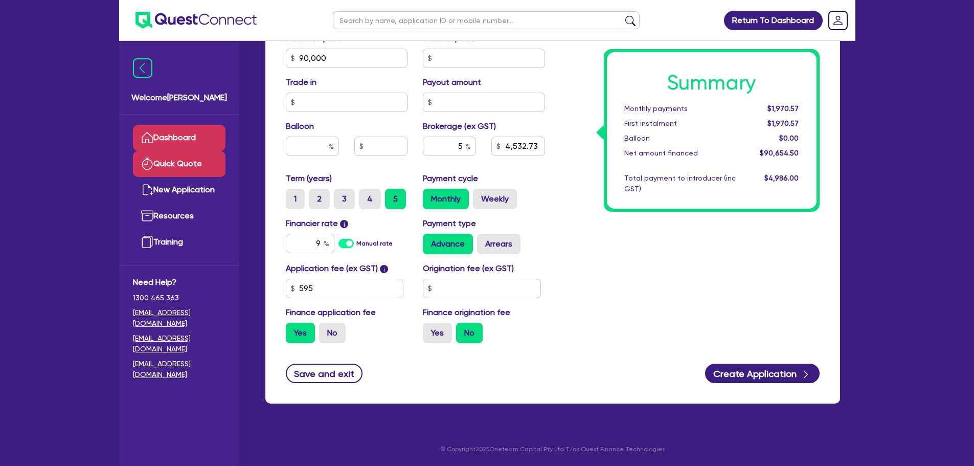
click at [172, 131] on link "Dashboard" at bounding box center [179, 138] width 93 height 26
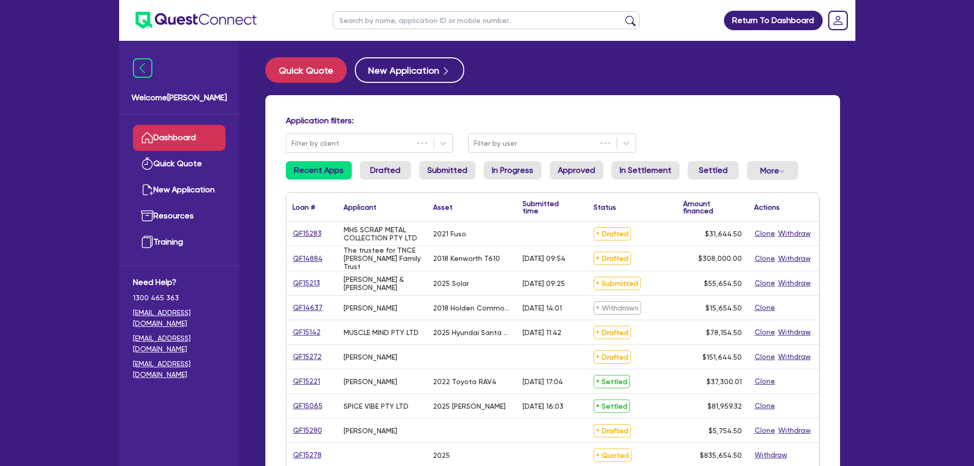
click at [391, 20] on input "text" at bounding box center [486, 20] width 307 height 18
type input "oz"
click at [622, 15] on button "submit" at bounding box center [630, 22] width 16 height 14
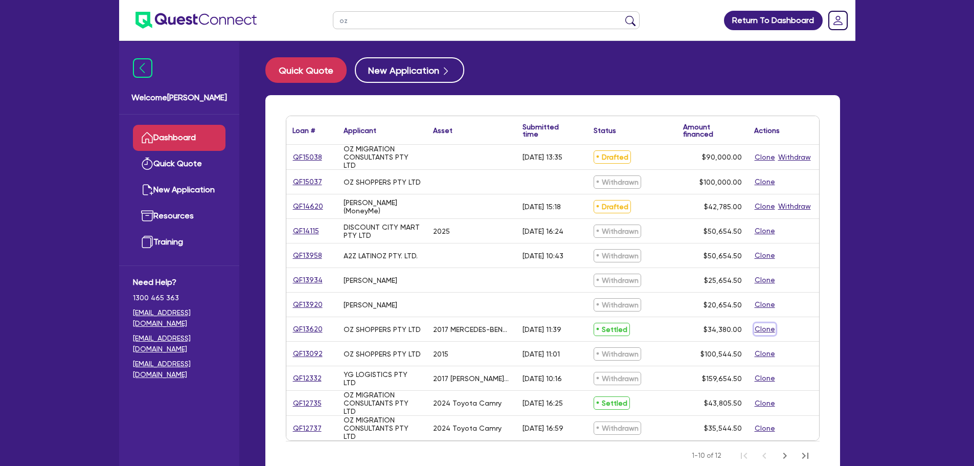
click at [763, 329] on button "Clone" at bounding box center [764, 329] width 21 height 12
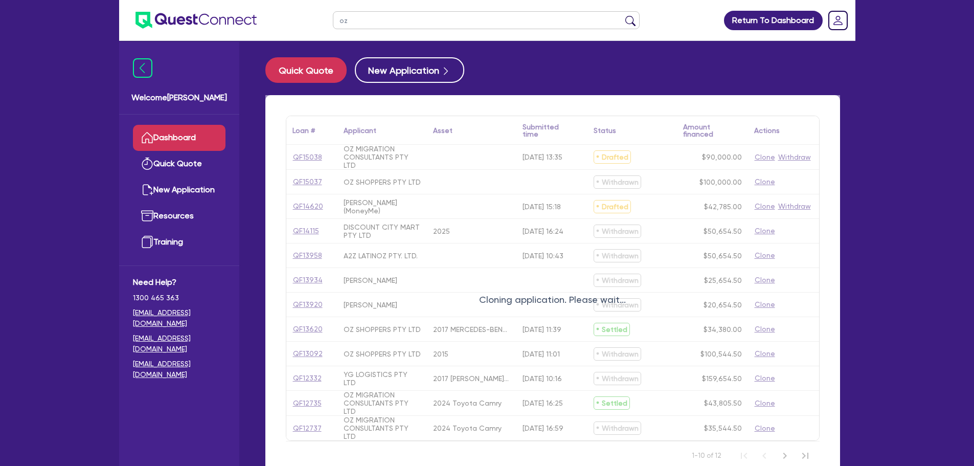
select select "CARS_AND_LIGHT_TRUCKS"
select select "PASSENGER_VEHICLES"
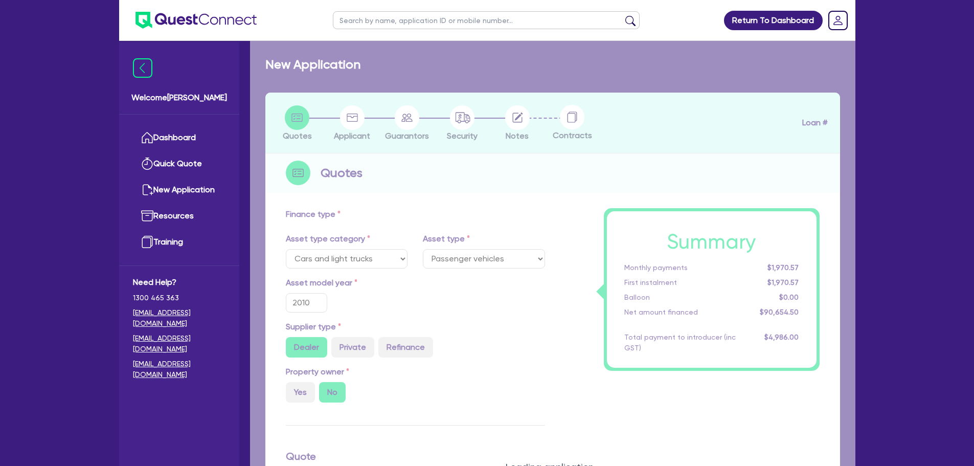
select select
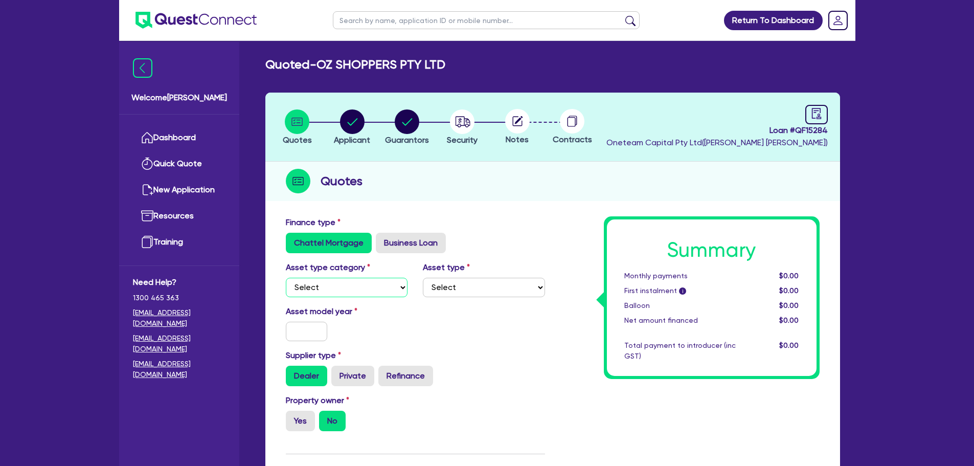
drag, startPoint x: 343, startPoint y: 286, endPoint x: 343, endPoint y: 293, distance: 7.2
click at [343, 289] on select "Select Cars and light trucks Primary assets Secondary assets Tertiary assets" at bounding box center [347, 287] width 122 height 19
select select "PRIMARY_ASSETS"
click at [286, 278] on select "Select Cars and light trucks Primary assets Secondary assets Tertiary assets" at bounding box center [347, 287] width 122 height 19
drag, startPoint x: 470, startPoint y: 278, endPoint x: 467, endPoint y: 295, distance: 17.7
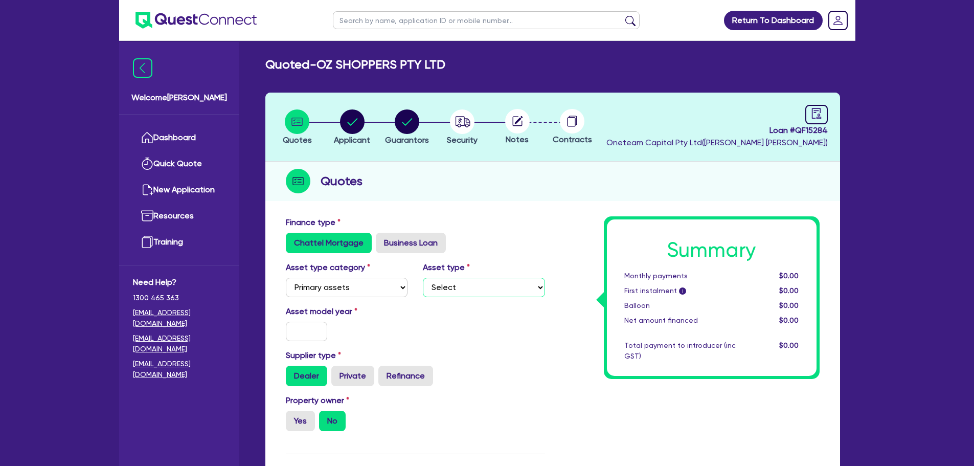
click at [470, 278] on select "Select Heavy trucks over 4.5 tonne Trailers Bus and coaches Yellow goods and ex…" at bounding box center [484, 287] width 122 height 19
select select "HEAVY_TRUCKS"
click at [423, 278] on select "Select Heavy trucks over 4.5 tonne Trailers Bus and coaches Yellow goods and ex…" at bounding box center [484, 287] width 122 height 19
click at [314, 328] on input "text" at bounding box center [307, 331] width 42 height 19
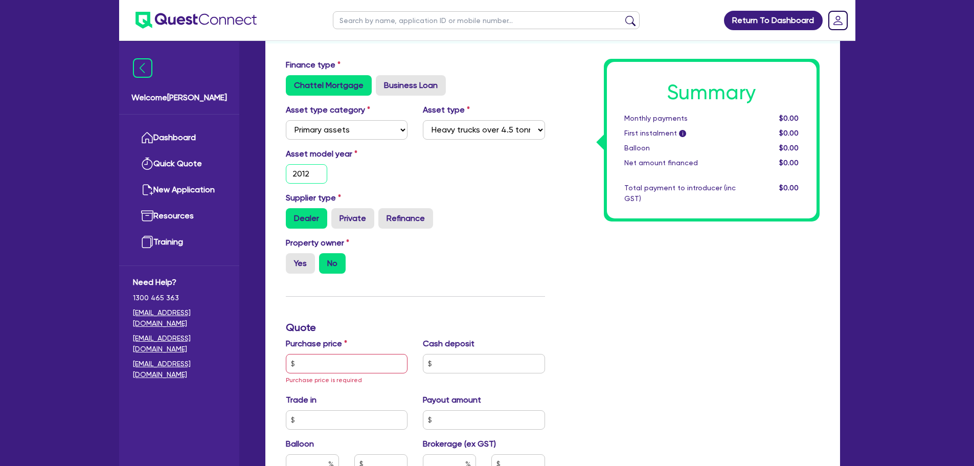
scroll to position [307, 0]
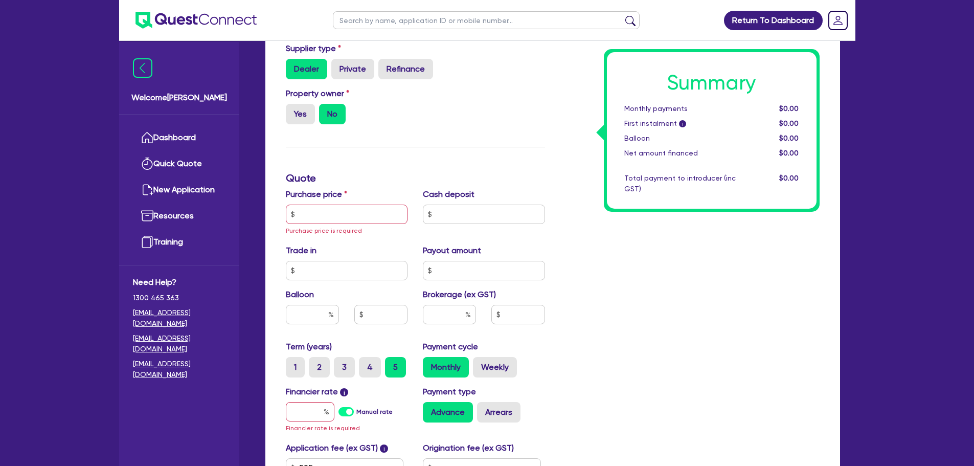
type input "2012"
click at [338, 200] on div "Purchase price Purchase price is required" at bounding box center [347, 212] width 138 height 48
click at [346, 208] on input "text" at bounding box center [347, 214] width 122 height 19
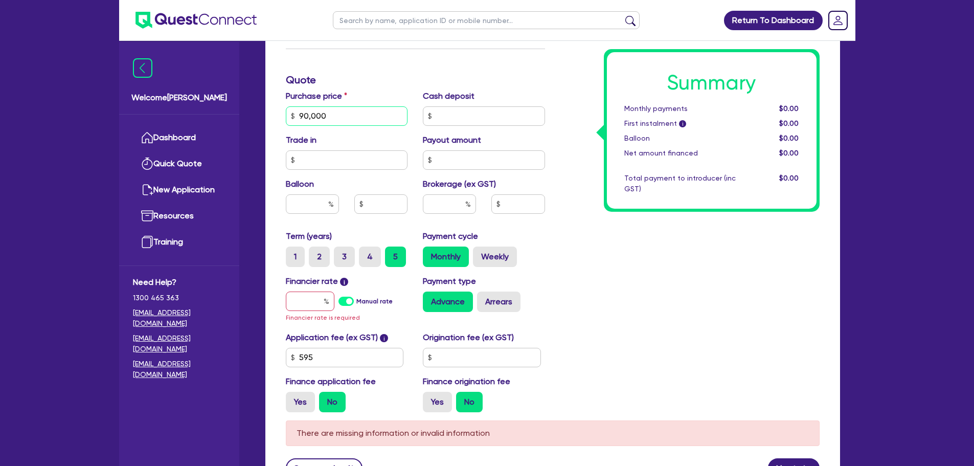
scroll to position [409, 0]
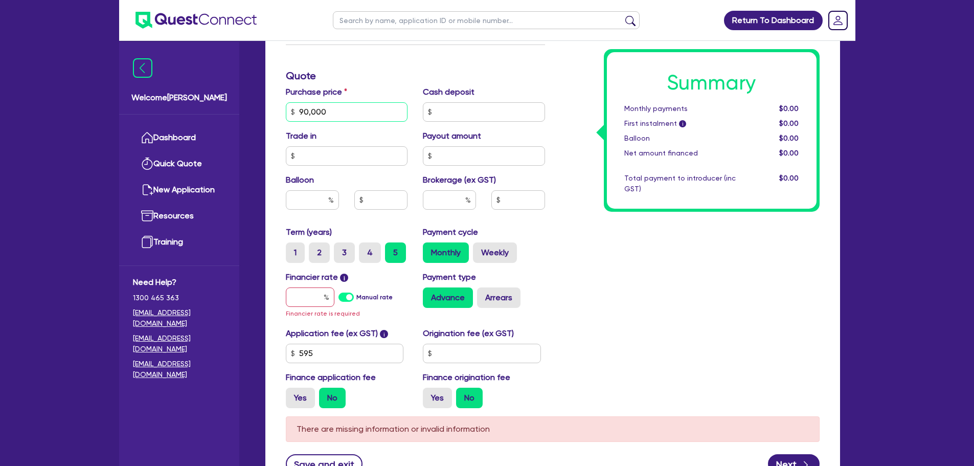
type input "90,000"
click at [311, 306] on input "text" at bounding box center [310, 296] width 49 height 19
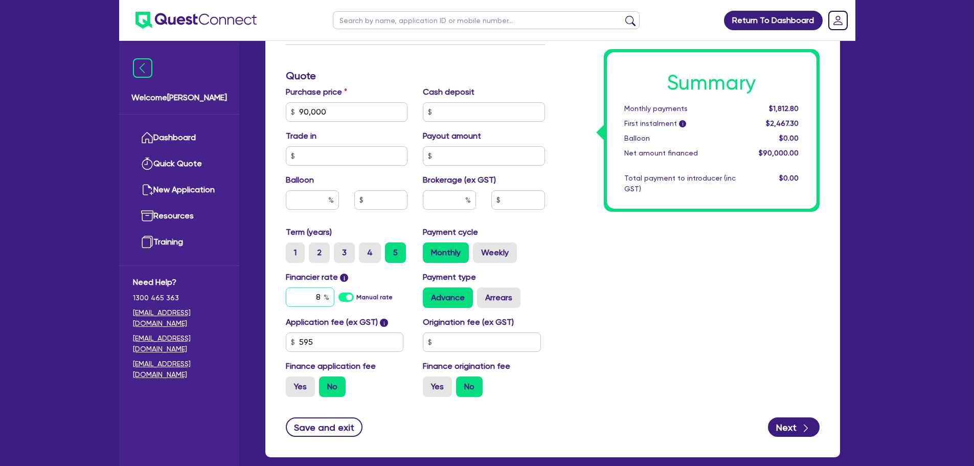
type input "8"
click at [440, 203] on input "text" at bounding box center [449, 199] width 53 height 19
type input "5"
type input "4,500"
type input "5"
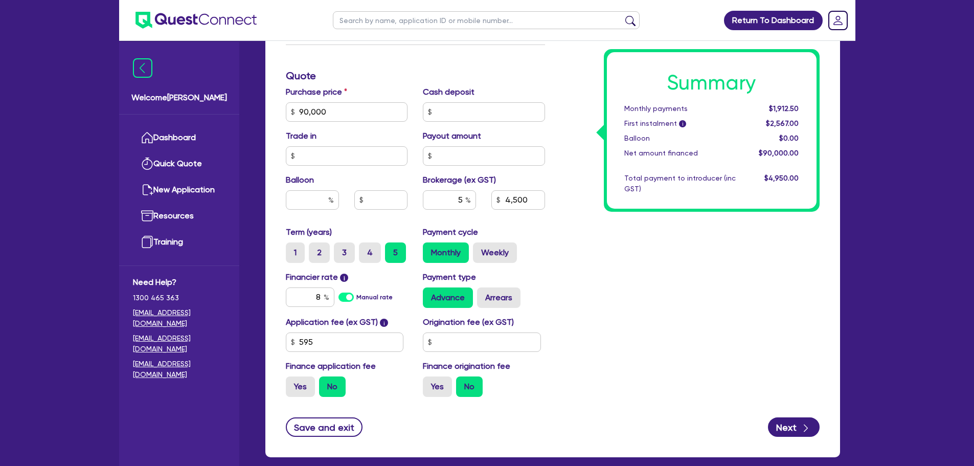
click at [623, 273] on div "Summary Monthly payments $1,912.50 First instalment i $2,567.00 Balloon $0.00 N…" at bounding box center [690, 106] width 275 height 598
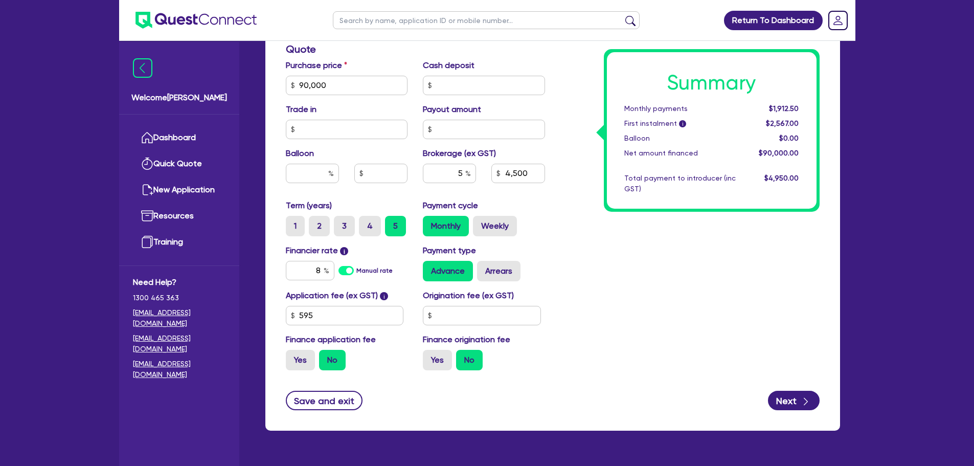
scroll to position [463, 0]
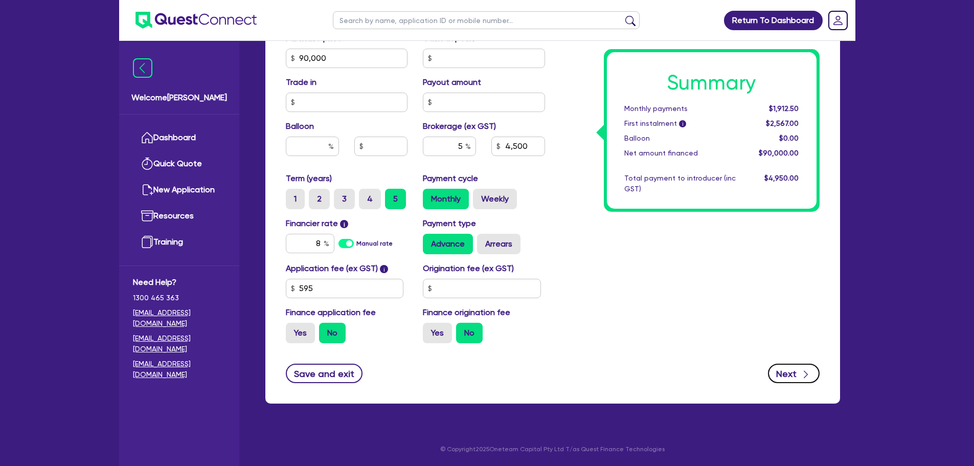
click at [786, 374] on button "Next" at bounding box center [794, 373] width 52 height 19
type input "4,500"
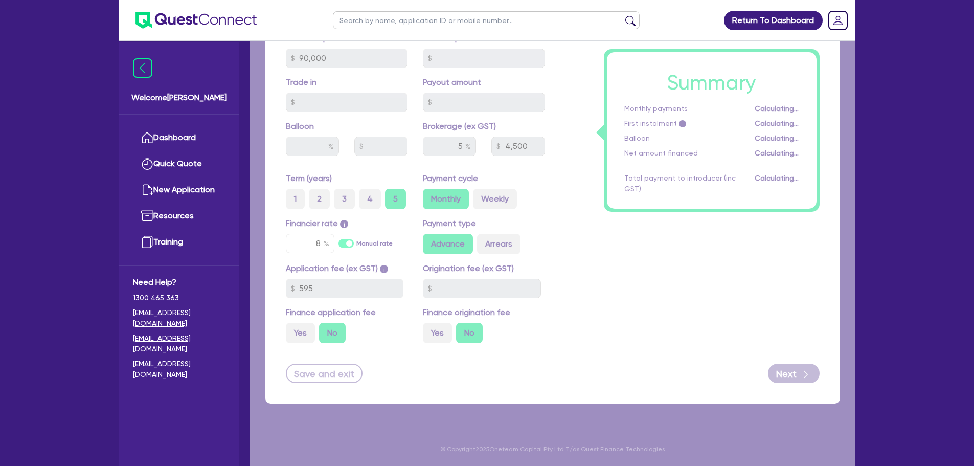
select select "COMPANY"
select select "TRANSPORT_WAREHOUSING"
select select "PASSENGERS_FREIGHT_TRANSPORT"
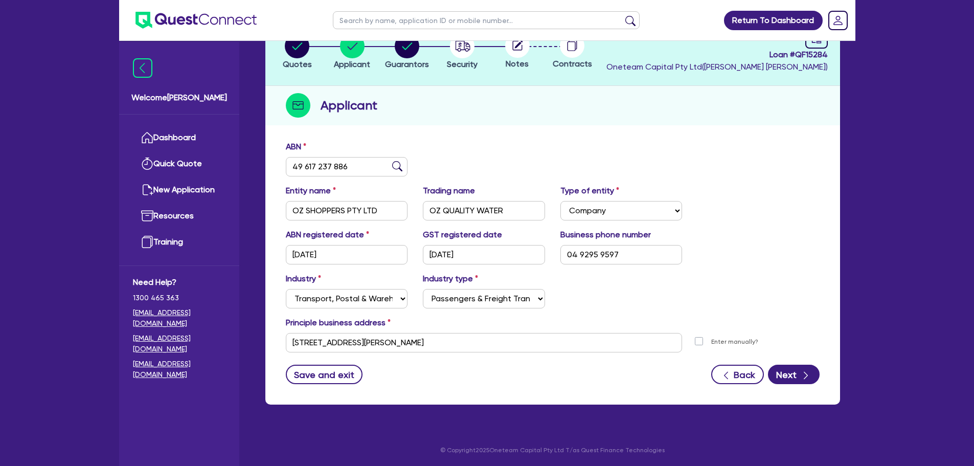
scroll to position [77, 0]
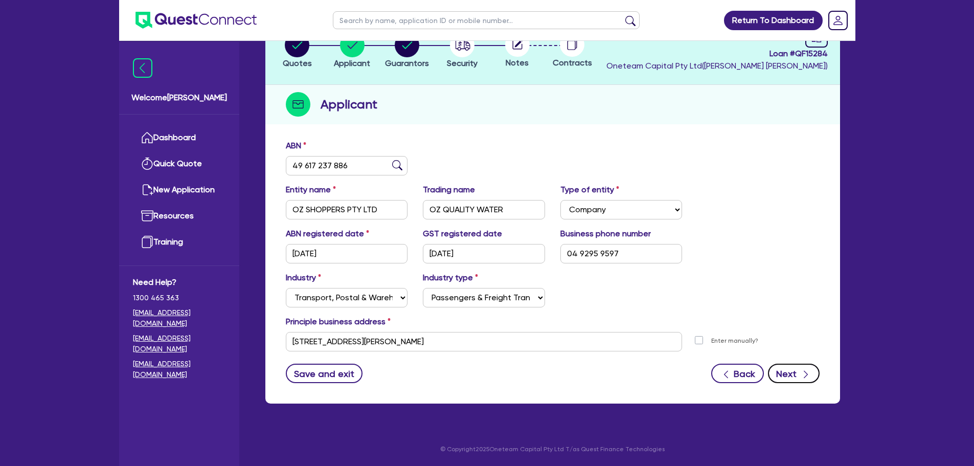
click at [796, 367] on button "Next" at bounding box center [794, 373] width 52 height 19
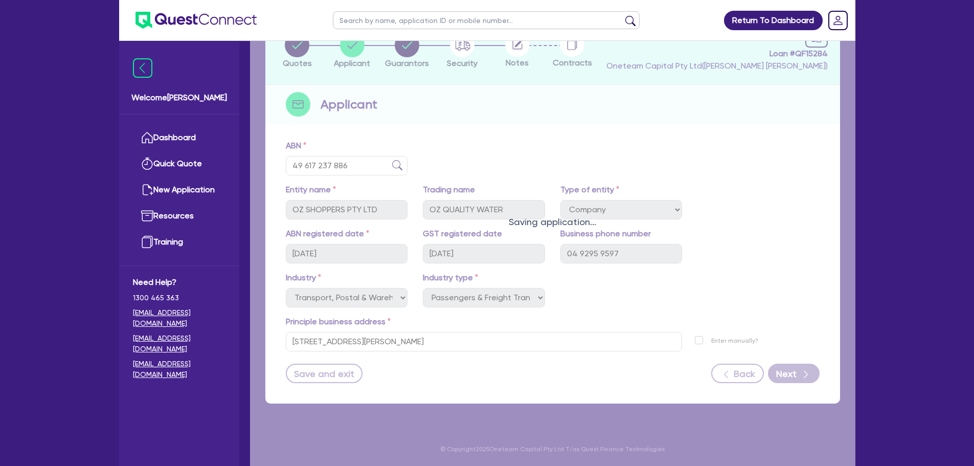
select select "MR"
select select "NSW"
select select "SINGLE"
select select "PROPERTY"
select select "CASH"
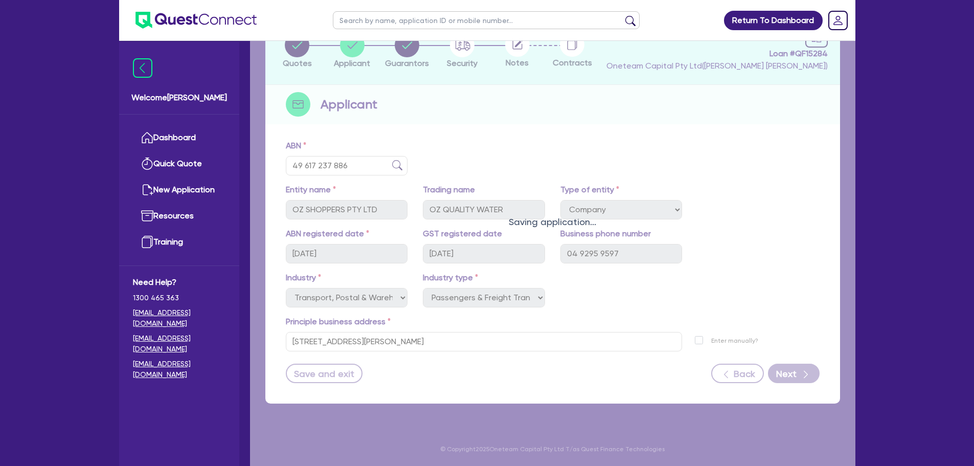
select select "HOUSEHOLD_PERSONAL"
select select "TRUCK"
select select "TRAILER"
select select "TRUCK"
select select "MORTGAGE"
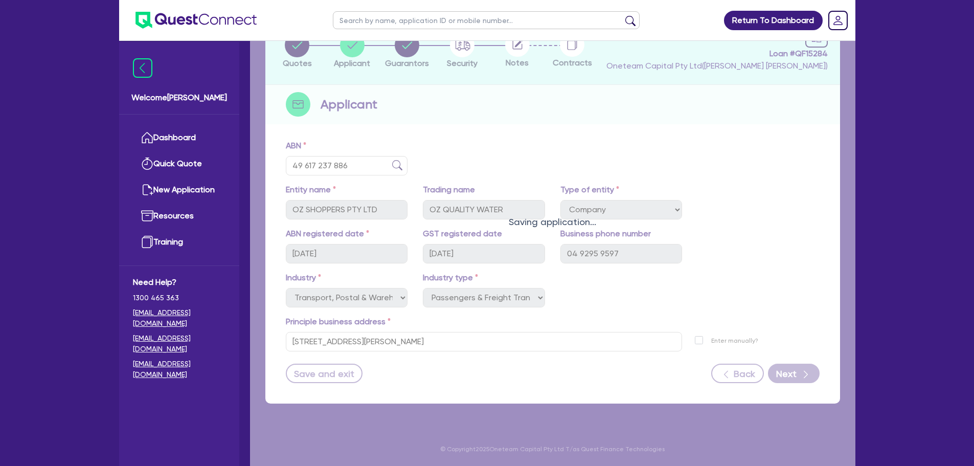
select select "CREDIT_CARD"
select select "TRUCK_LOAN"
select select "TRAILER_LOAN"
select select "TRUCK_LOAN"
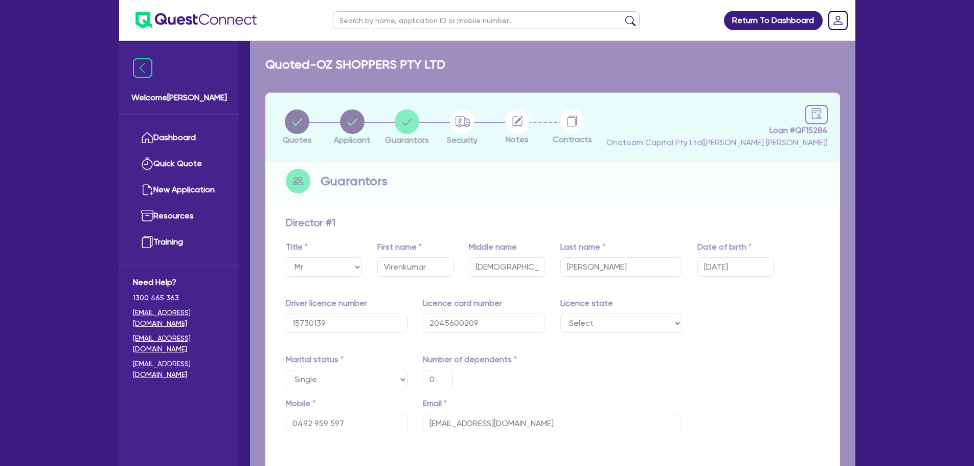
type input "0"
type input "0492 959 597"
type input "1,500,000"
type input "30,000"
type input "40,000"
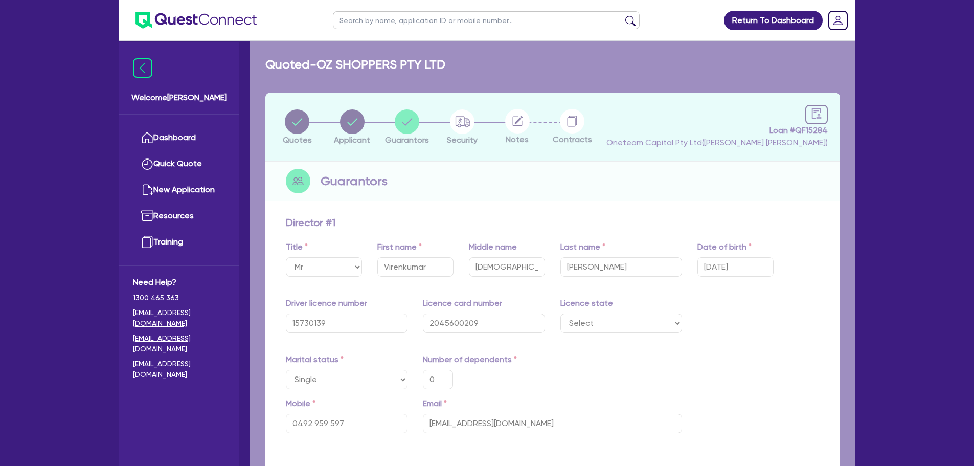
type input "100,000"
type input "60,000"
type input "80,000"
type input "900,000"
type input "4,000"
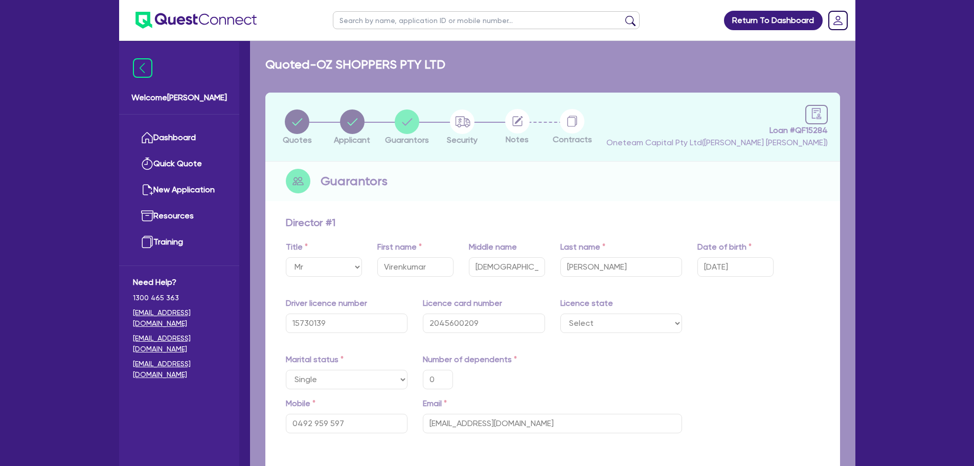
type input "5,000"
type input "6,000"
type input "100,000"
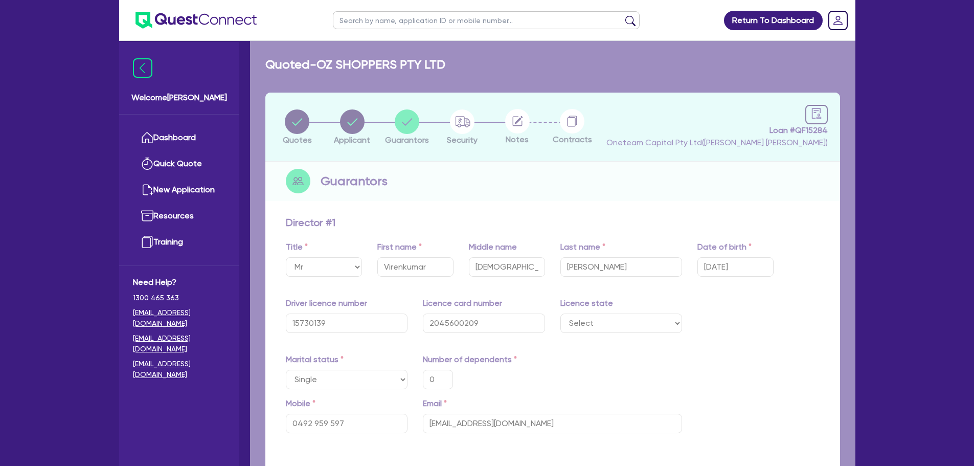
type input "1,800"
type input "100,000"
type input "1,800"
type input "80,000"
type input "1,400"
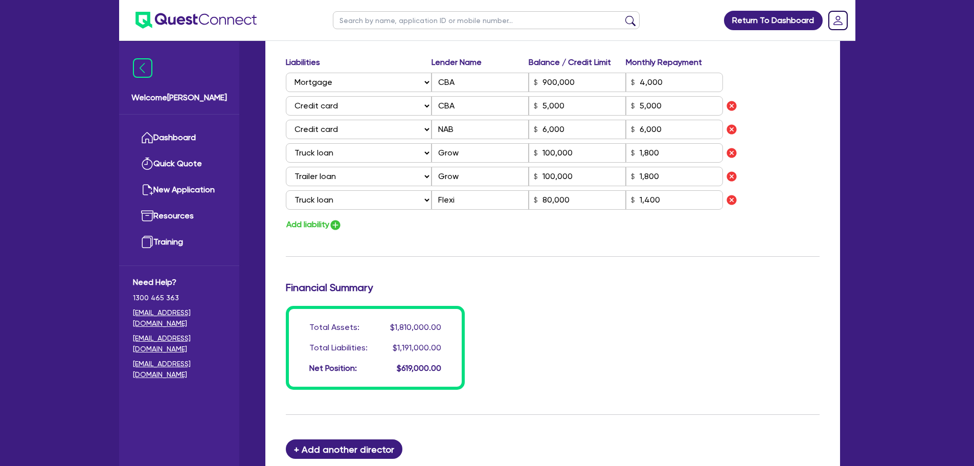
scroll to position [963, 0]
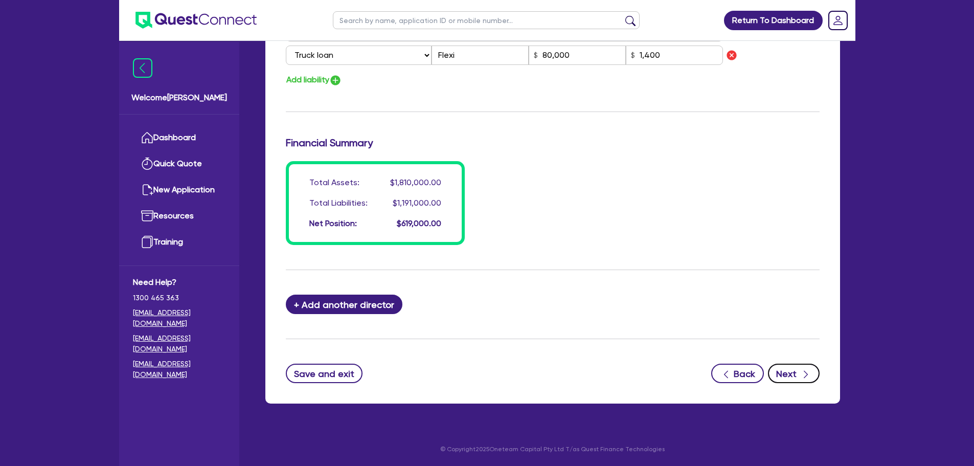
click at [787, 372] on button "Next" at bounding box center [794, 373] width 52 height 19
select select "PRIMARY_ASSETS"
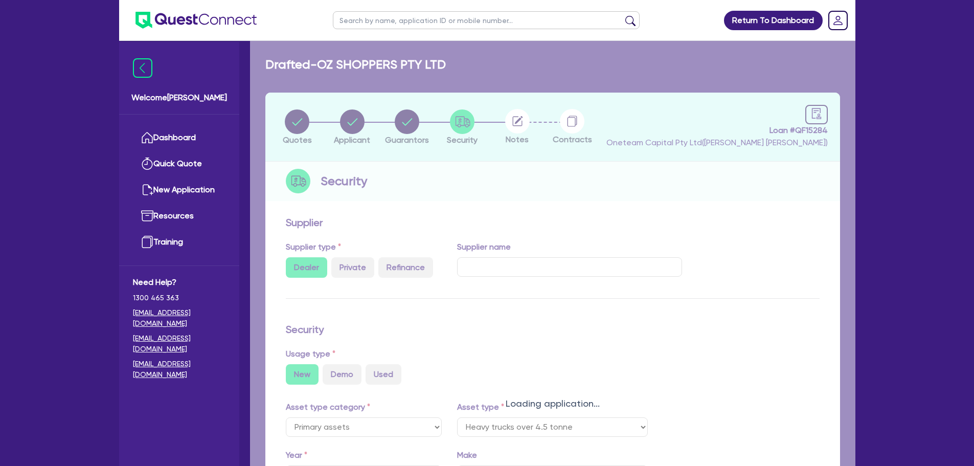
select select "HEAVY_TRUCKS"
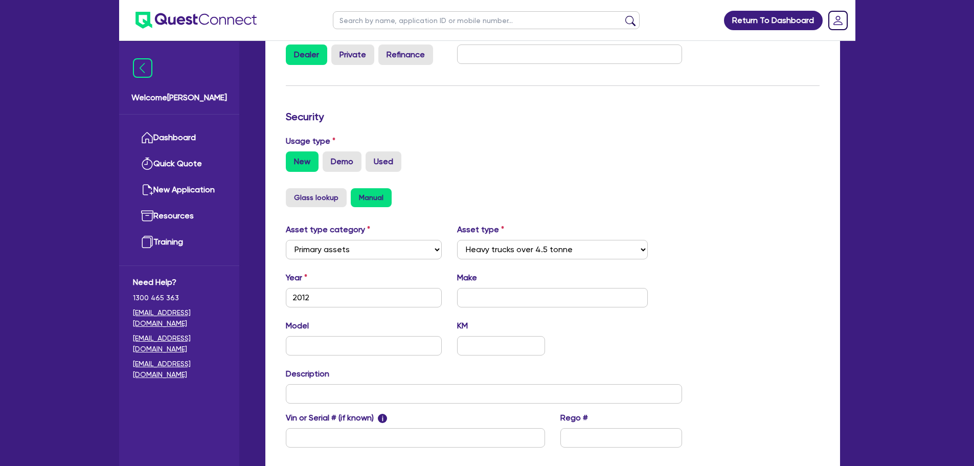
scroll to position [321, 0]
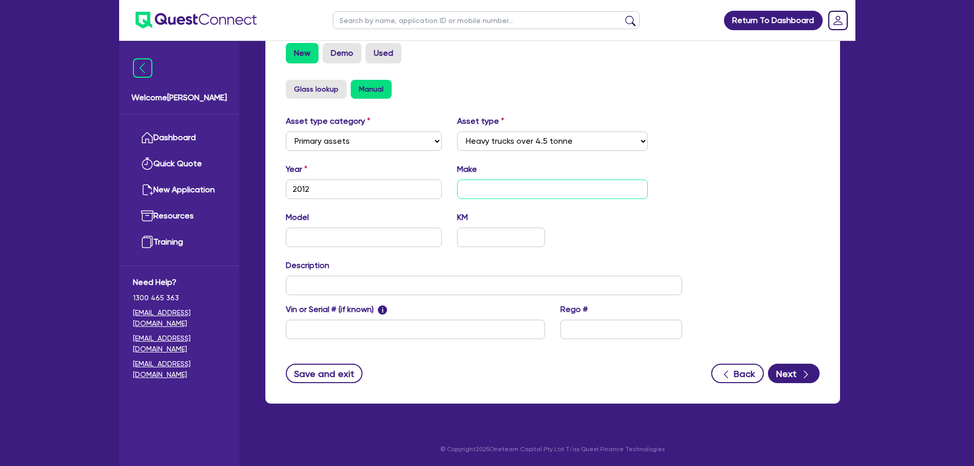
click at [497, 192] on input "text" at bounding box center [552, 188] width 191 height 19
type input "Isuzu"
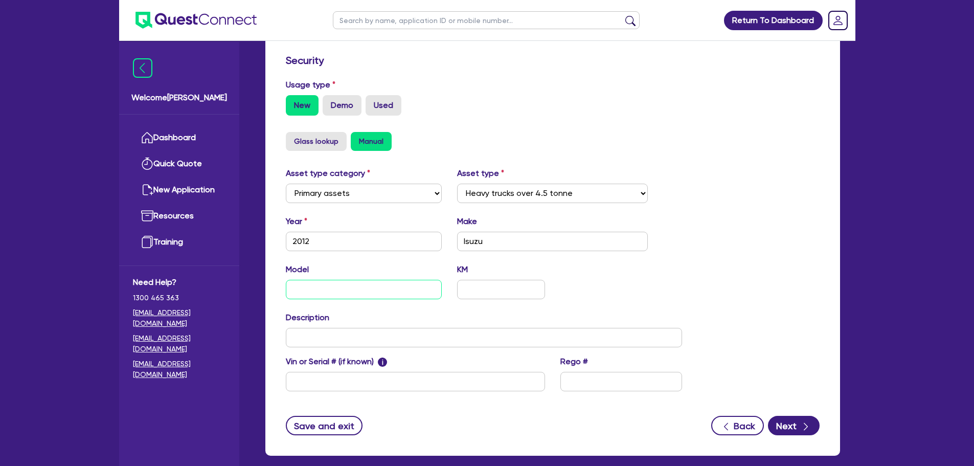
scroll to position [65, 0]
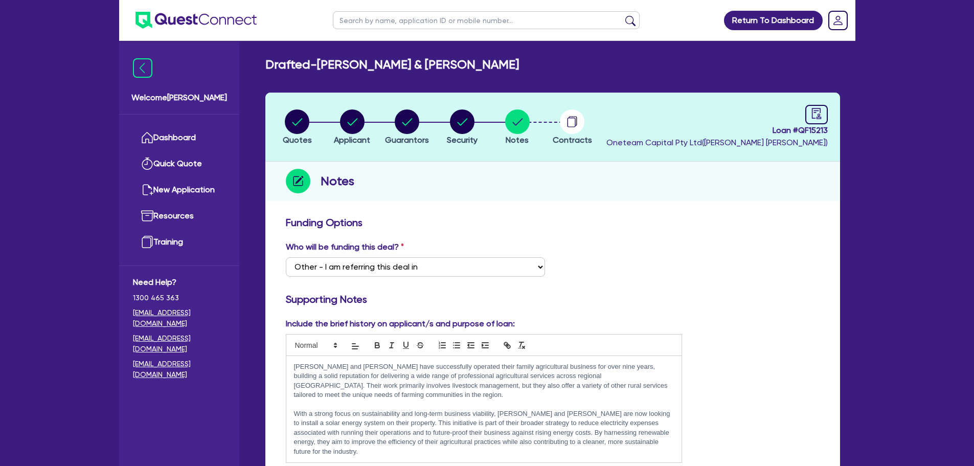
select select "Other"
click at [398, 127] on circle "button" at bounding box center [407, 121] width 25 height 25
select select "MR"
select select "QLD"
select select "MARRIED"
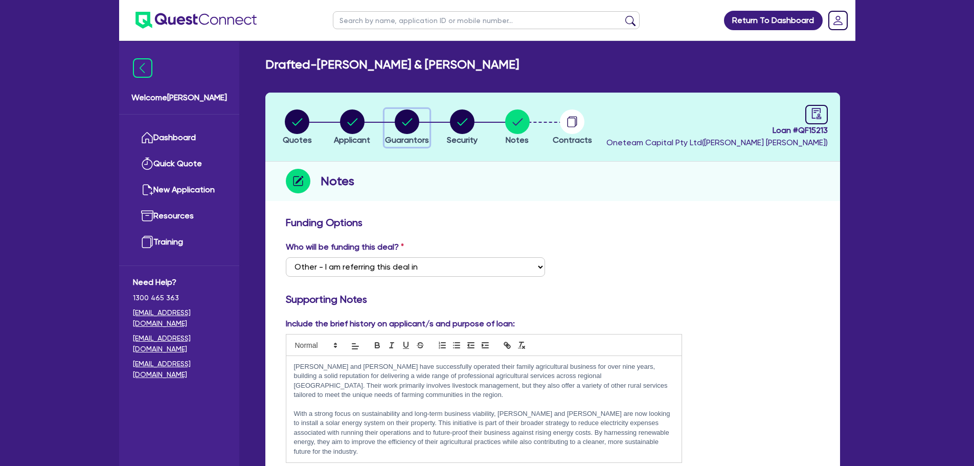
select select "CASH"
select select "PROPERTY"
select select "TRUCK"
select select "VEHICLE"
select select "HOUSEHOLD_PERSONAL"
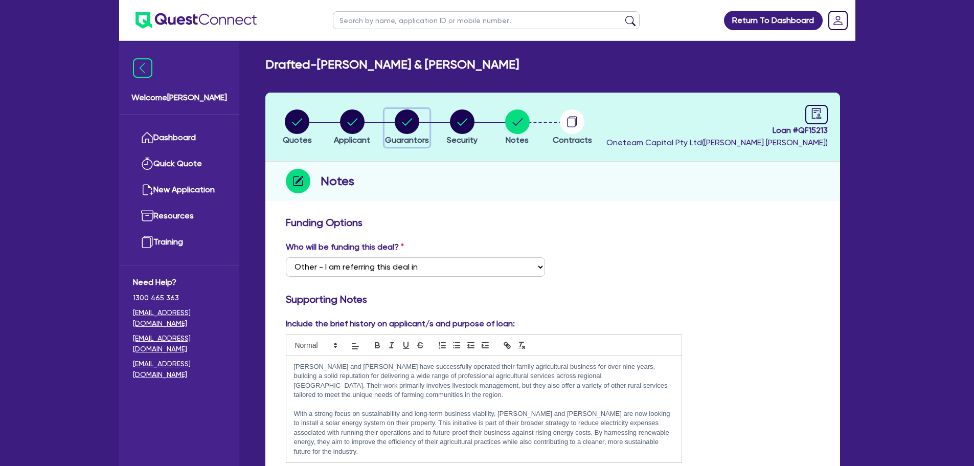
select select "MORTGAGE"
select select "MRS"
select select "QLD"
select select "MARRIED"
select select "CASH"
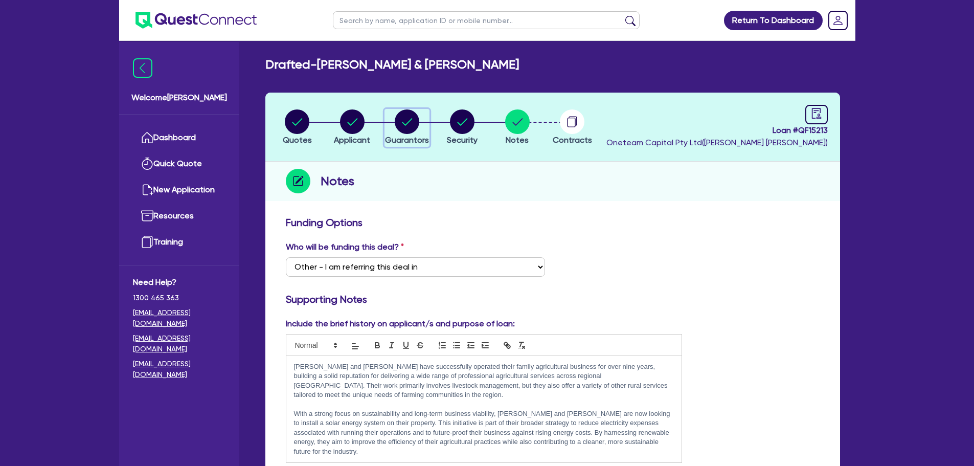
select select "PROPERTY"
select select "TRUCK"
select select "VEHICLE"
select select "HOUSEHOLD_PERSONAL"
select select "MORTGAGE"
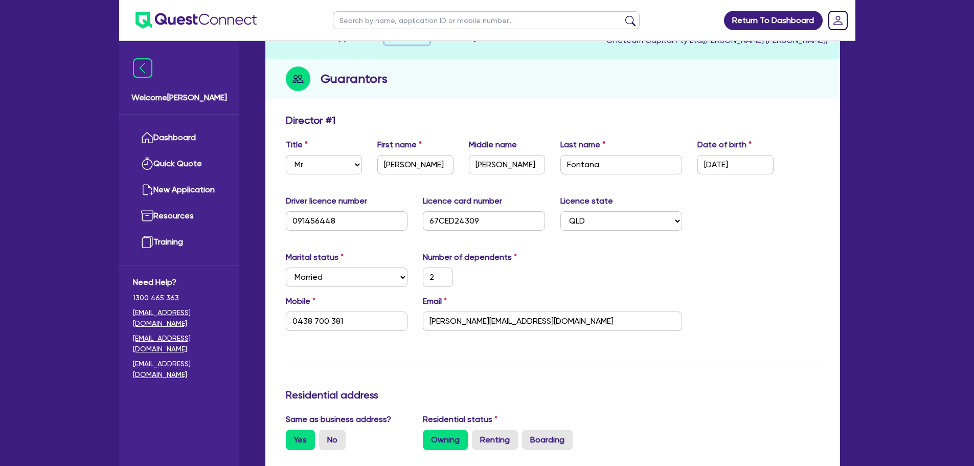
scroll to position [205, 0]
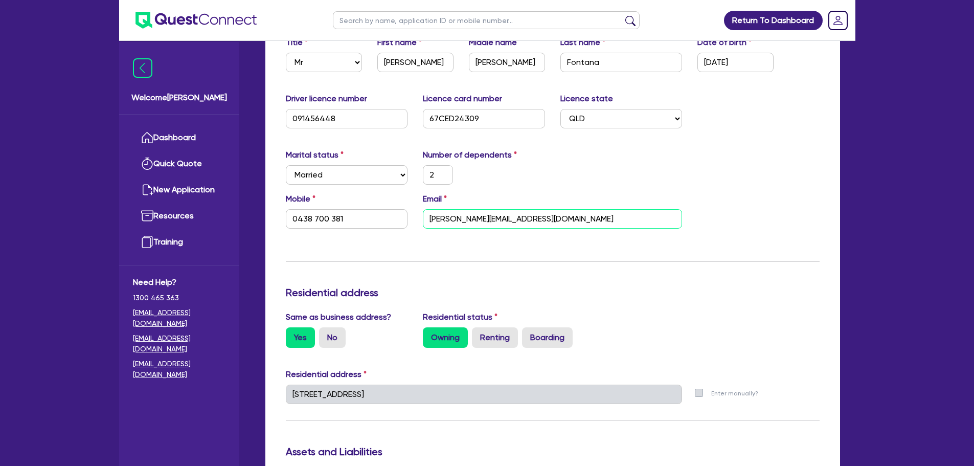
click at [465, 219] on input "[PERSON_NAME][EMAIL_ADDRESS][DOMAIN_NAME]" at bounding box center [552, 218] width 259 height 19
type input "2"
type input "0438 700 381"
type input "[PERSON_NAME][EMAIL_ADDRESS][PERSON_NAME][DOMAIN_NAME]"
type input "20,000"
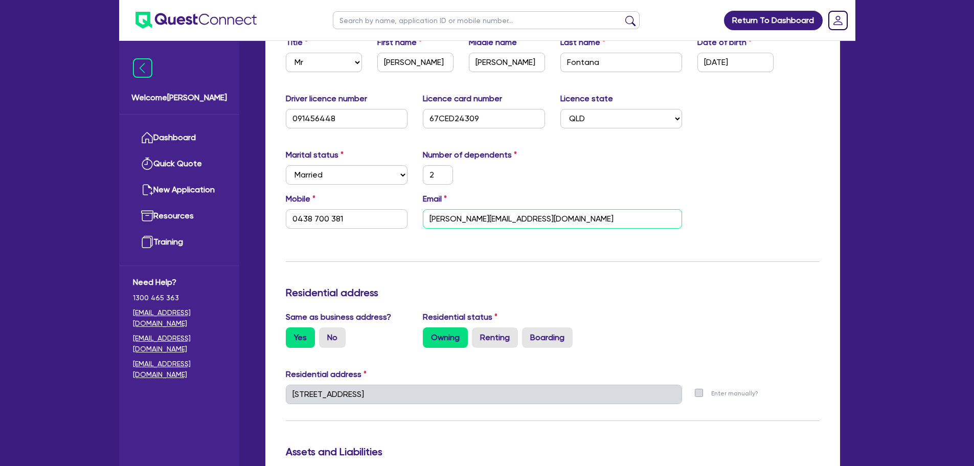
type input "1,500,000"
type input "160,000"
type input "50,000"
type input "22,000"
type input "500,000"
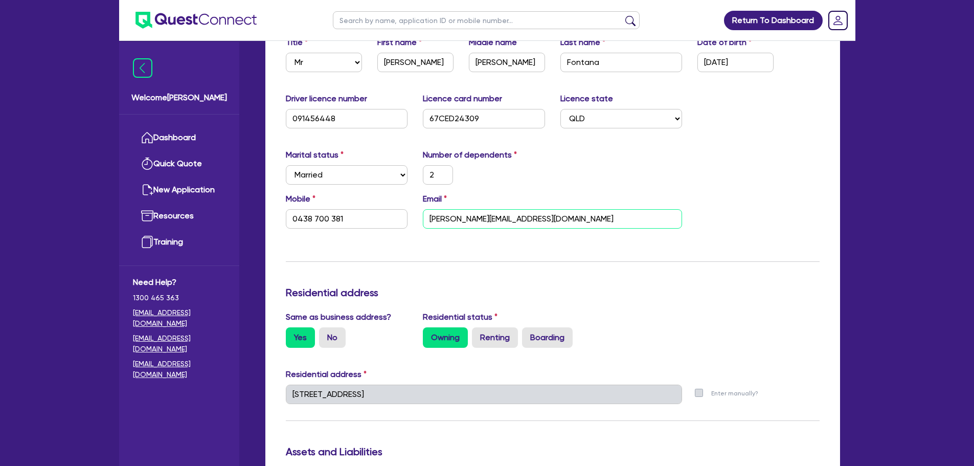
type input "3,200"
type input "0"
type input "0402035742"
type input "20000"
type input "1500000"
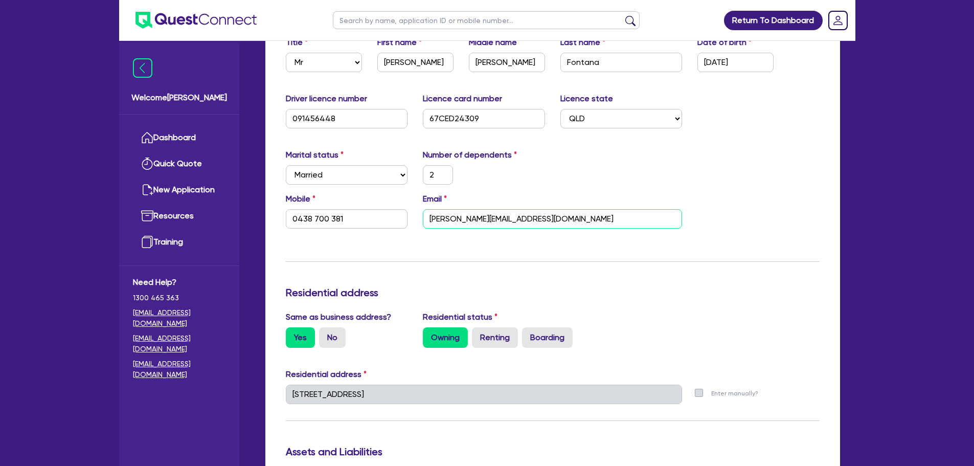
type input "120000"
type input "40000"
type input "22000"
type input "500000"
type input "3200"
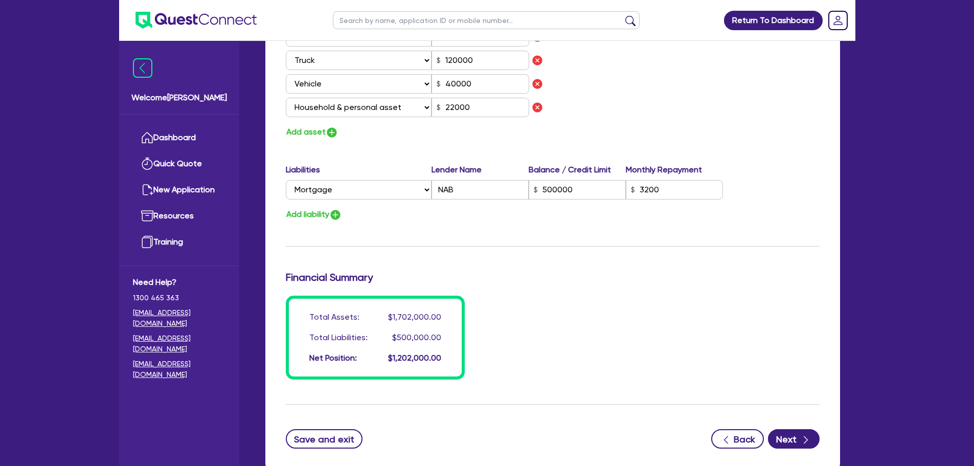
scroll to position [1653, 0]
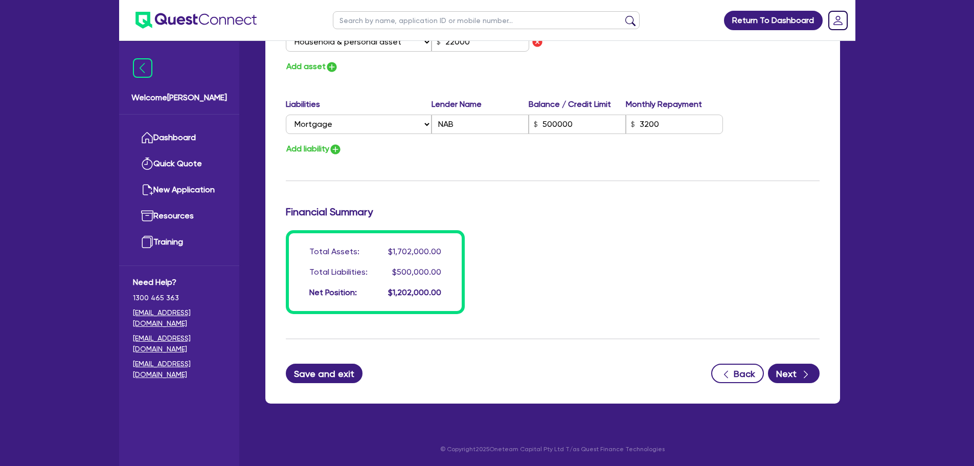
type input "aldo.fontana@live.com.au"
click at [320, 367] on button "Save and exit" at bounding box center [324, 373] width 77 height 19
type input "0"
type input "0402 035 742"
type input "20,000"
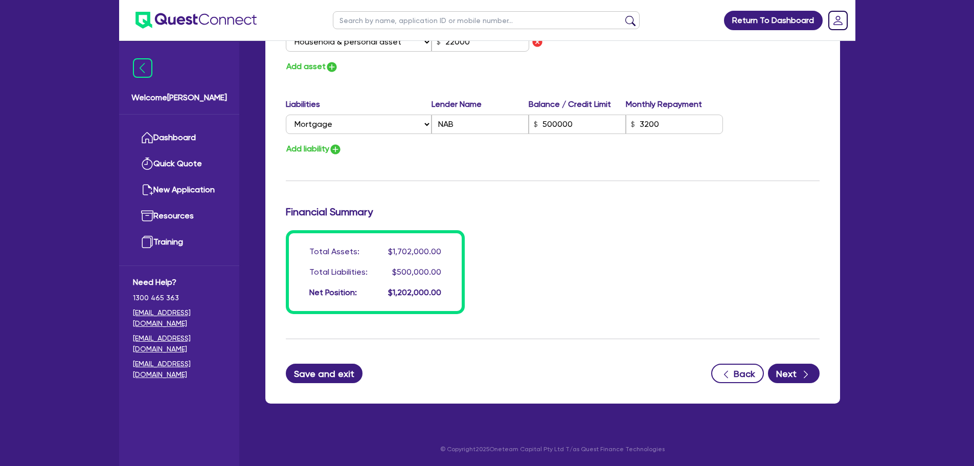
type input "1,500,000"
type input "120,000"
type input "40,000"
type input "22,000"
type input "500,000"
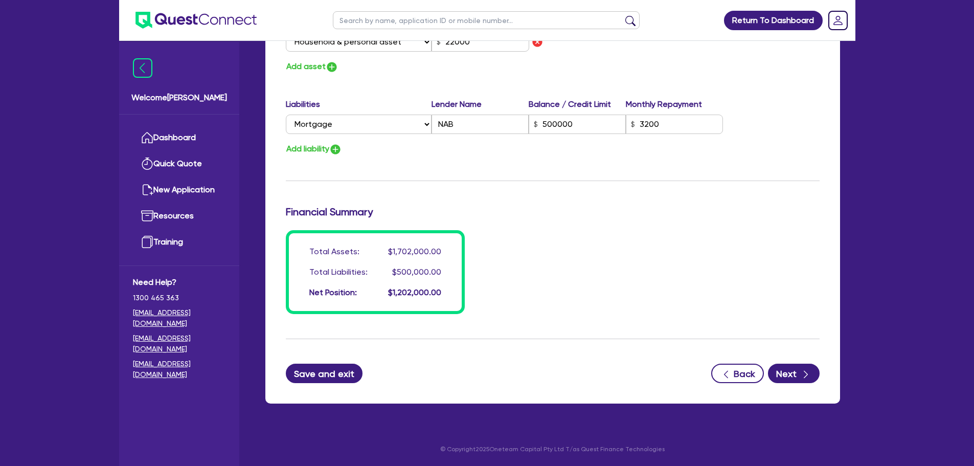
type input "3,200"
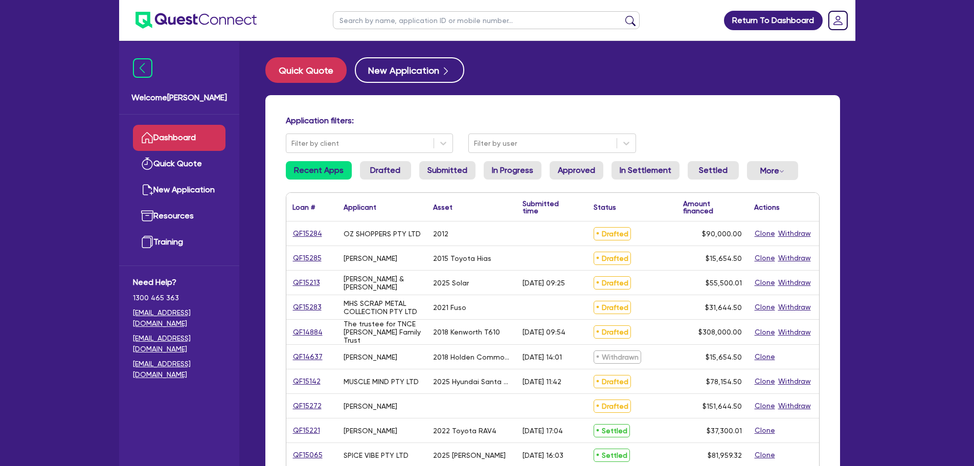
drag, startPoint x: 450, startPoint y: 25, endPoint x: 459, endPoint y: 17, distance: 10.9
click at [450, 25] on input "text" at bounding box center [486, 20] width 307 height 18
type input "oz"
click at [622, 15] on button "submit" at bounding box center [630, 22] width 16 height 14
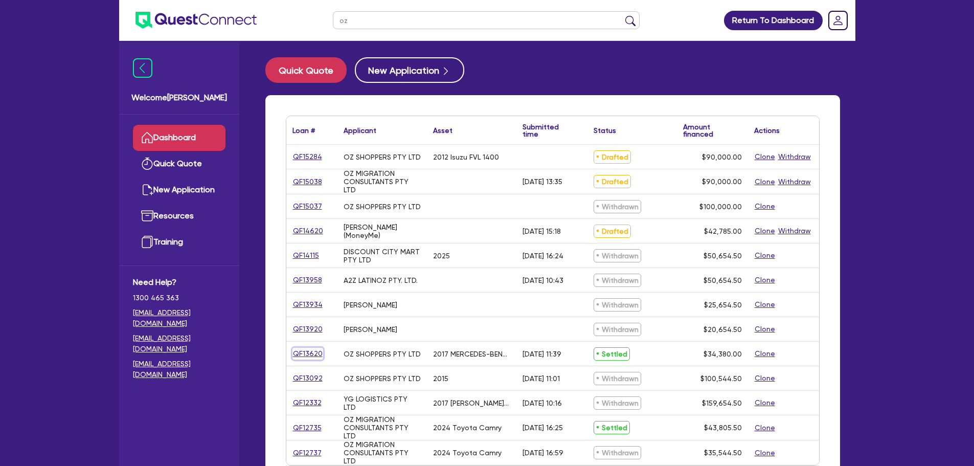
click at [308, 350] on link "QF13620" at bounding box center [307, 354] width 31 height 12
select select "SECONDARY_ASSETS"
select select "SOLAR_AND_RENEWABLES"
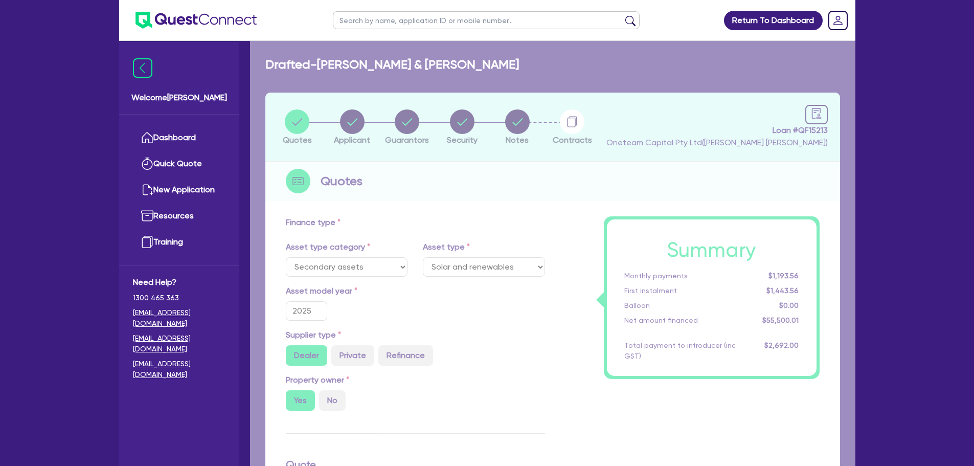
select select "CARS_AND_LIGHT_TRUCKS"
select select "PASSENGER_VEHICLES"
type input "2017"
type input "32,900"
type input "7.82"
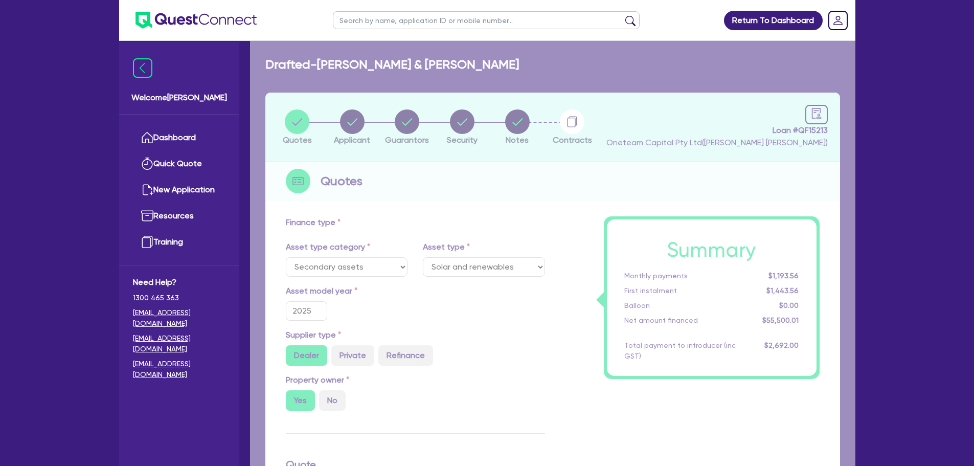
type input "2,680.52"
radio input "true"
type input "9.85"
type input "445.45"
type input "900"
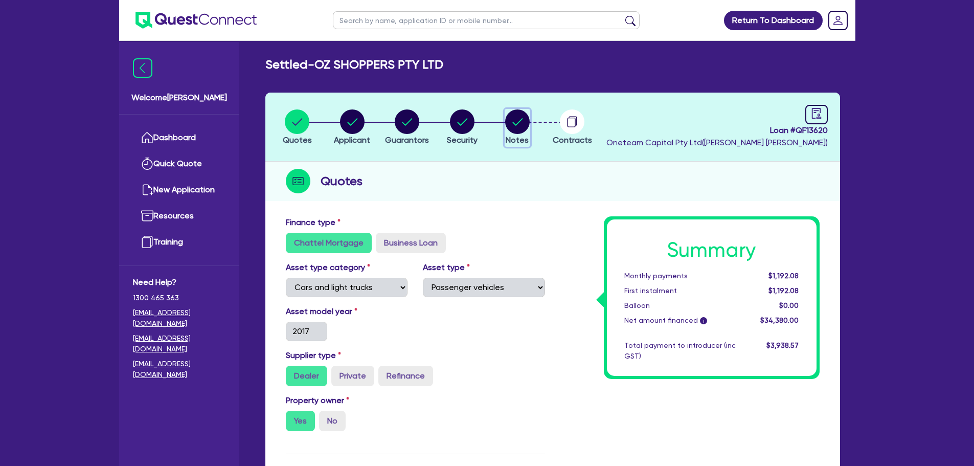
click at [521, 127] on circle "button" at bounding box center [517, 121] width 25 height 25
select select "Other"
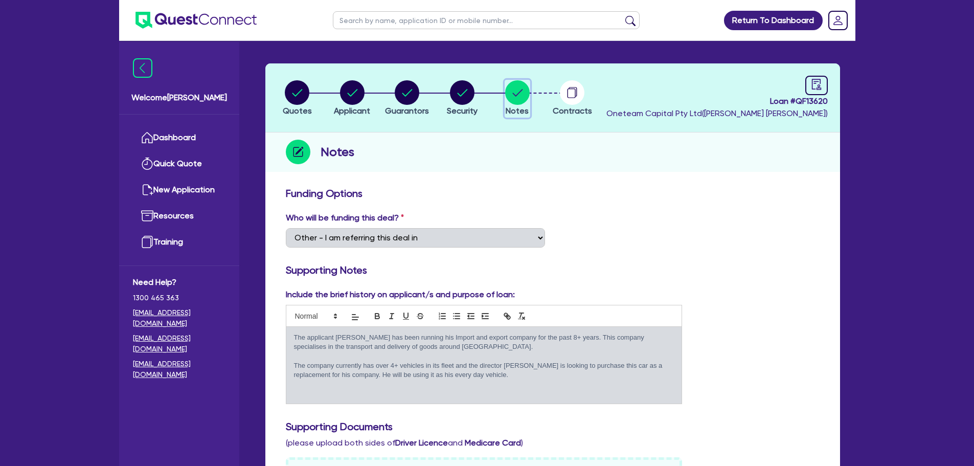
scroll to position [51, 0]
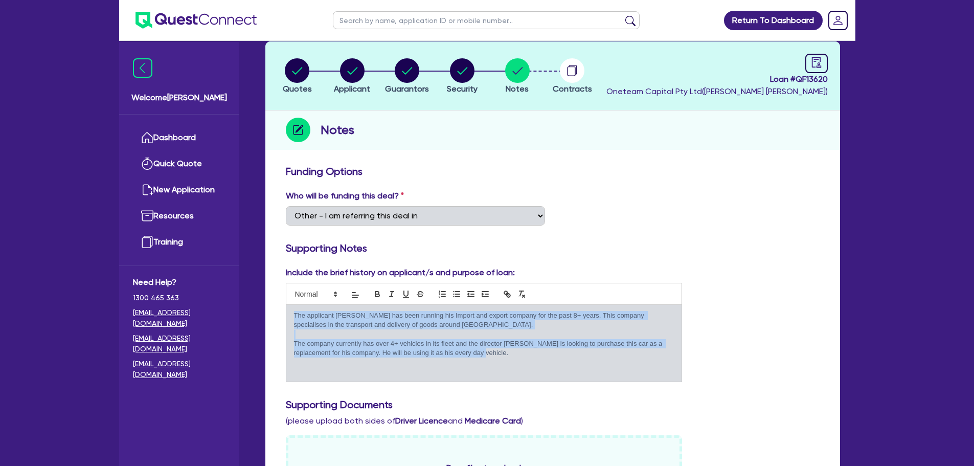
drag, startPoint x: 473, startPoint y: 359, endPoint x: 273, endPoint y: 307, distance: 207.1
copy div "The applicant Viren has been running his Import and export company for the past…"
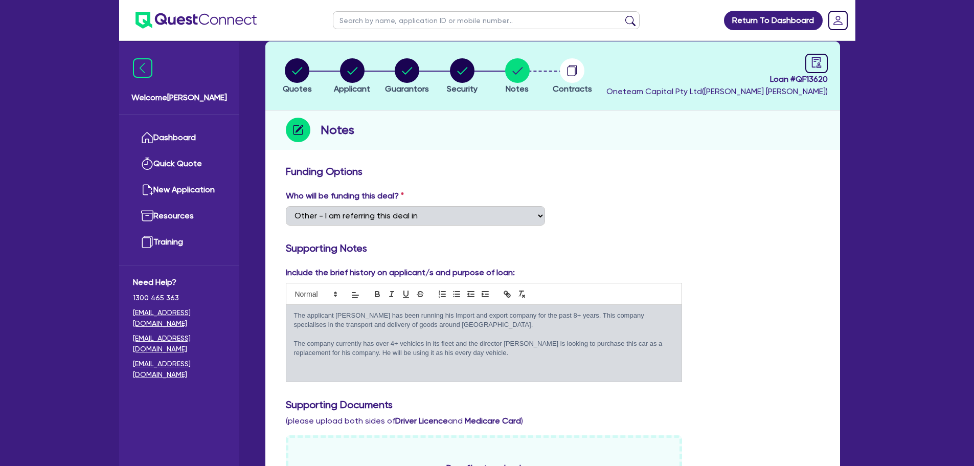
click at [347, 70] on circle "button" at bounding box center [352, 70] width 25 height 25
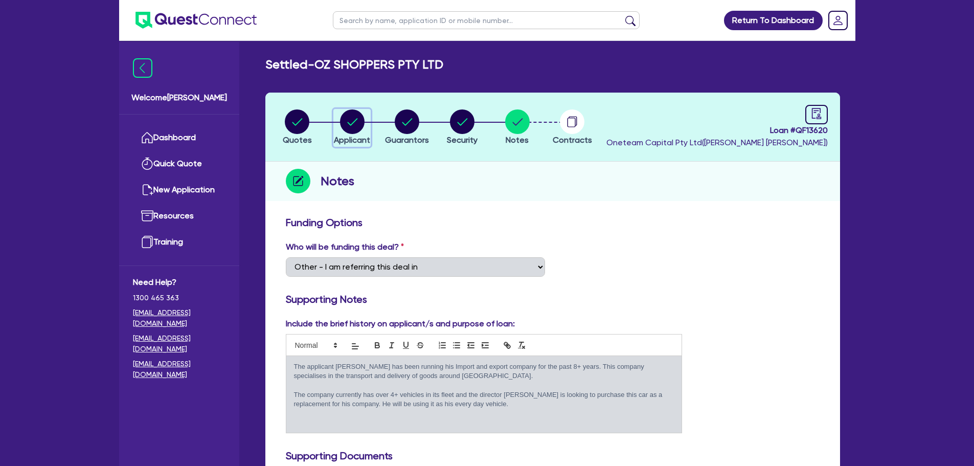
select select "COMPANY"
select select "TRANSPORT_WAREHOUSING"
select select "PASSENGERS_FREIGHT_TRANSPORT"
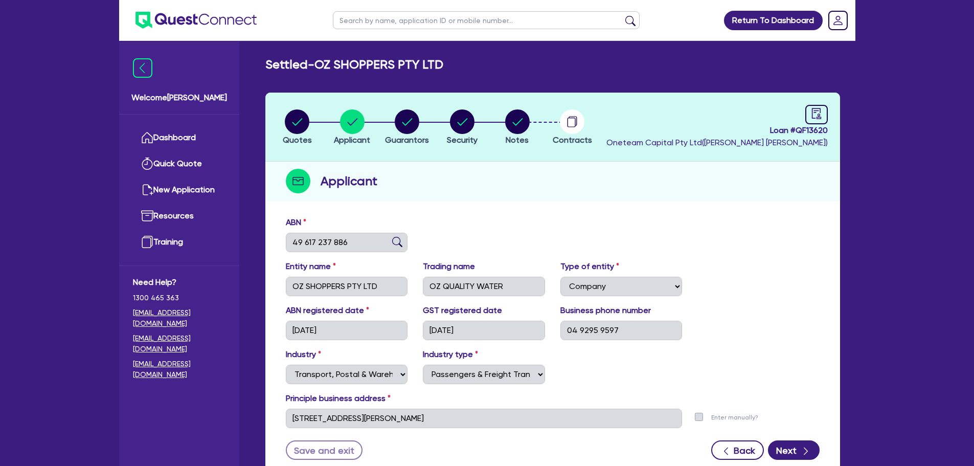
click at [535, 126] on li "Notes" at bounding box center [517, 127] width 55 height 36
click at [528, 126] on button "Notes" at bounding box center [518, 128] width 26 height 38
select select "Other"
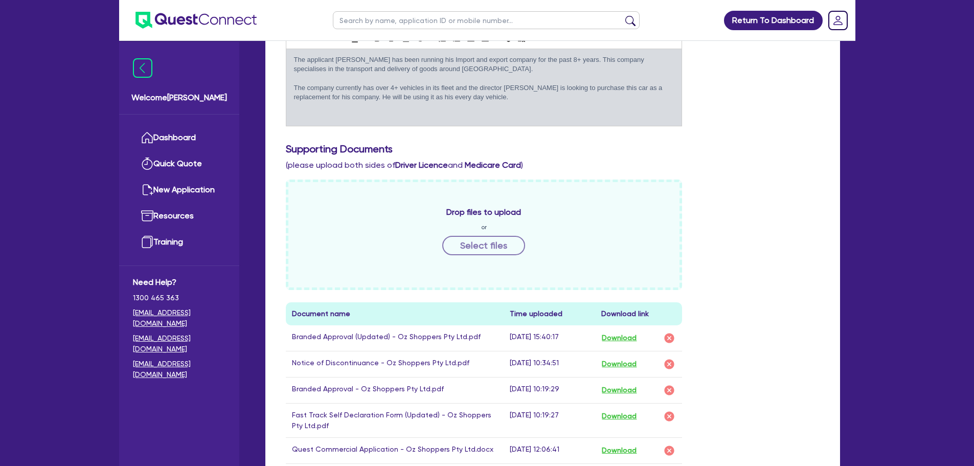
scroll to position [460, 0]
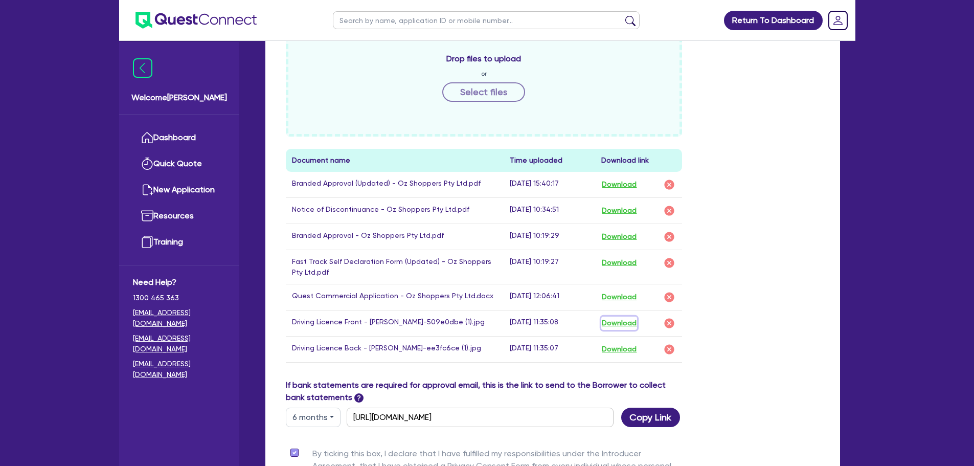
click at [616, 326] on button "Download" at bounding box center [619, 322] width 36 height 13
click at [623, 345] on button "Download" at bounding box center [619, 349] width 36 height 13
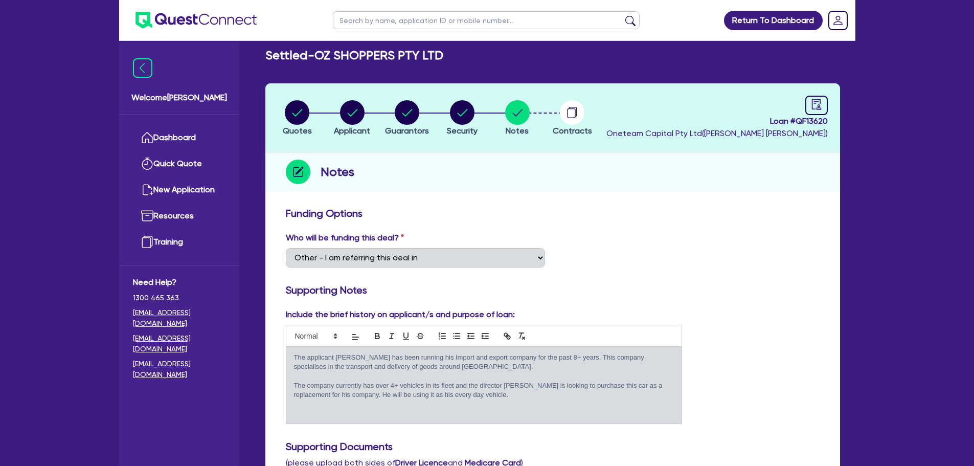
scroll to position [0, 0]
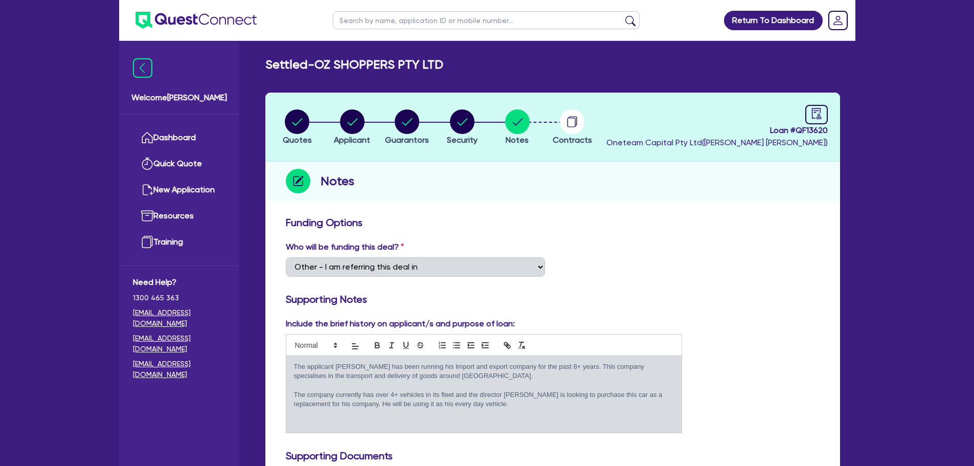
click at [417, 19] on input "text" at bounding box center [486, 20] width 307 height 18
type input "spice vibe"
click button "submit" at bounding box center [630, 22] width 16 height 14
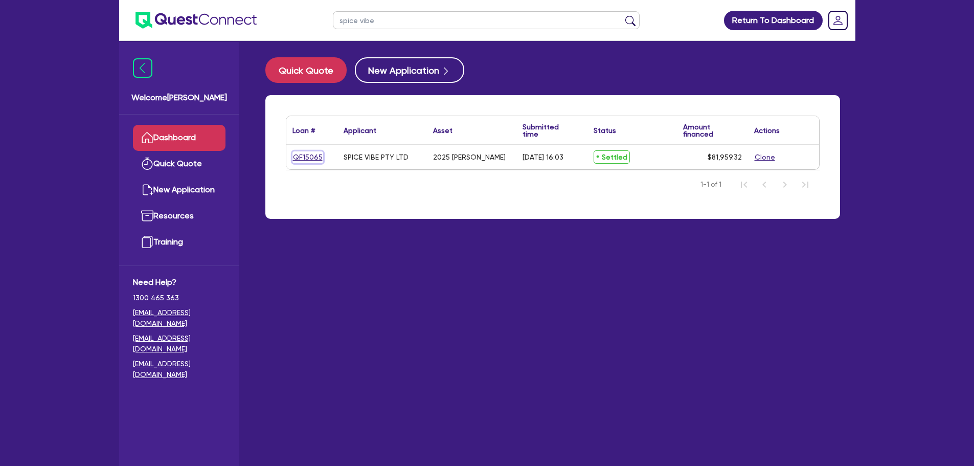
click at [302, 153] on link "QF15065" at bounding box center [307, 157] width 31 height 12
select select "CARS_AND_LIGHT_TRUCKS"
select select "PASSENGER_VEHICLES"
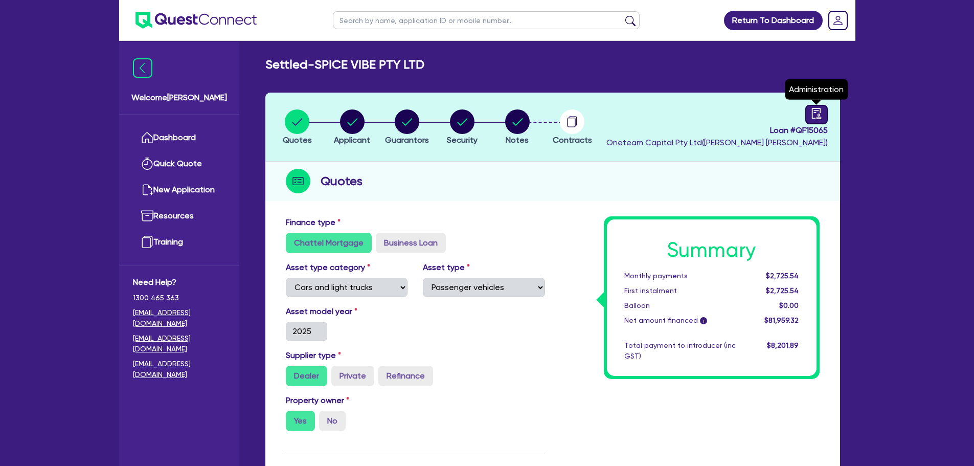
click at [815, 110] on icon "audit" at bounding box center [816, 113] width 11 height 11
select select "SETTLED"
select select "Pepper"
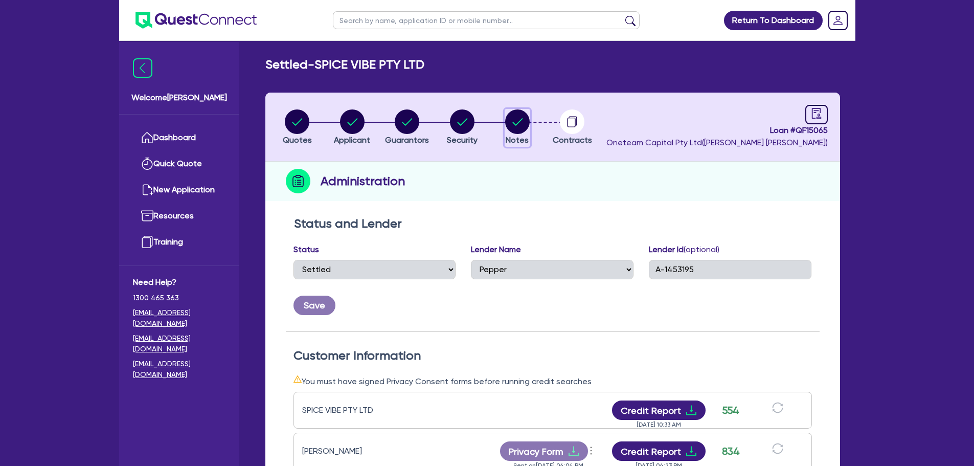
click at [518, 133] on button "Notes" at bounding box center [518, 128] width 26 height 38
select select "Other"
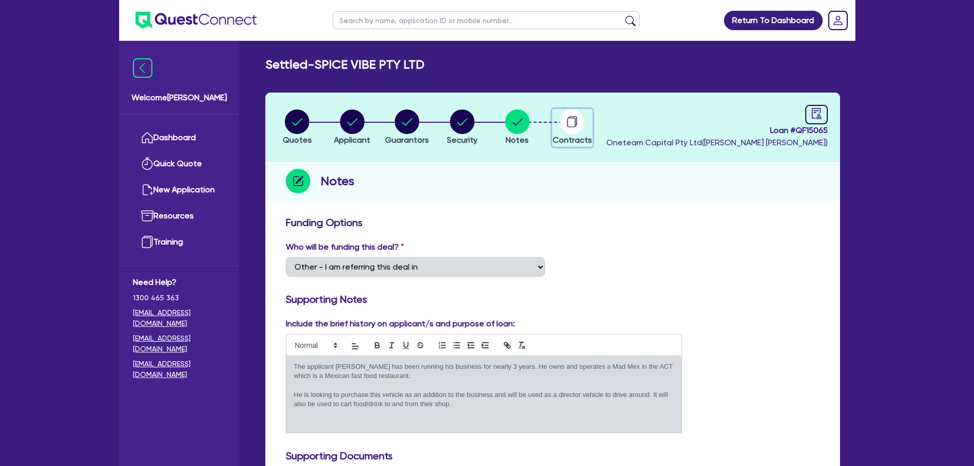
click at [566, 116] on circle "button" at bounding box center [572, 121] width 25 height 25
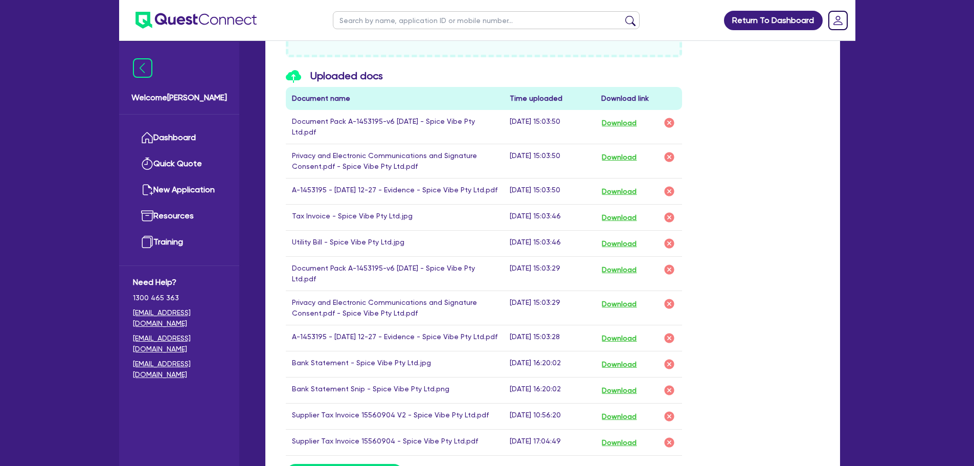
scroll to position [562, 0]
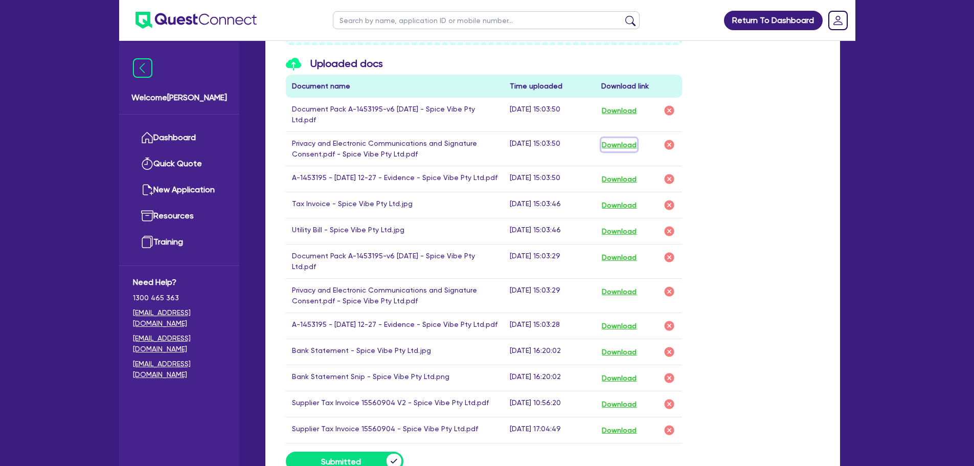
click at [618, 149] on button "Download" at bounding box center [619, 144] width 36 height 13
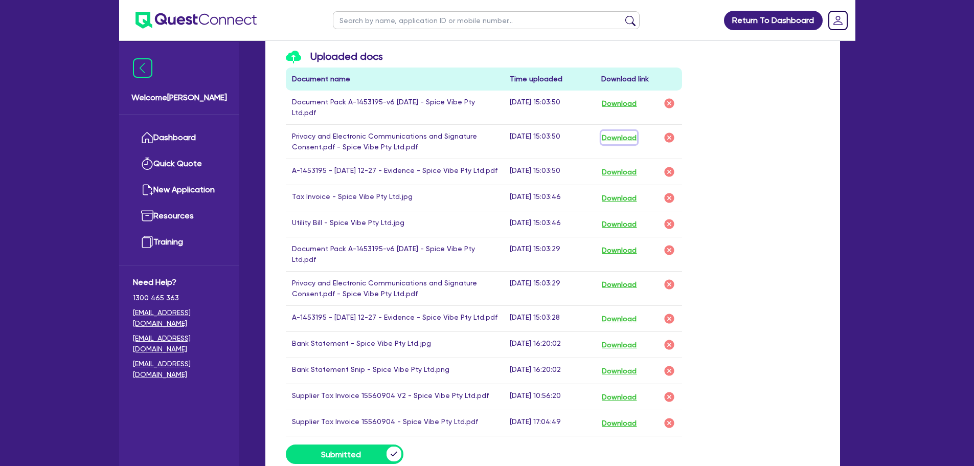
scroll to position [708, 0]
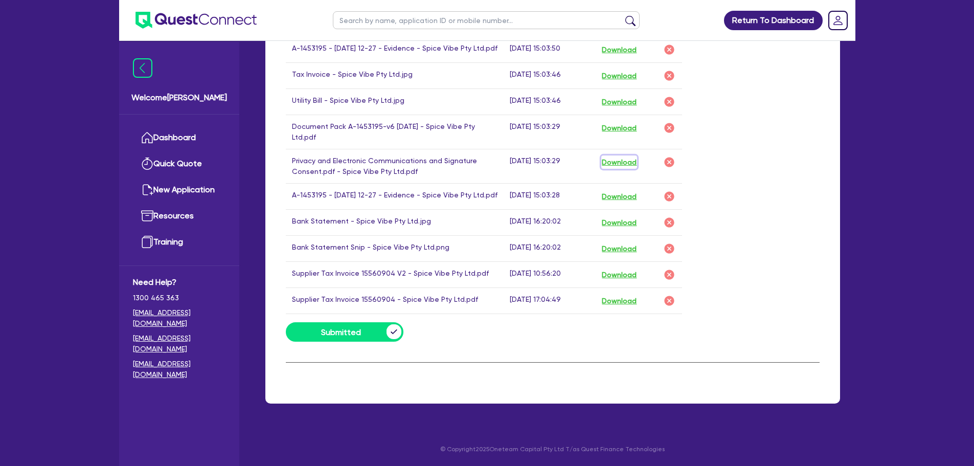
click at [621, 155] on button "Download" at bounding box center [619, 161] width 36 height 13
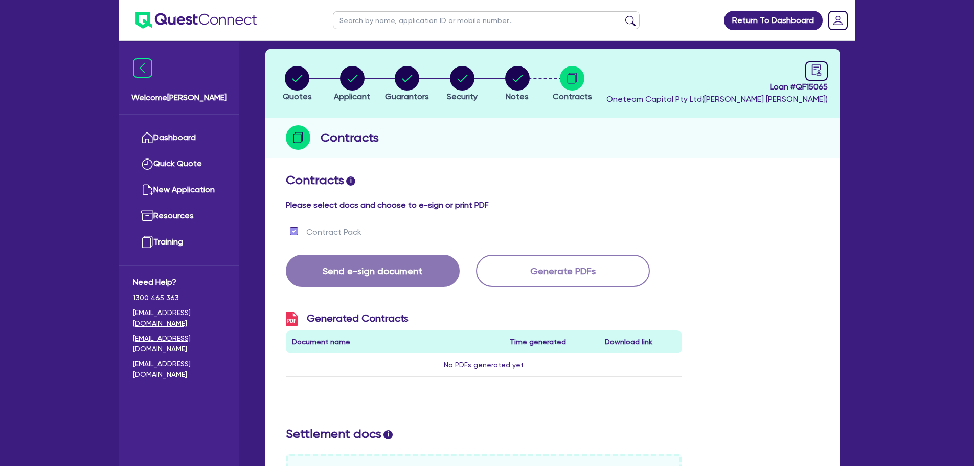
scroll to position [0, 0]
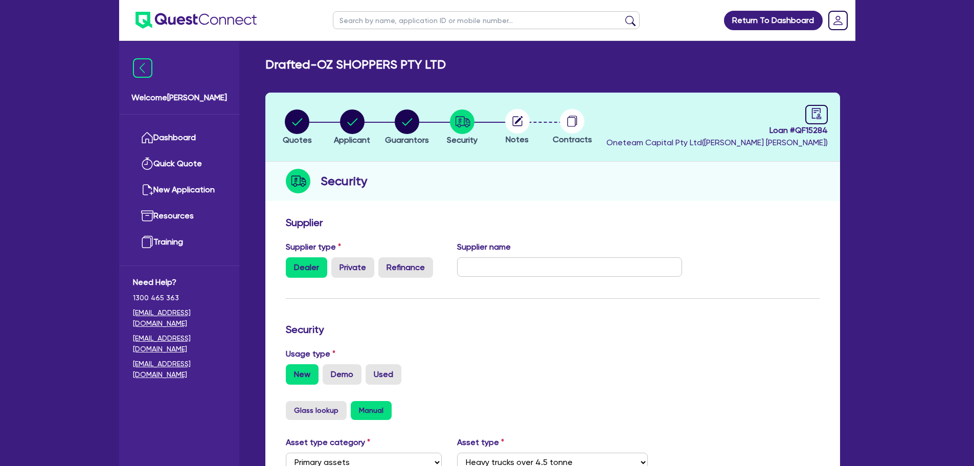
select select "PRIMARY_ASSETS"
select select "HEAVY_TRUCKS"
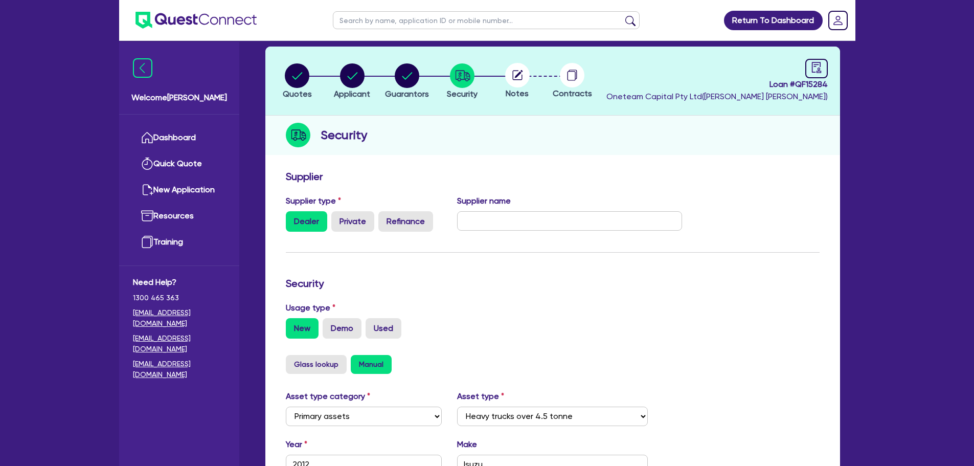
scroll to position [307, 0]
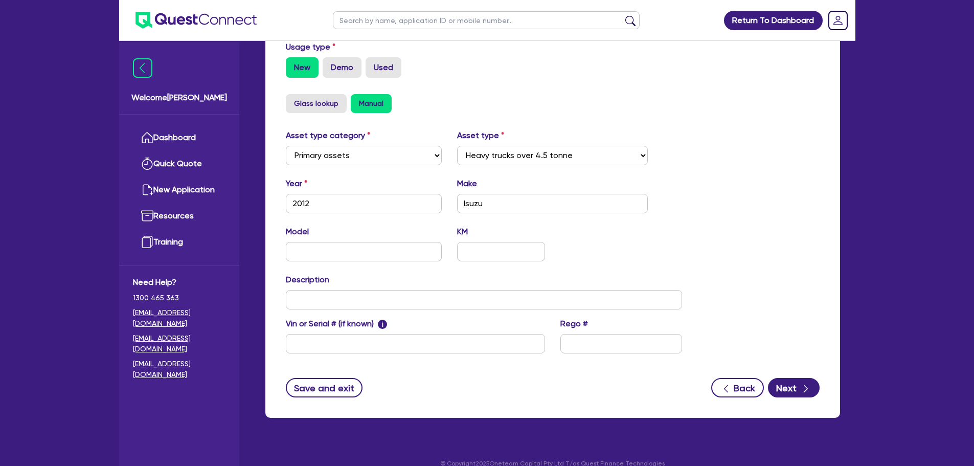
click at [364, 256] on input "text" at bounding box center [364, 251] width 156 height 19
type input "FVL 1400"
click at [787, 378] on button "Next" at bounding box center [794, 387] width 52 height 19
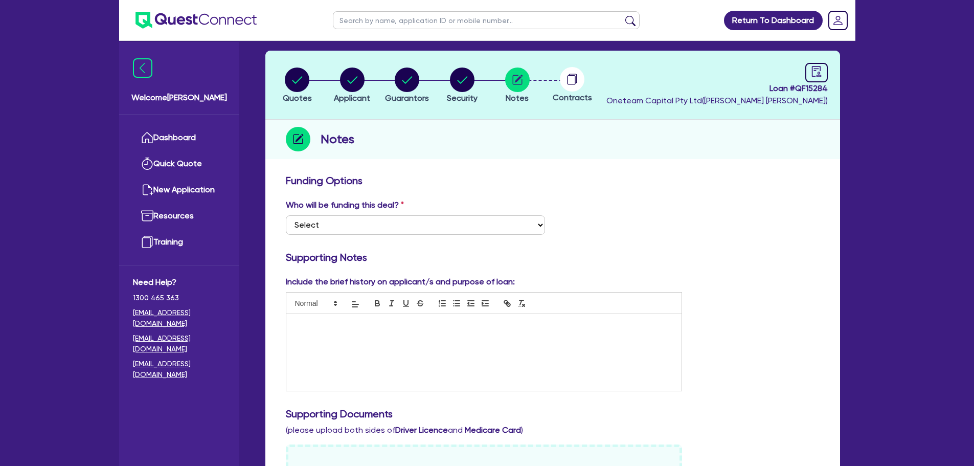
scroll to position [205, 0]
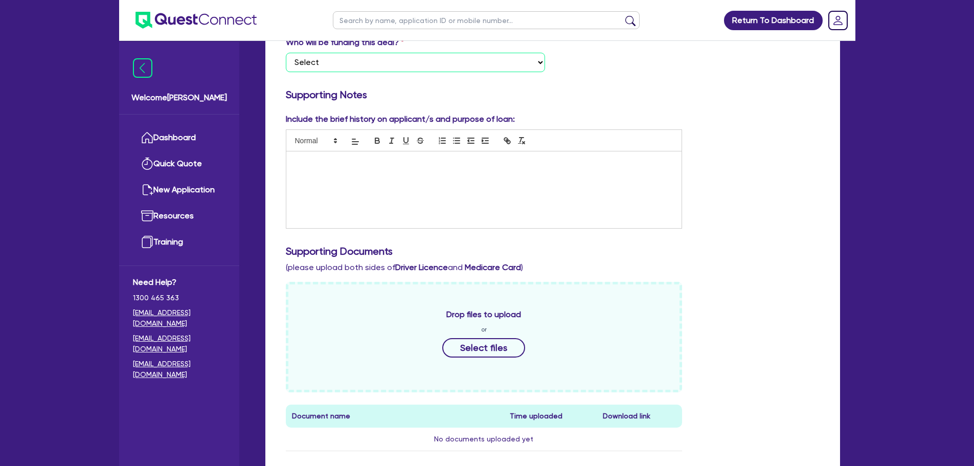
drag, startPoint x: 458, startPoint y: 59, endPoint x: 455, endPoint y: 70, distance: 11.2
click at [458, 59] on select "Select I want Quest to fund 100% I will fund 100% I will co-fund with Quest Oth…" at bounding box center [415, 62] width 259 height 19
select select "Other"
click at [286, 53] on select "Select I want Quest to fund 100% I will fund 100% I will co-fund with Quest Oth…" at bounding box center [415, 62] width 259 height 19
click at [451, 179] on div at bounding box center [484, 189] width 396 height 77
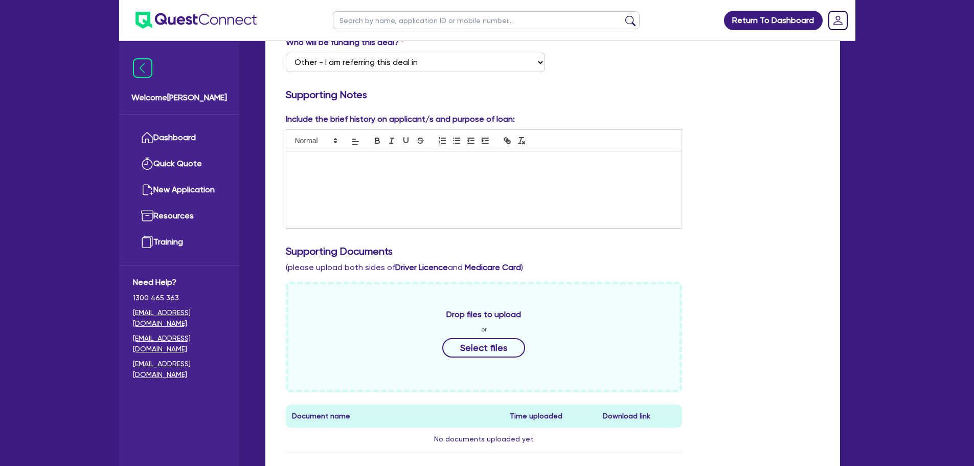
click at [429, 188] on div at bounding box center [484, 189] width 396 height 77
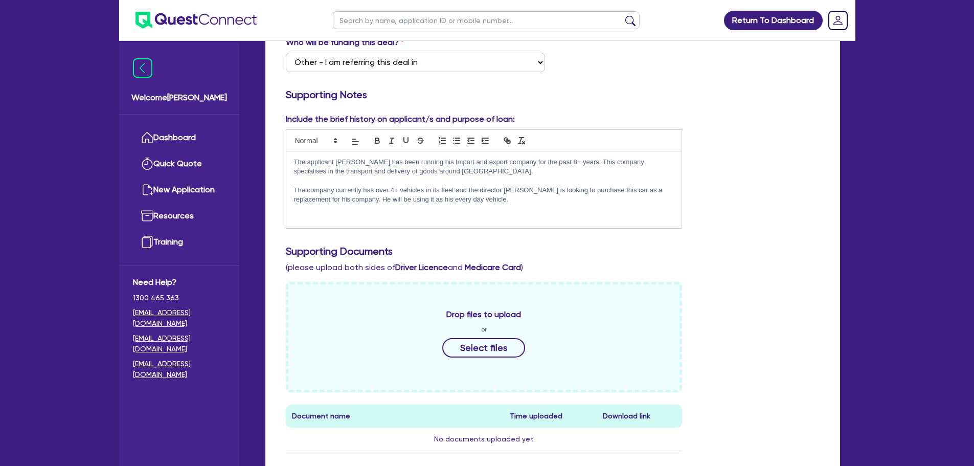
click at [481, 199] on p "The company currently has over 4+ vehicles in its fleet and the director [PERSO…" at bounding box center [484, 195] width 380 height 19
drag, startPoint x: 492, startPoint y: 201, endPoint x: 599, endPoint y: 189, distance: 108.1
click at [599, 189] on p "The company currently has over 4+ vehicles in its fleet and the director [PERSO…" at bounding box center [484, 195] width 380 height 19
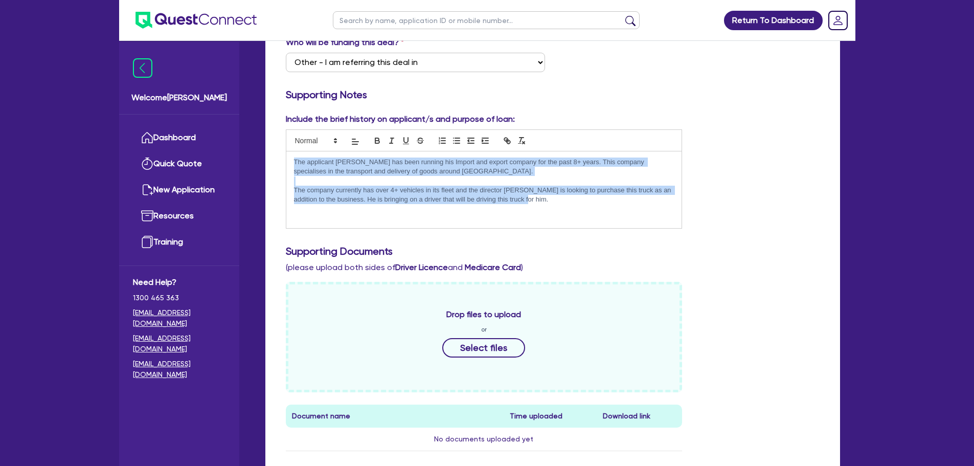
drag, startPoint x: 525, startPoint y: 199, endPoint x: 280, endPoint y: 160, distance: 247.6
click at [282, 160] on div "Include the brief history on applicant/s and purpose of loan: The applicant Vir…" at bounding box center [484, 171] width 412 height 116
copy div "The applicant Viren has been running his Import and export company for the past…"
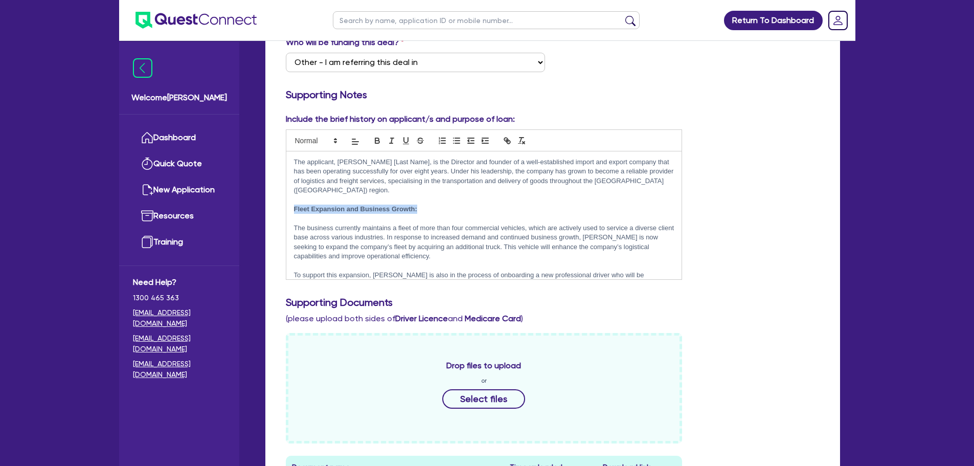
drag, startPoint x: 442, startPoint y: 212, endPoint x: 281, endPoint y: 212, distance: 161.0
click at [273, 208] on div "Funding Options Who will be funding this deal? Select I want Quest to fund 100%…" at bounding box center [552, 356] width 575 height 698
click at [457, 200] on p at bounding box center [484, 199] width 380 height 9
drag, startPoint x: 401, startPoint y: 162, endPoint x: 365, endPoint y: 161, distance: 36.3
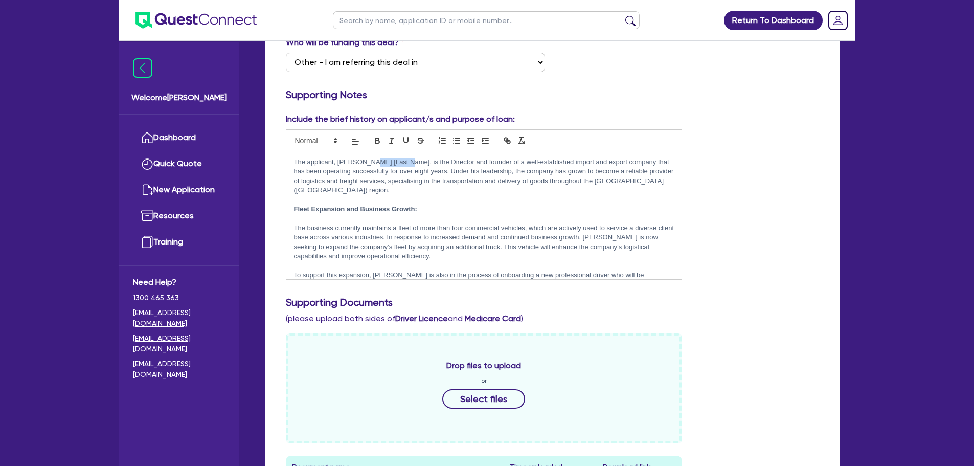
click at [365, 161] on p "The applicant, Mr. Viren [Last Name], is the Director and founder of a well-est…" at bounding box center [484, 176] width 380 height 38
click at [347, 158] on p "The applicant, Mr. Viren [Last Name], is the Director and founder of a well-est…" at bounding box center [484, 176] width 380 height 38
drag, startPoint x: 391, startPoint y: 160, endPoint x: 354, endPoint y: 161, distance: 36.8
click at [354, 161] on p "The applicant, Viren [Last Name], is the Director and founder of a well-establi…" at bounding box center [484, 176] width 380 height 38
click at [378, 188] on p "The applicant, Viren, is the Director and founder of a well-established import …" at bounding box center [484, 176] width 380 height 38
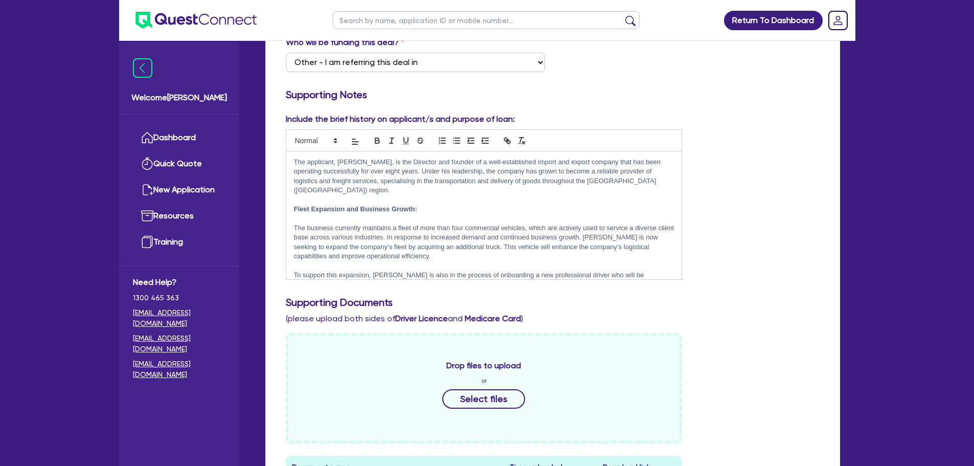
click at [433, 209] on p "Fleet Expansion and Business Growth:" at bounding box center [484, 209] width 380 height 9
click at [419, 192] on p "The applicant, Viren, is the Director and founder of a well-established import …" at bounding box center [484, 176] width 380 height 38
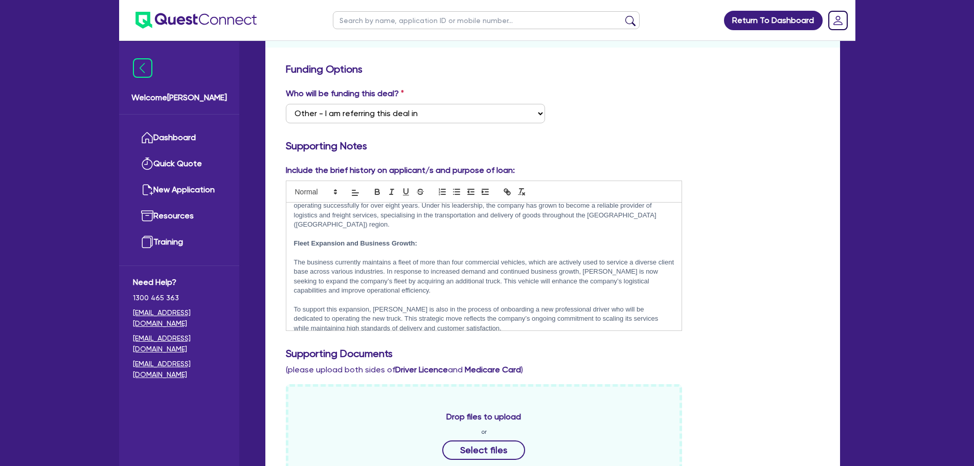
scroll to position [26, 0]
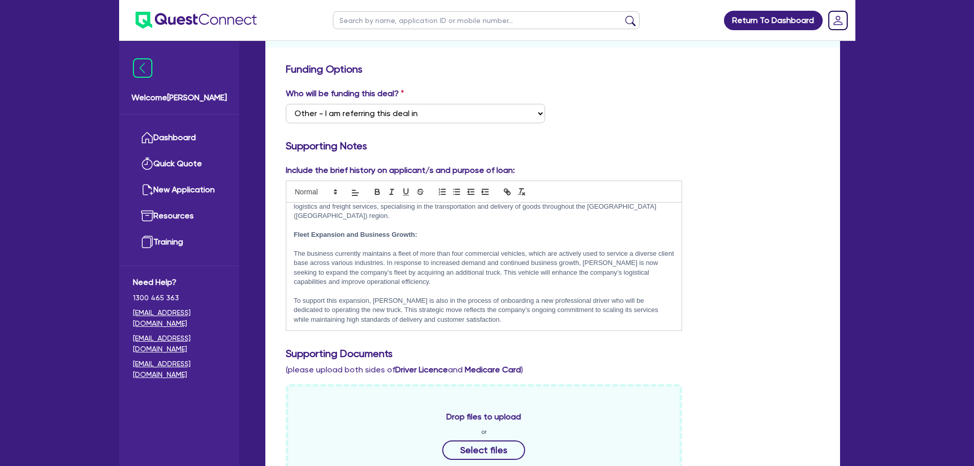
click at [459, 269] on p "The business currently maintains a fleet of more than four commercial vehicles,…" at bounding box center [484, 268] width 380 height 38
click at [459, 279] on p "The business currently maintains a fleet of more than four commercial vehicles,…" at bounding box center [484, 268] width 380 height 38
click at [493, 322] on p "To support this expansion, Mr. Viren is also in the process of onboarding a new…" at bounding box center [484, 310] width 380 height 28
click at [474, 283] on p "The business currently maintains a fleet of more than four commercial vehicles,…" at bounding box center [484, 268] width 380 height 38
click at [502, 317] on p "To support this expansion, Mr. Viren is also in the process of onboarding a new…" at bounding box center [484, 310] width 380 height 28
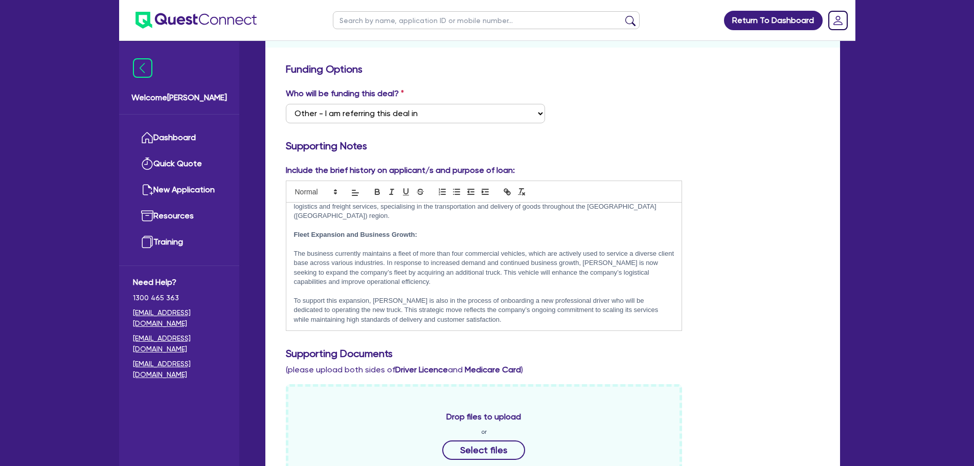
click at [465, 283] on p "The business currently maintains a fleet of more than four commercial vehicles,…" at bounding box center [484, 268] width 380 height 38
click at [453, 291] on p at bounding box center [484, 291] width 380 height 9
click at [455, 283] on p "The business currently maintains a fleet of more than four commercial vehicles,…" at bounding box center [484, 268] width 380 height 38
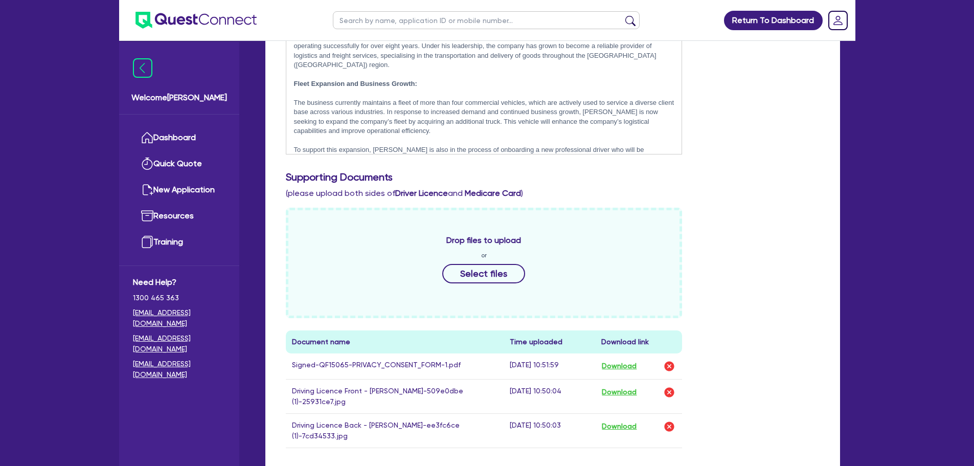
scroll to position [455, 0]
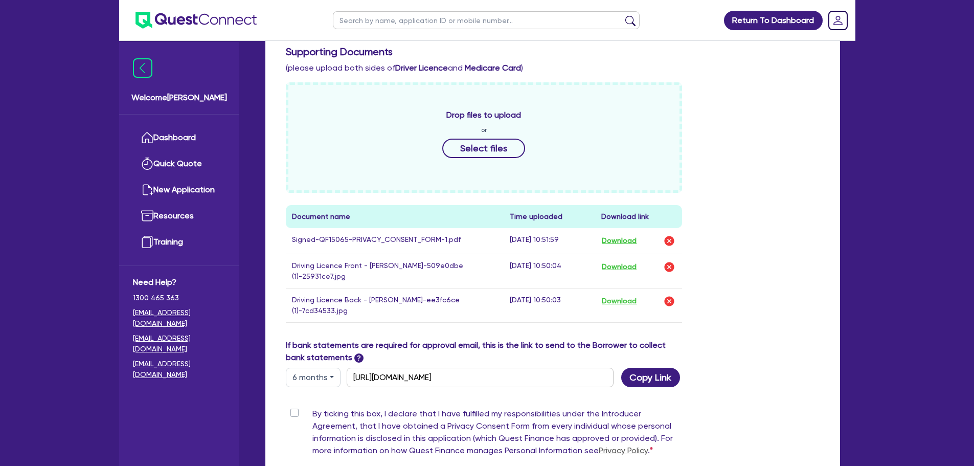
click at [312, 407] on label "By ticking this box, I declare that I have fulfilled my responsibilities under …" at bounding box center [497, 433] width 370 height 53
click at [291, 407] on input "By ticking this box, I declare that I have fulfilled my responsibilities under …" at bounding box center [290, 412] width 8 height 10
checkbox input "true"
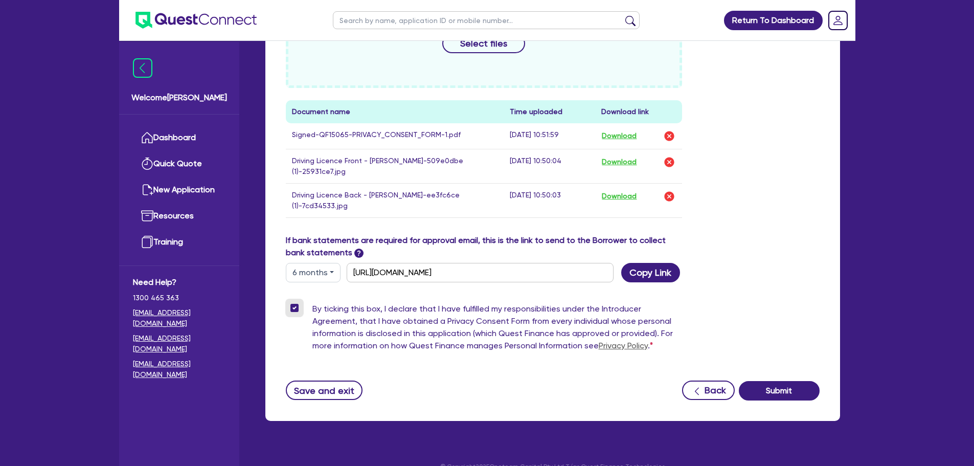
scroll to position [561, 0]
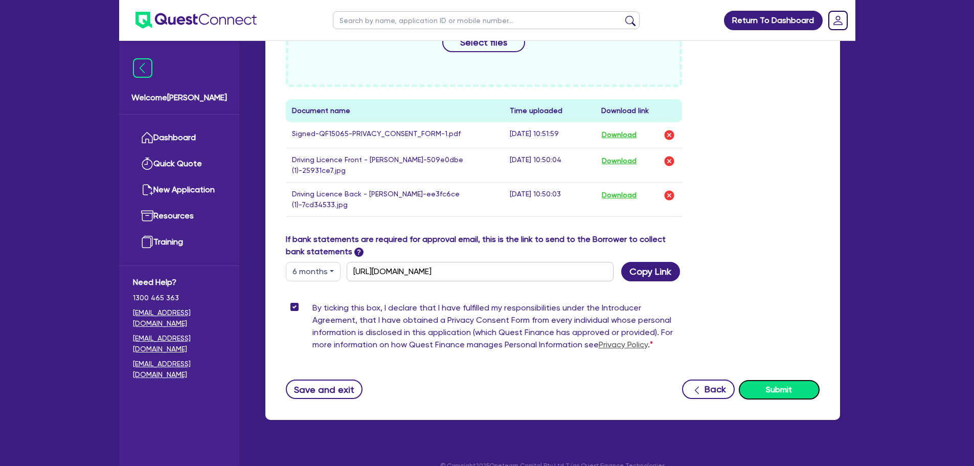
click at [794, 380] on button "Submit" at bounding box center [779, 389] width 81 height 19
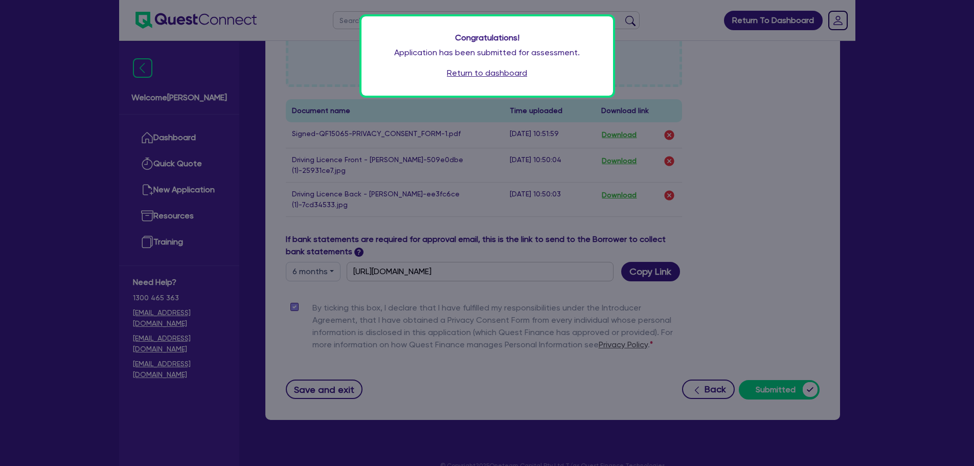
click at [473, 76] on link "Return to dashboard" at bounding box center [487, 73] width 80 height 12
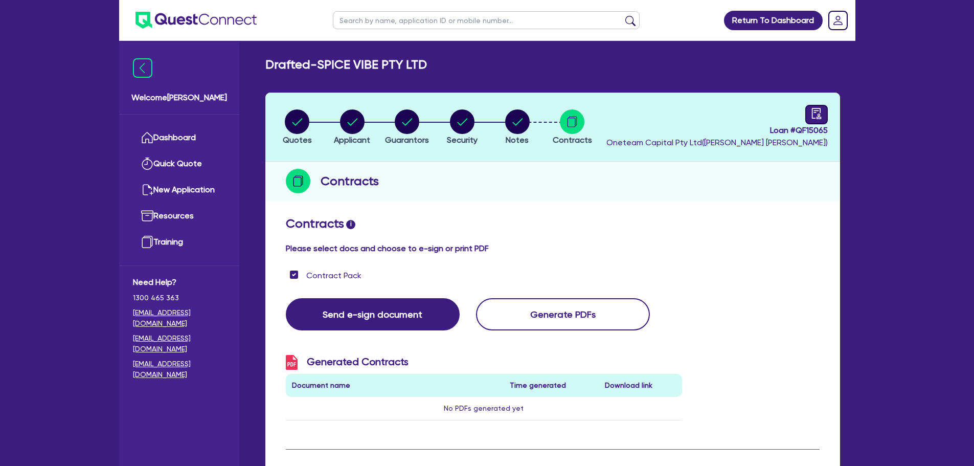
click at [811, 118] on icon "audit" at bounding box center [816, 113] width 11 height 11
select select "DRAFTED_NEW"
select select "Pepper"
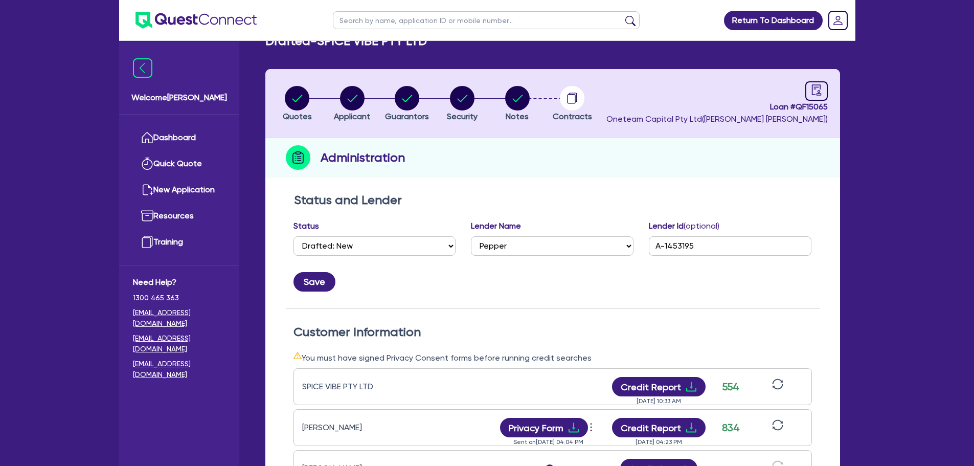
scroll to position [256, 0]
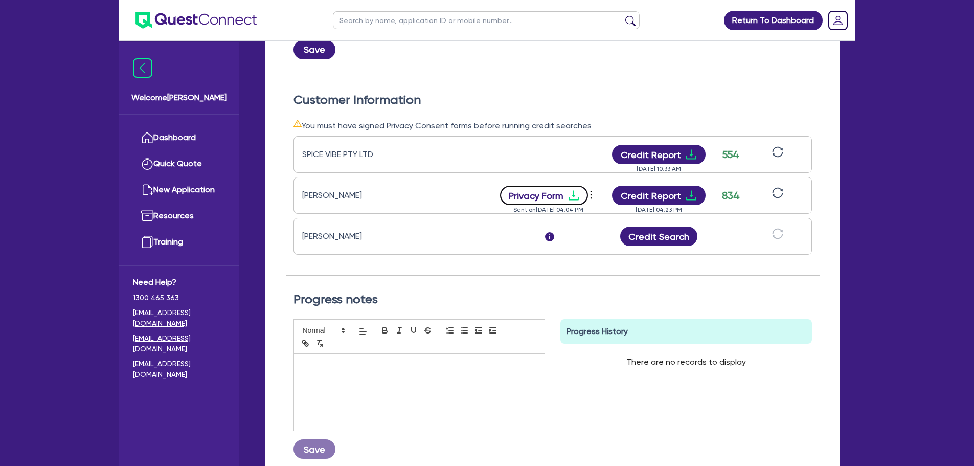
click at [533, 196] on button "Privacy Form" at bounding box center [544, 195] width 88 height 19
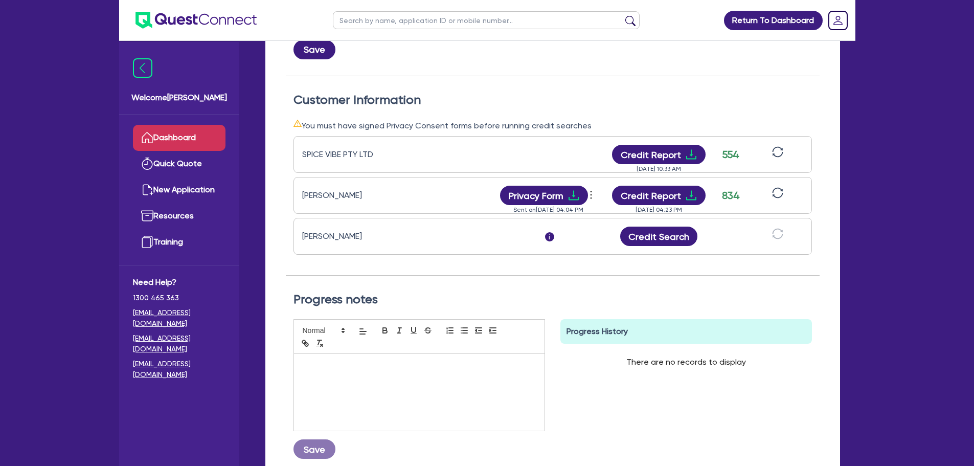
click at [184, 132] on link "Dashboard" at bounding box center [179, 138] width 93 height 26
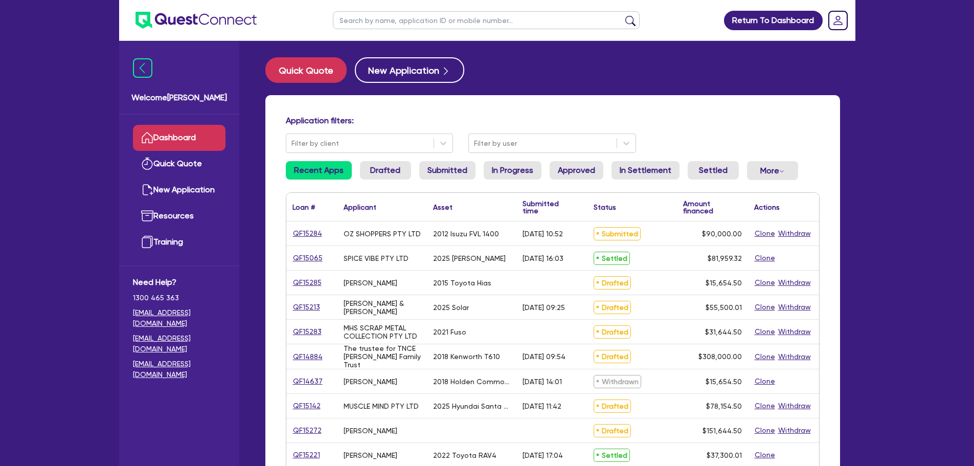
drag, startPoint x: 369, startPoint y: 18, endPoint x: 397, endPoint y: 9, distance: 29.6
click at [369, 18] on input "text" at bounding box center [486, 20] width 307 height 18
type input "[PERSON_NAME]"
click at [622, 15] on button "submit" at bounding box center [630, 22] width 16 height 14
